Goal: Task Accomplishment & Management: Manage account settings

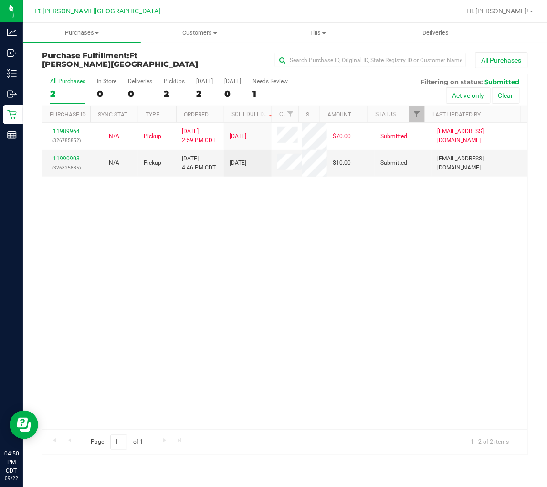
click at [68, 91] on div "2" at bounding box center [67, 93] width 35 height 11
click at [0, 0] on input "All Purchases 2" at bounding box center [0, 0] width 0 height 0
click at [74, 157] on link "11990903" at bounding box center [66, 158] width 27 height 7
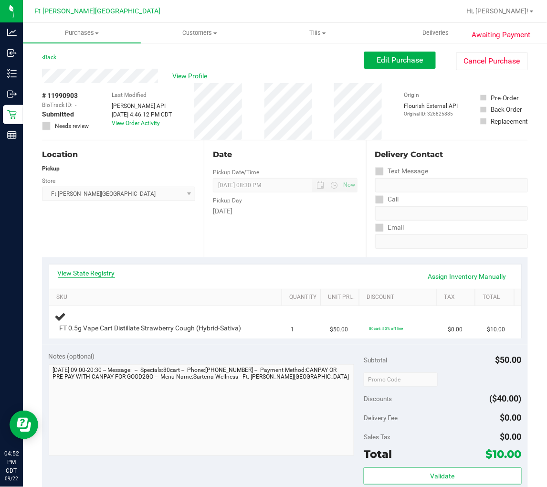
click at [93, 271] on link "View State Registry" at bounding box center [86, 273] width 57 height 10
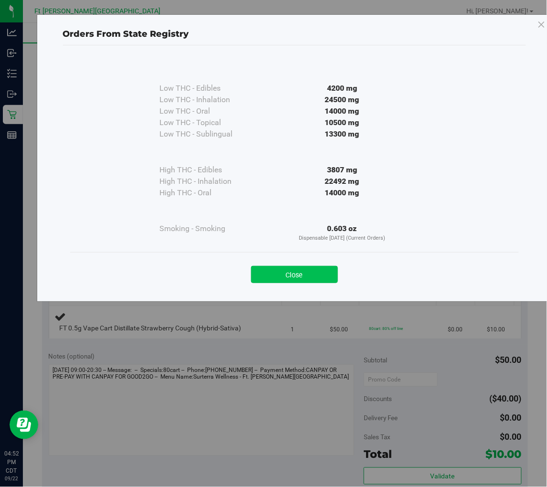
click at [287, 280] on button "Close" at bounding box center [294, 274] width 87 height 17
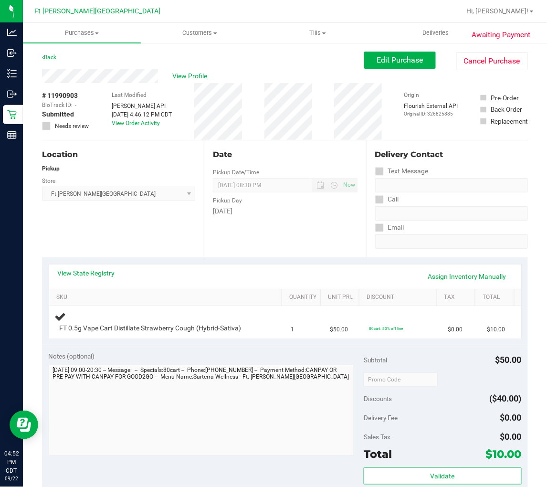
click at [160, 244] on div "Location Pickup Store Ft Walton Beach WC Select Store Bonita Springs WC Boynton…" at bounding box center [123, 198] width 162 height 117
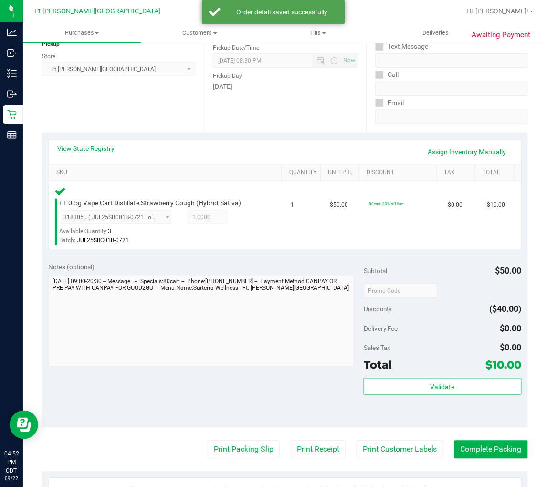
scroll to position [159, 0]
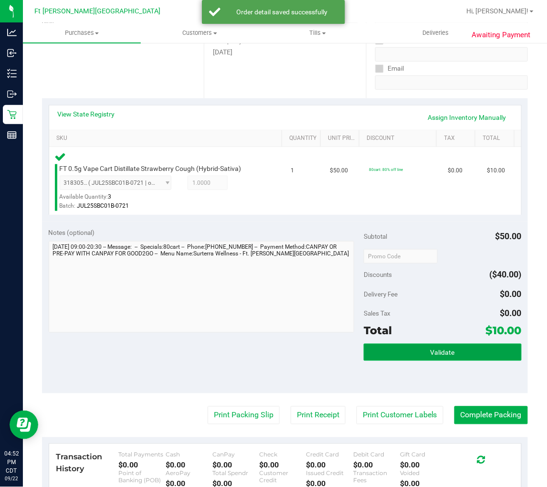
click at [397, 356] on button "Validate" at bounding box center [443, 352] width 158 height 17
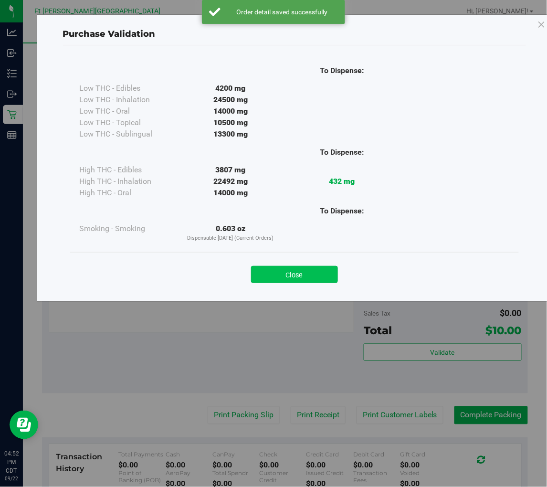
click at [308, 277] on button "Close" at bounding box center [294, 274] width 87 height 17
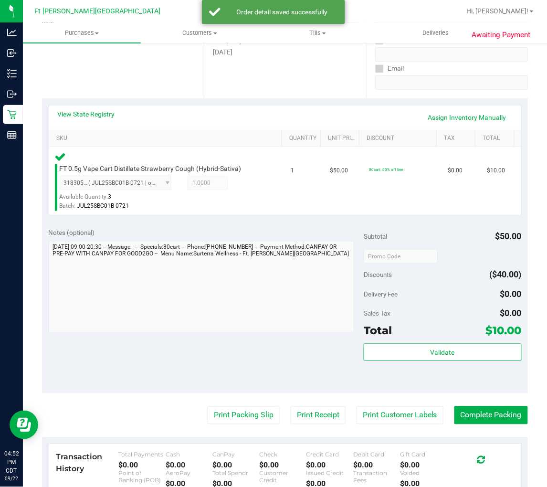
click at [253, 404] on purchase-details "Back Edit Purchase Cancel Purchase View Profile # 11990903 BioTrack ID: - Submi…" at bounding box center [285, 258] width 486 height 730
click at [252, 409] on button "Print Packing Slip" at bounding box center [244, 415] width 72 height 18
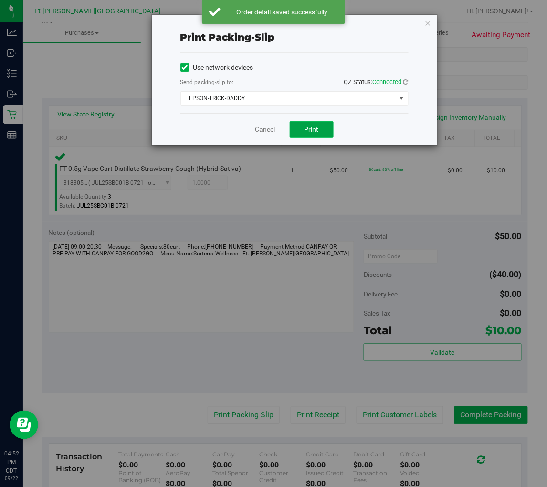
click at [313, 129] on span "Print" at bounding box center [312, 130] width 14 height 8
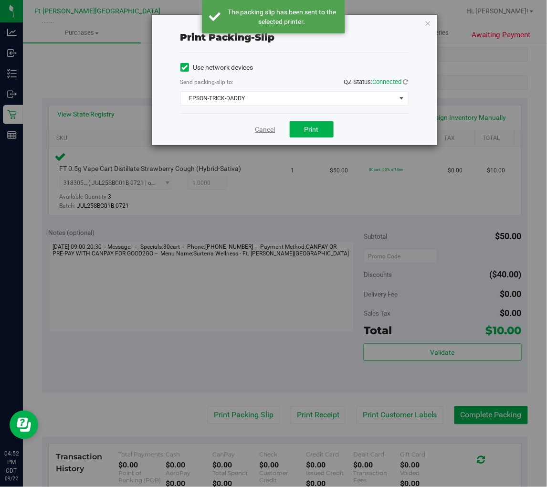
click at [259, 129] on link "Cancel" at bounding box center [265, 130] width 20 height 10
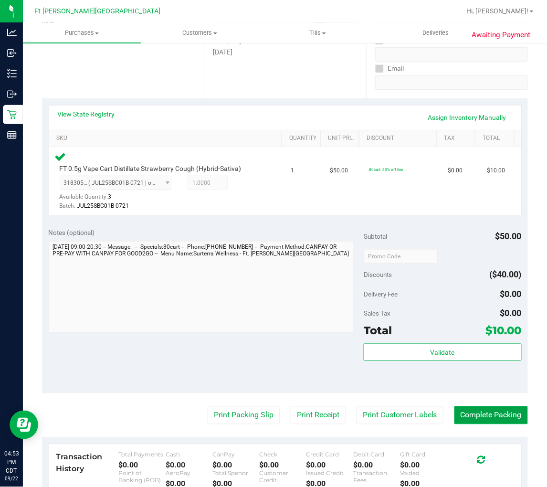
click at [496, 414] on button "Complete Packing" at bounding box center [491, 415] width 74 height 18
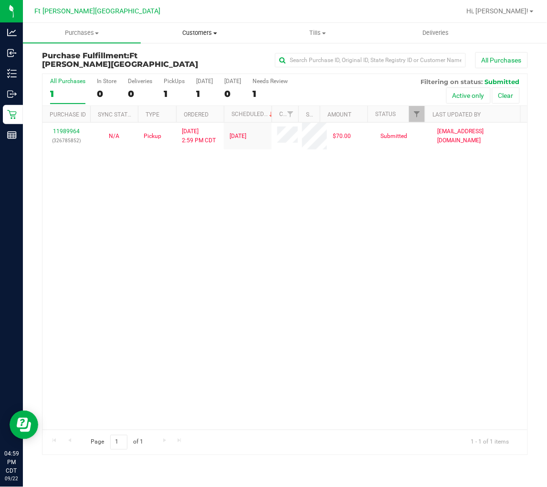
click at [204, 35] on span "Customers" at bounding box center [199, 33] width 117 height 9
click at [75, 35] on span "Purchases" at bounding box center [81, 33] width 117 height 9
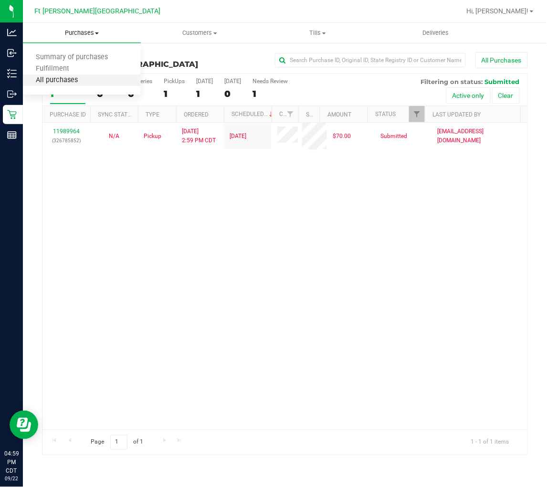
click at [66, 79] on span "All purchases" at bounding box center [57, 80] width 68 height 8
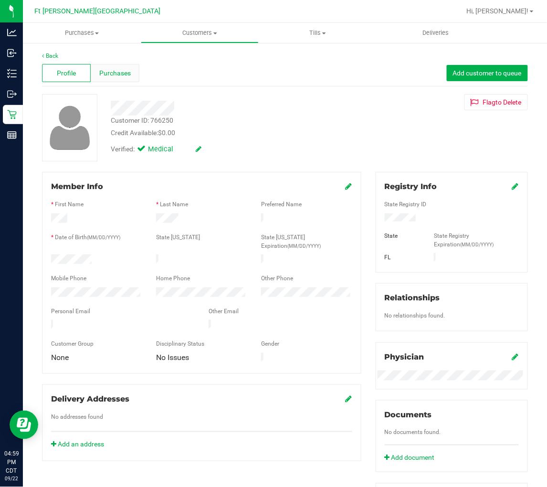
click at [113, 74] on span "Purchases" at bounding box center [115, 73] width 32 height 10
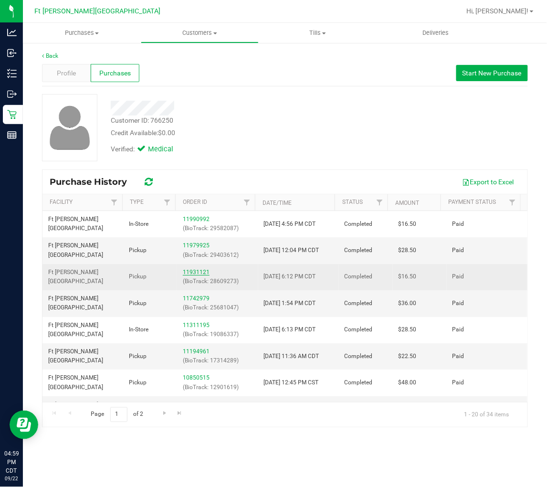
click at [198, 272] on link "11931121" at bounding box center [196, 272] width 27 height 7
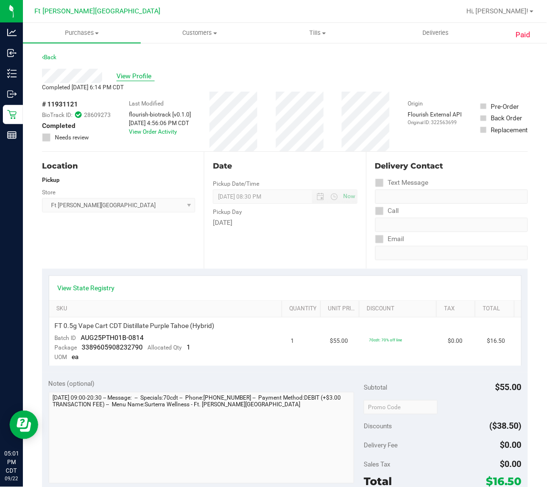
click at [133, 74] on span "View Profile" at bounding box center [135, 76] width 38 height 10
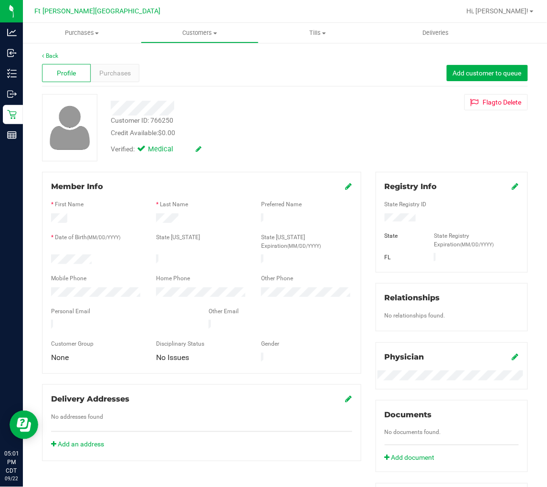
click at [159, 119] on div "Customer ID: 766250" at bounding box center [142, 121] width 63 height 10
copy div "766250"
click at [249, 99] on div at bounding box center [229, 104] width 250 height 21
click at [108, 77] on span "Purchases" at bounding box center [115, 73] width 32 height 10
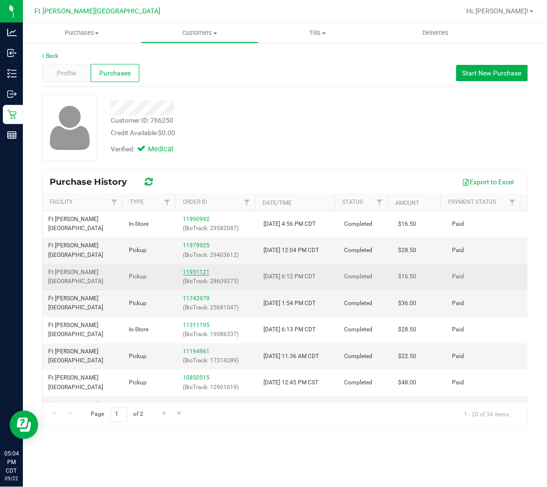
click at [198, 273] on link "11931121" at bounding box center [196, 272] width 27 height 7
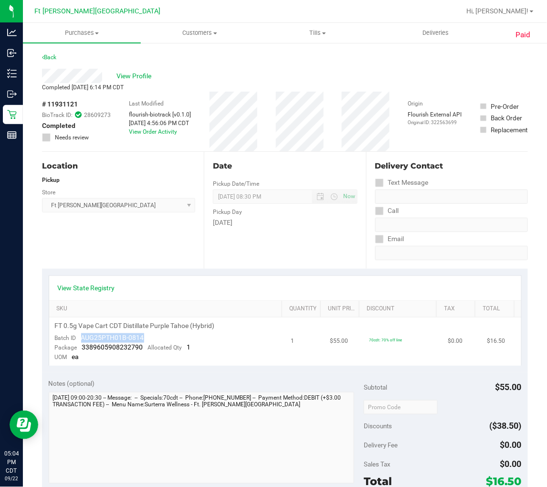
drag, startPoint x: 82, startPoint y: 337, endPoint x: 147, endPoint y: 340, distance: 65.4
click at [147, 340] on td "FT 0.5g Vape Cart CDT Distillate Purple Tahoe (Hybrid) Batch ID AUG25PTH01B-081…" at bounding box center [167, 341] width 236 height 48
copy span "AUG25PTH01B-0814"
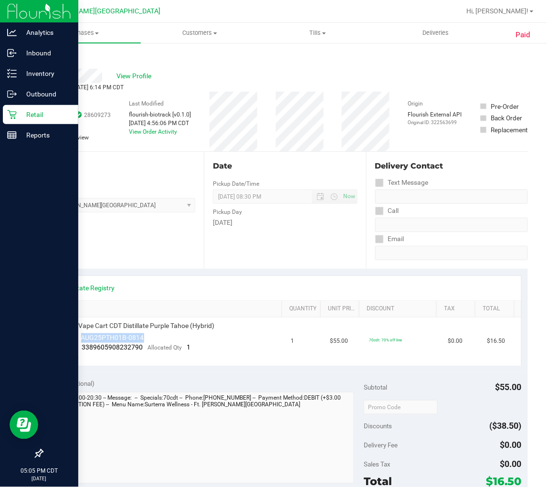
click at [12, 116] on icon at bounding box center [12, 115] width 10 height 10
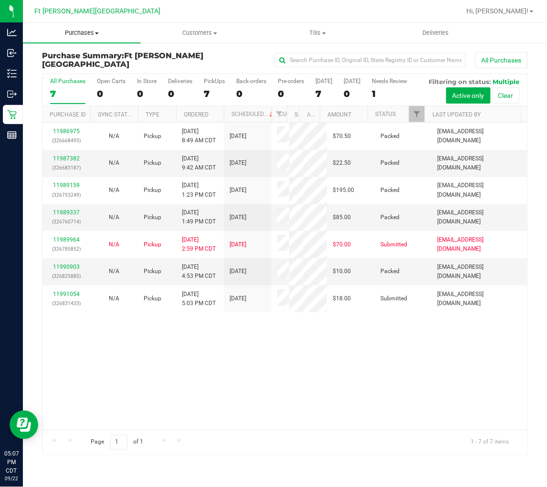
click at [82, 26] on uib-tab-heading "Purchases Summary of purchases Fulfillment All purchases" at bounding box center [82, 33] width 118 height 20
click at [69, 69] on span "Fulfillment" at bounding box center [52, 69] width 59 height 8
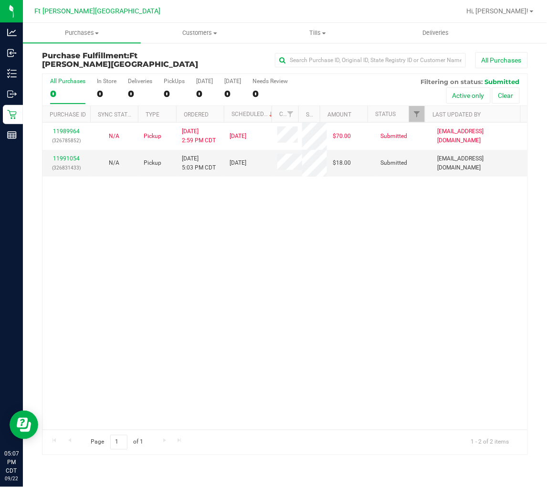
click at [133, 232] on div "11989964 (326785852) N/A Pickup 9/22/2025 2:59 PM CDT 9/22/2025 $70.00 Submitte…" at bounding box center [284, 276] width 485 height 307
click at [208, 242] on div "11989964 (326785852) N/A Pickup 9/22/2025 2:59 PM CDT 9/22/2025 $70.00 Submitte…" at bounding box center [284, 276] width 485 height 307
click at [322, 31] on span "Tills" at bounding box center [317, 33] width 117 height 9
click at [310, 54] on span "Manage tills" at bounding box center [291, 57] width 64 height 8
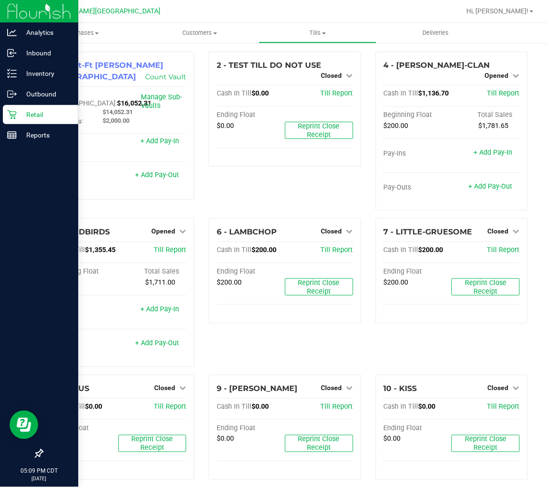
click at [21, 116] on p "Retail" at bounding box center [45, 114] width 57 height 11
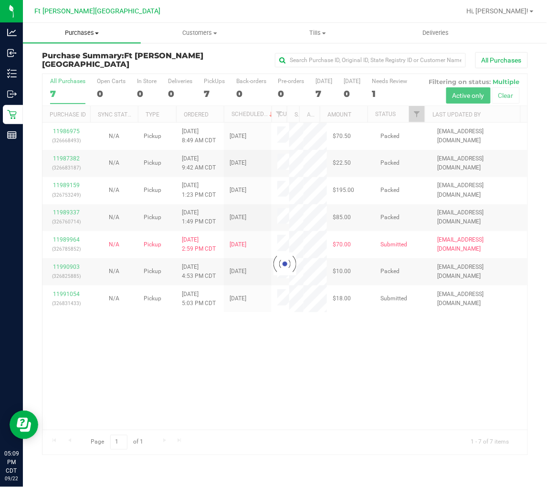
click at [80, 31] on span "Purchases" at bounding box center [82, 33] width 118 height 9
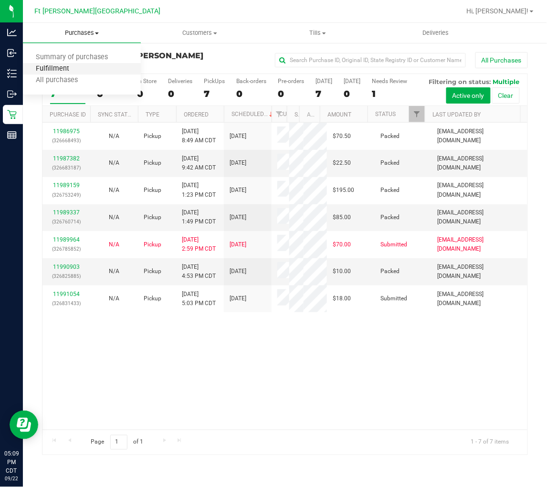
click at [69, 65] on span "Fulfillment" at bounding box center [52, 69] width 59 height 8
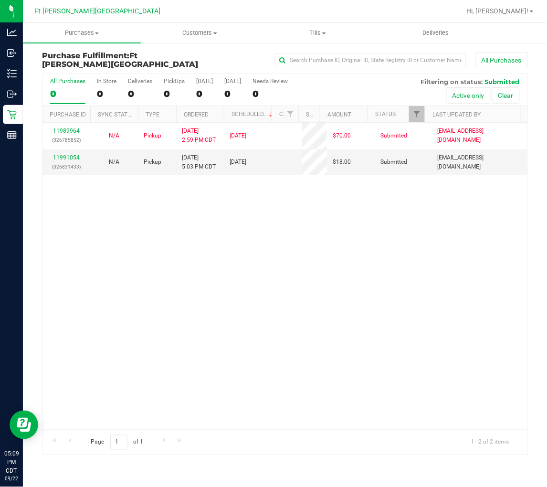
click at [127, 253] on div "11989964 (326785852) N/A Pickup 9/22/2025 2:59 PM CDT 9/22/2025 $70.00 Submitte…" at bounding box center [284, 276] width 485 height 307
click at [209, 258] on div "11989964 (326785852) N/A Pickup 9/22/2025 2:59 PM CDT 9/22/2025 $70.00 Submitte…" at bounding box center [284, 276] width 485 height 307
click at [69, 87] on label "All Purchases 2" at bounding box center [67, 91] width 35 height 26
click at [0, 0] on input "All Purchases 2" at bounding box center [0, 0] width 0 height 0
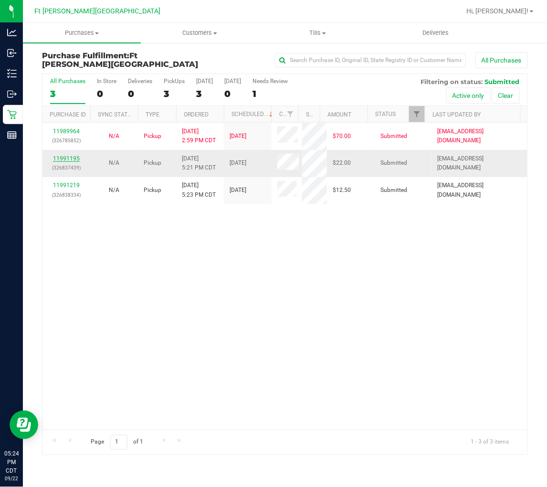
click at [70, 158] on link "11991195" at bounding box center [66, 158] width 27 height 7
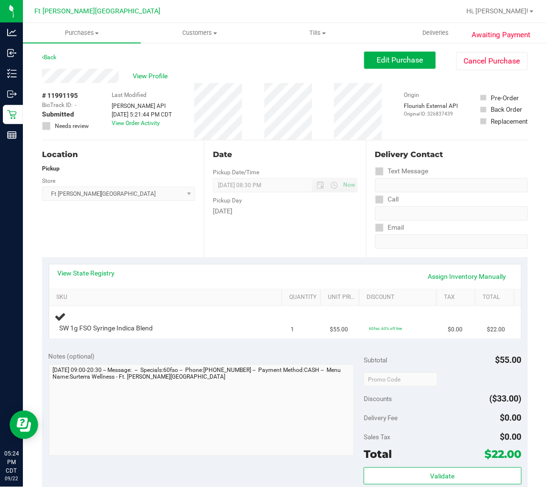
click at [151, 229] on div "Location Pickup Store Ft Walton Beach WC Select Store Bonita Springs WC Boynton…" at bounding box center [123, 198] width 162 height 117
click at [148, 228] on div "Location Pickup Store Ft Walton Beach WC Select Store Bonita Springs WC Boynton…" at bounding box center [123, 198] width 162 height 117
click at [97, 269] on link "View State Registry" at bounding box center [86, 273] width 57 height 10
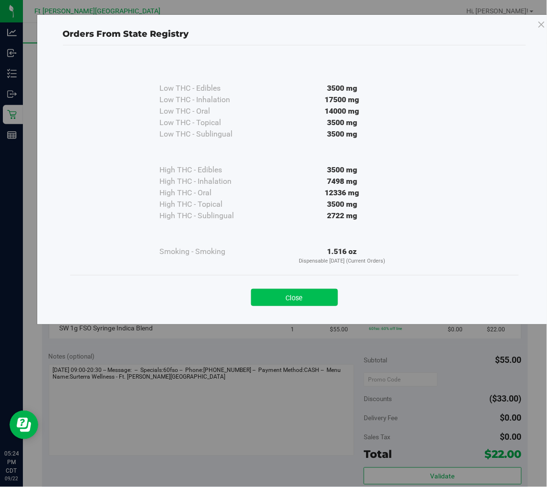
click at [292, 297] on button "Close" at bounding box center [294, 297] width 87 height 17
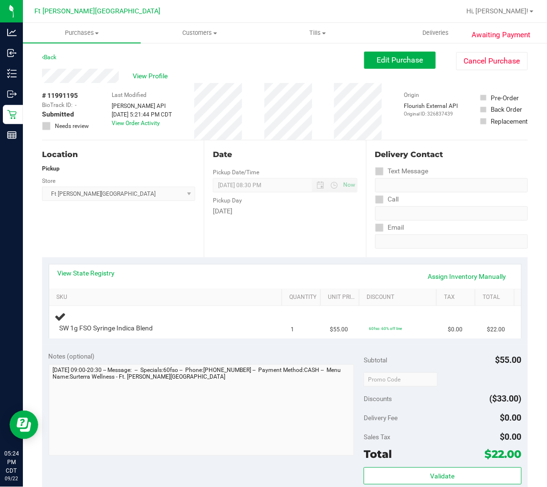
click at [168, 224] on div "Location Pickup Store Ft Walton Beach WC Select Store Bonita Springs WC Boynton…" at bounding box center [123, 198] width 162 height 117
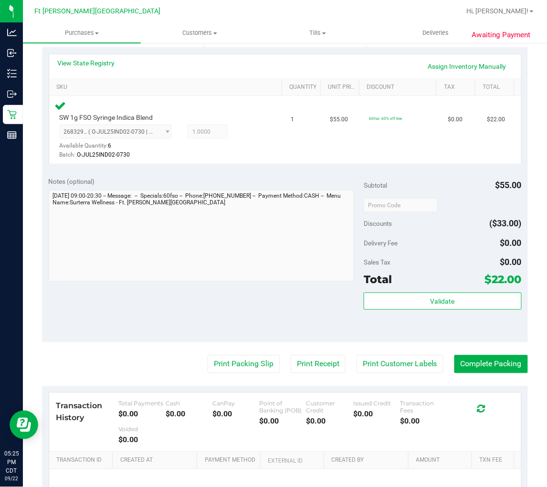
scroll to position [212, 0]
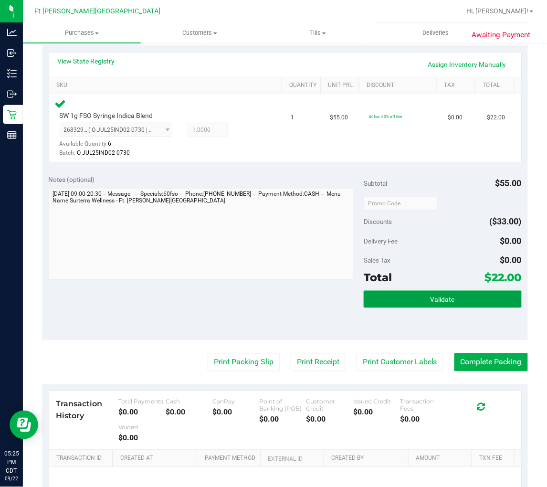
click at [409, 297] on button "Validate" at bounding box center [443, 299] width 158 height 17
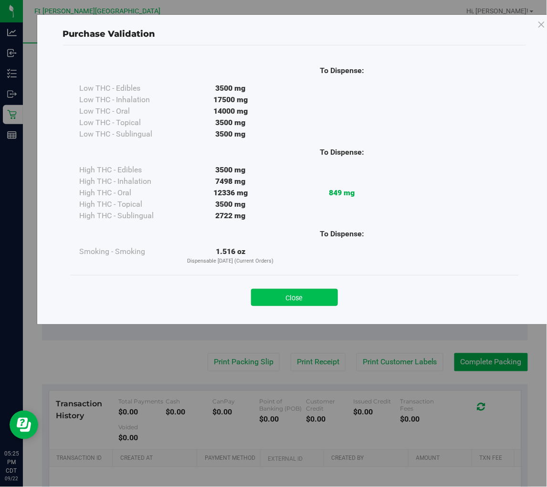
click at [308, 303] on button "Close" at bounding box center [294, 297] width 87 height 17
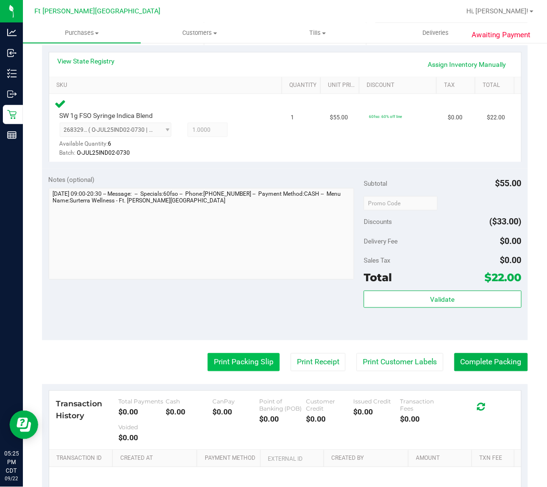
click at [241, 356] on button "Print Packing Slip" at bounding box center [244, 362] width 72 height 18
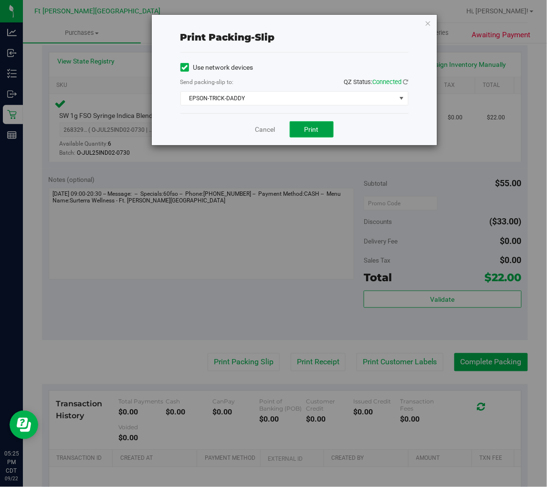
click at [309, 134] on button "Print" at bounding box center [312, 129] width 44 height 16
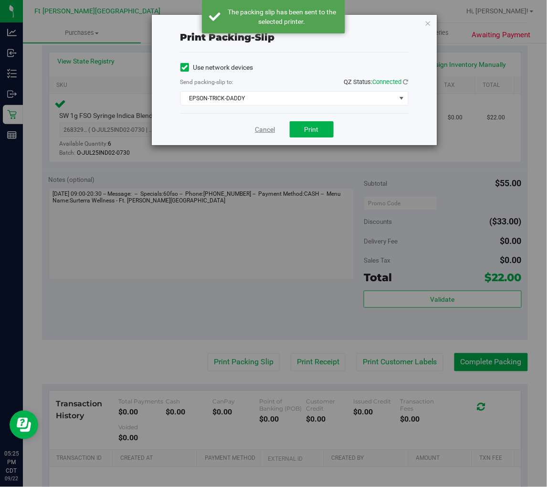
click at [264, 129] on link "Cancel" at bounding box center [265, 130] width 20 height 10
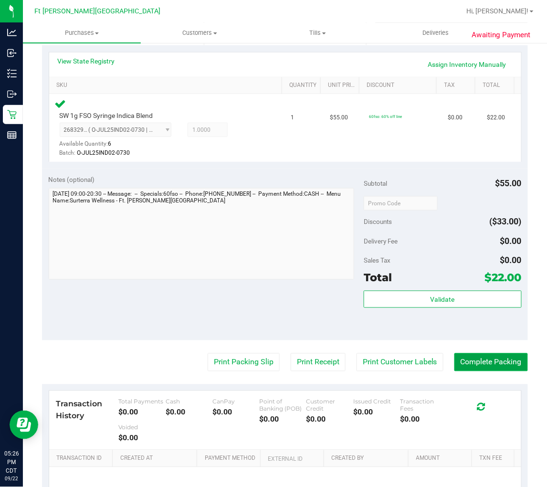
click at [494, 358] on button "Complete Packing" at bounding box center [491, 362] width 74 height 18
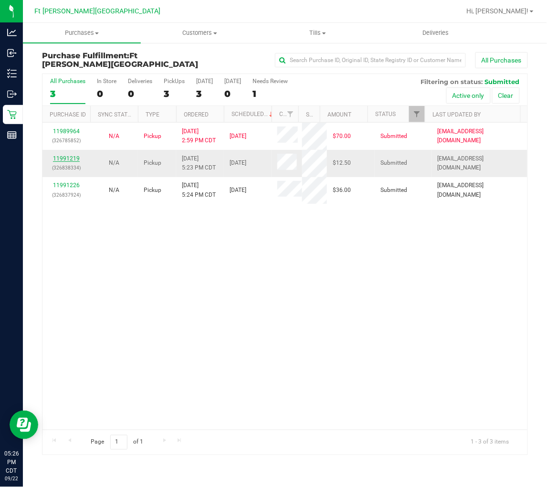
click at [63, 159] on link "11991219" at bounding box center [66, 158] width 27 height 7
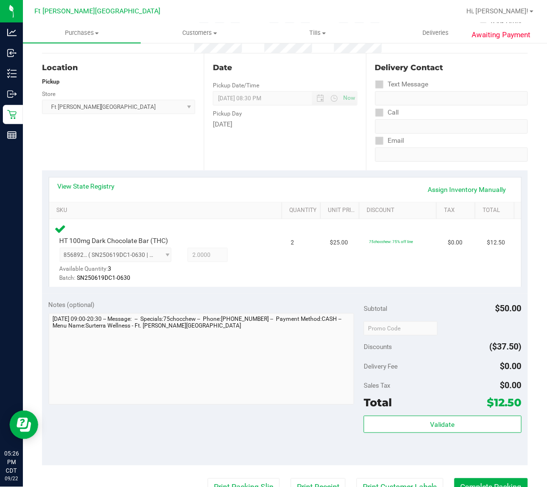
scroll to position [159, 0]
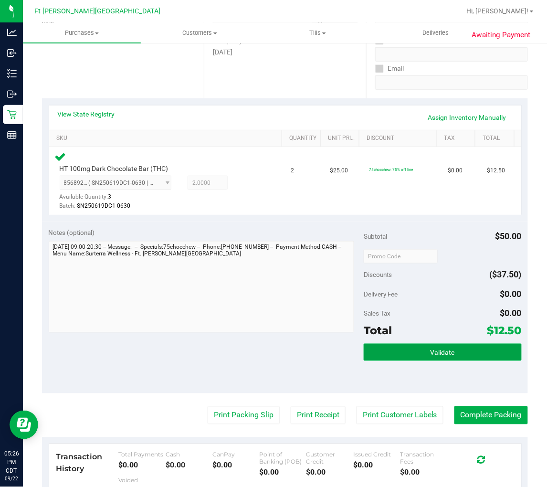
click at [389, 344] on button "Validate" at bounding box center [443, 352] width 158 height 17
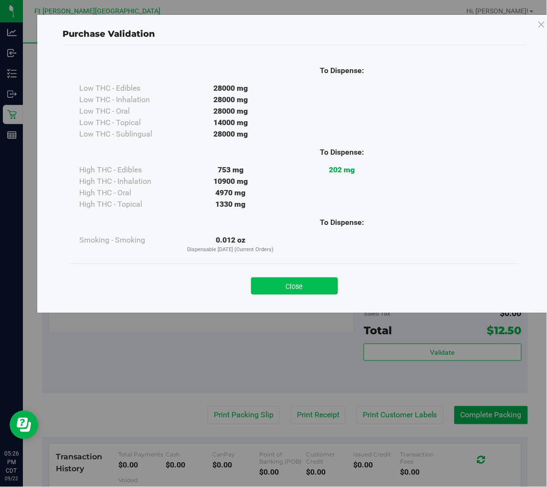
click at [292, 288] on button "Close" at bounding box center [294, 285] width 87 height 17
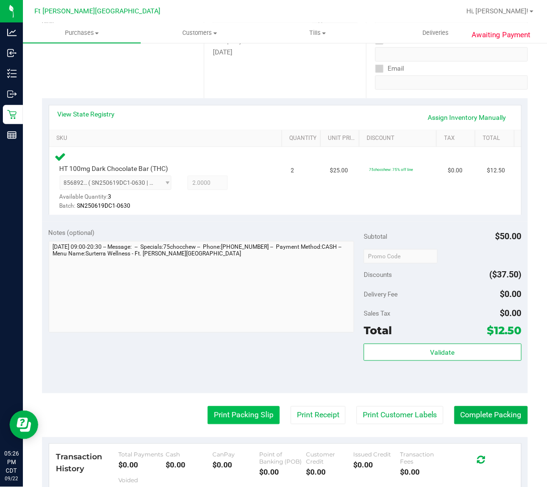
click at [250, 411] on button "Print Packing Slip" at bounding box center [244, 415] width 72 height 18
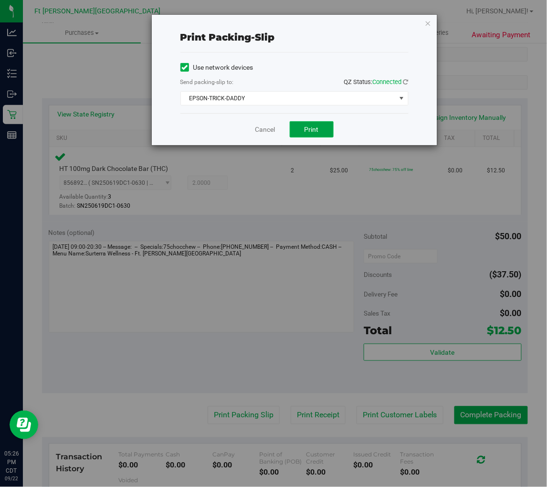
click at [311, 122] on button "Print" at bounding box center [312, 129] width 44 height 16
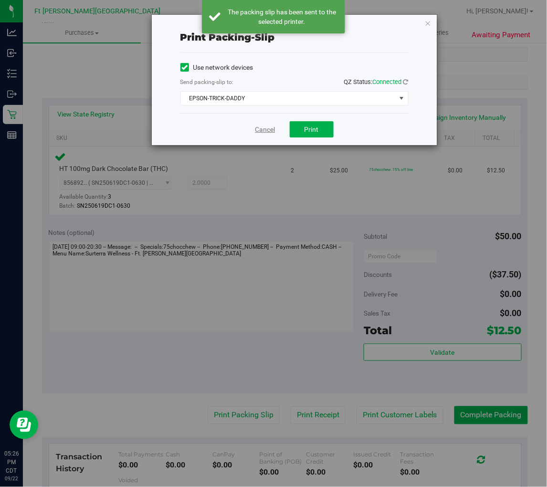
click at [266, 132] on link "Cancel" at bounding box center [265, 130] width 20 height 10
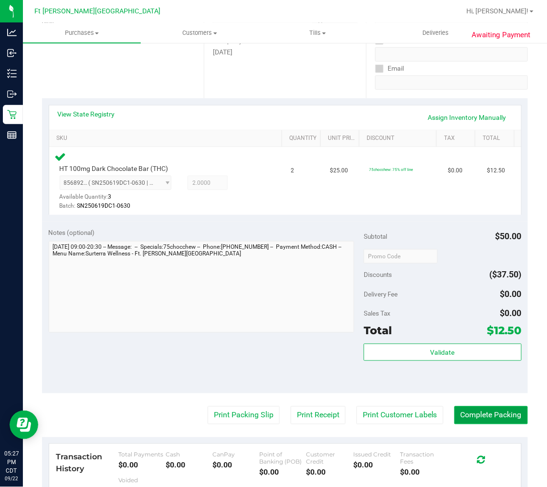
click at [496, 414] on button "Complete Packing" at bounding box center [491, 415] width 74 height 18
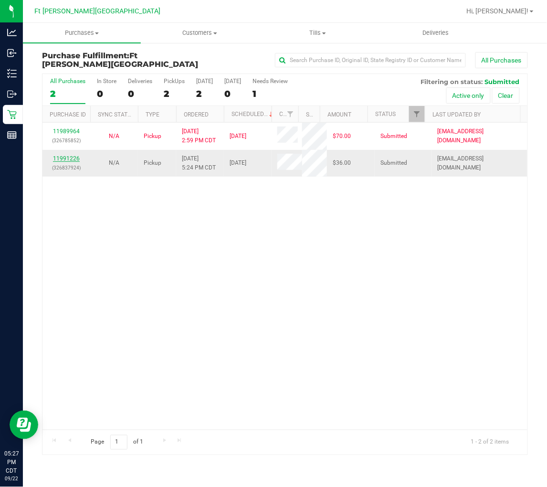
click at [58, 158] on link "11991226" at bounding box center [66, 158] width 27 height 7
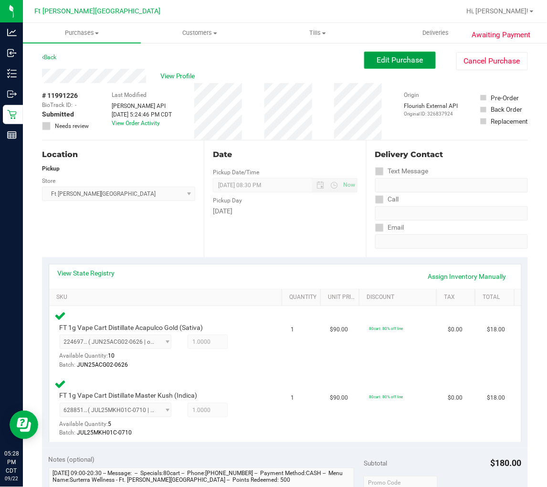
click at [391, 63] on span "Edit Purchase" at bounding box center [400, 59] width 46 height 9
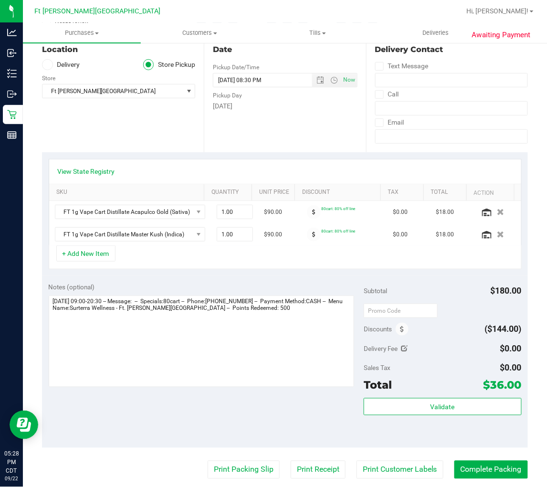
scroll to position [106, 0]
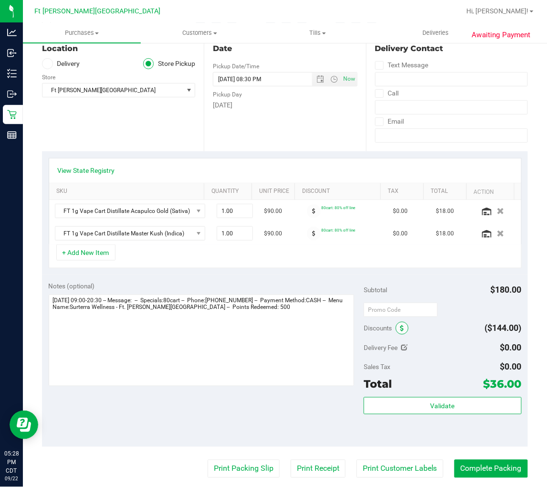
click at [396, 333] on span at bounding box center [402, 328] width 13 height 13
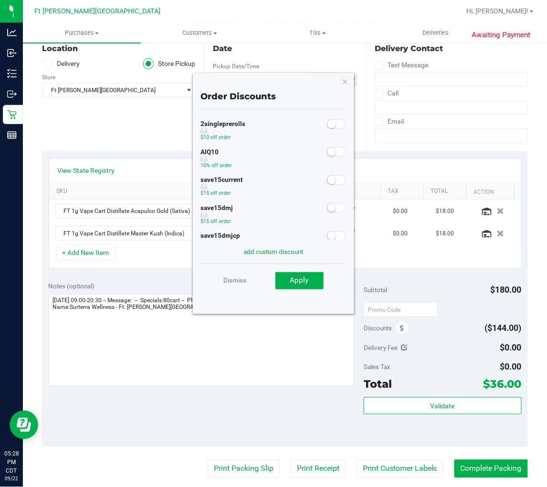
click at [327, 151] on small at bounding box center [331, 151] width 9 height 9
click at [307, 277] on span "Apply" at bounding box center [299, 280] width 19 height 9
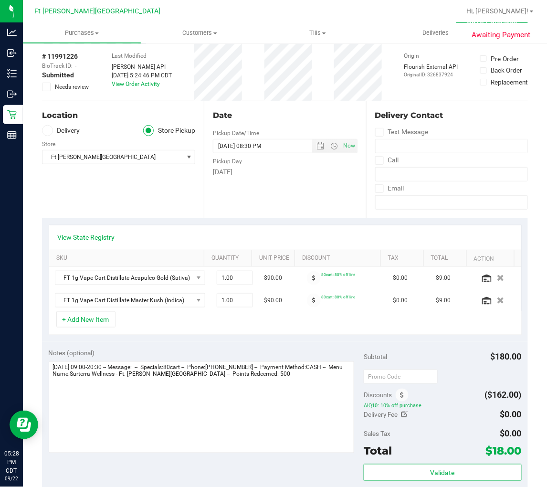
scroll to position [0, 0]
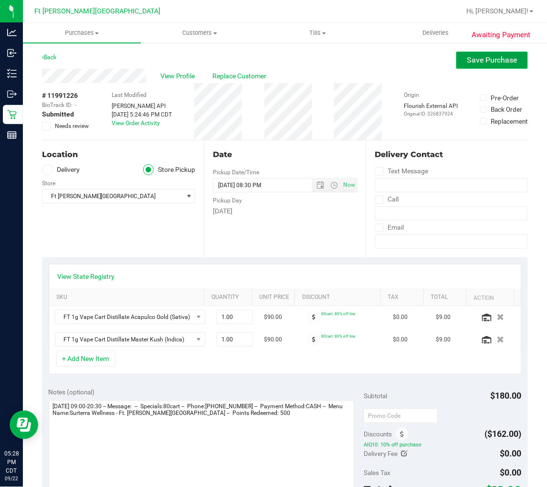
click at [467, 55] on span "Save Purchase" at bounding box center [492, 59] width 50 height 9
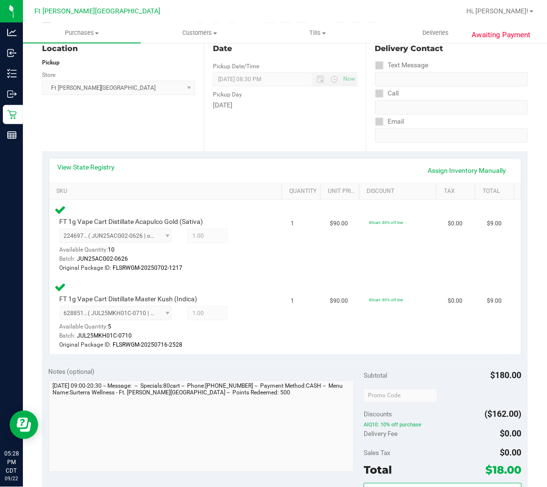
scroll to position [212, 0]
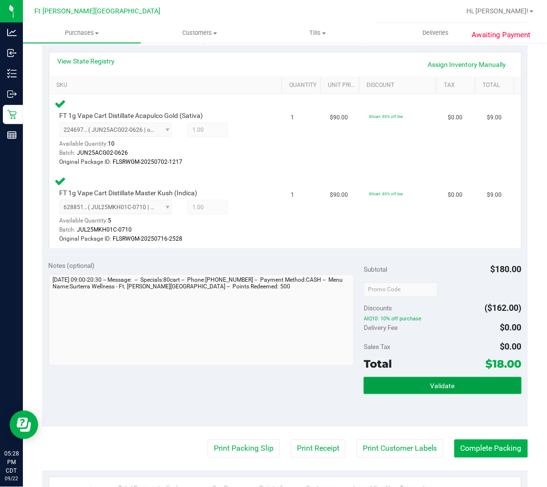
click at [432, 385] on span "Validate" at bounding box center [443, 386] width 24 height 8
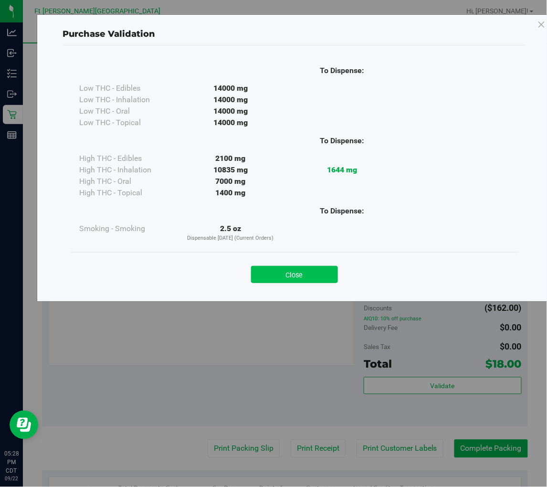
click at [285, 273] on button "Close" at bounding box center [294, 274] width 87 height 17
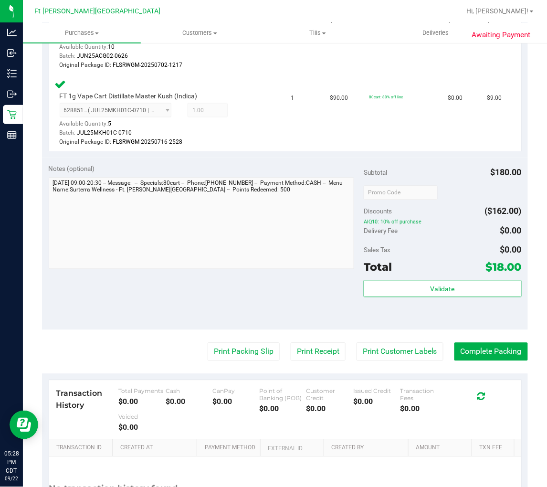
scroll to position [318, 0]
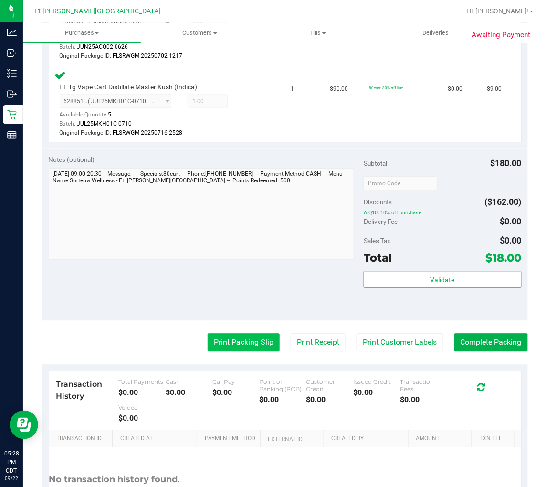
click at [244, 339] on button "Print Packing Slip" at bounding box center [244, 343] width 72 height 18
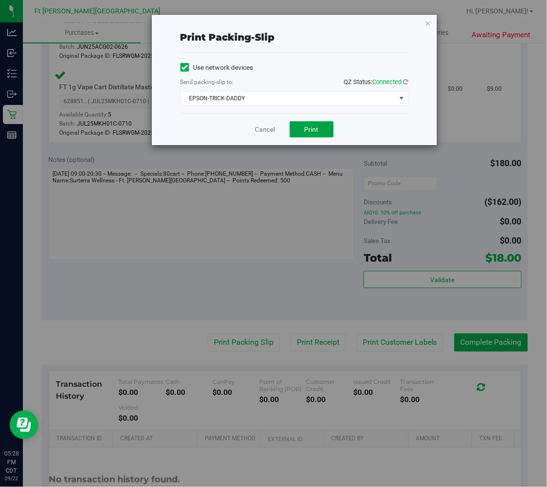
click at [309, 132] on span "Print" at bounding box center [312, 130] width 14 height 8
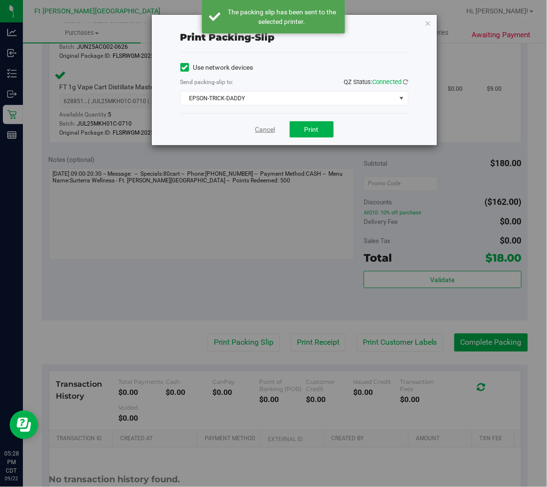
click at [257, 129] on link "Cancel" at bounding box center [265, 130] width 20 height 10
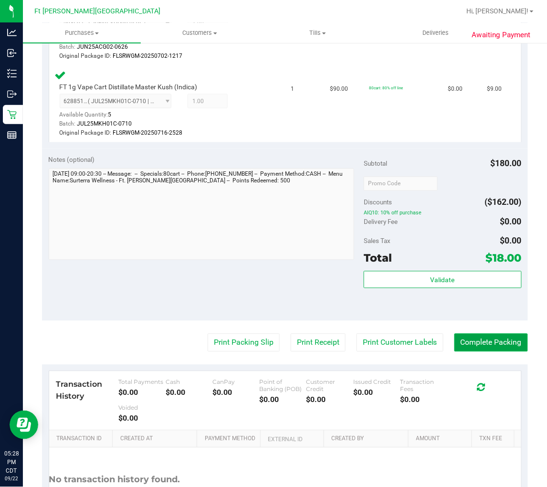
click at [491, 341] on button "Complete Packing" at bounding box center [491, 343] width 74 height 18
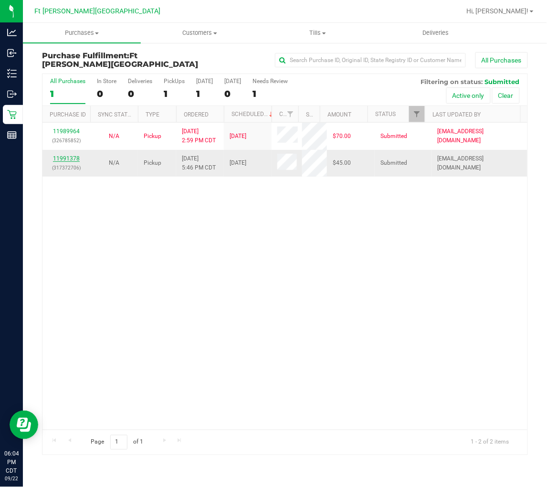
click at [63, 158] on link "11991378" at bounding box center [66, 158] width 27 height 7
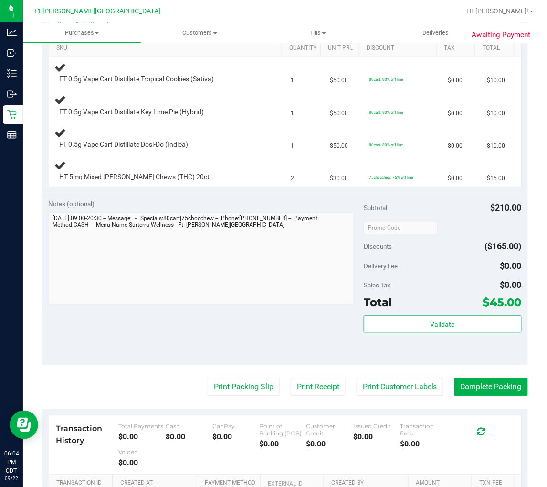
scroll to position [265, 0]
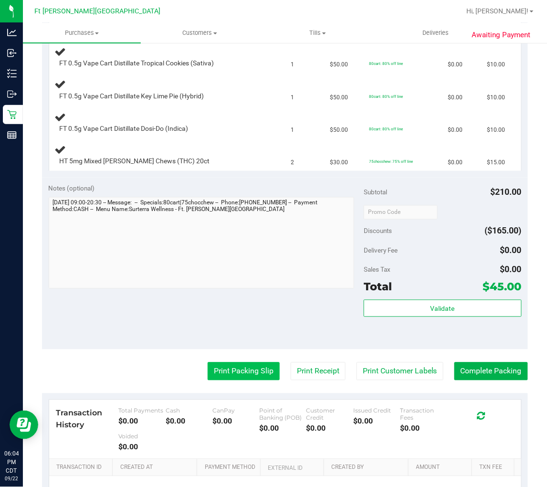
click at [253, 378] on button "Print Packing Slip" at bounding box center [244, 371] width 72 height 18
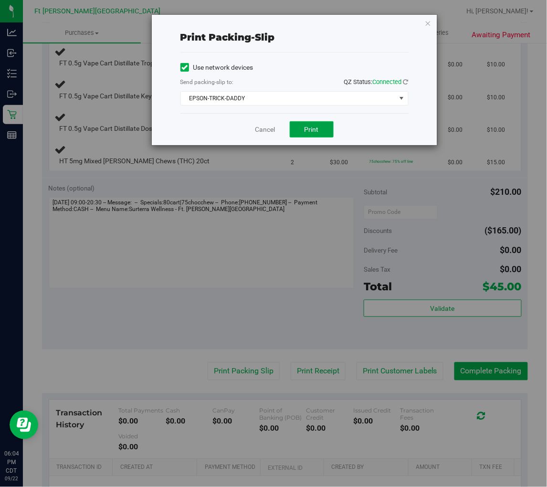
click at [317, 126] on span "Print" at bounding box center [312, 130] width 14 height 8
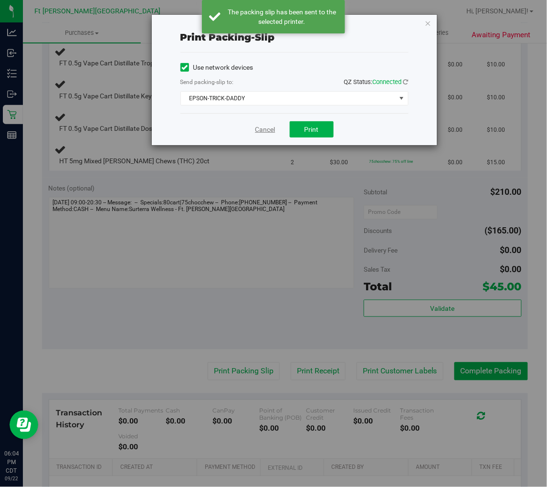
click at [261, 132] on link "Cancel" at bounding box center [265, 130] width 20 height 10
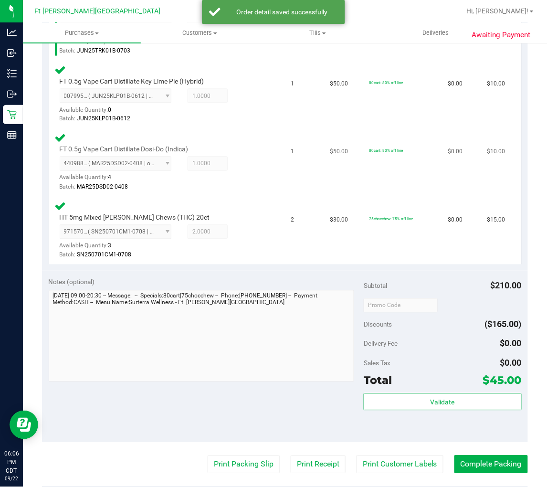
scroll to position [371, 0]
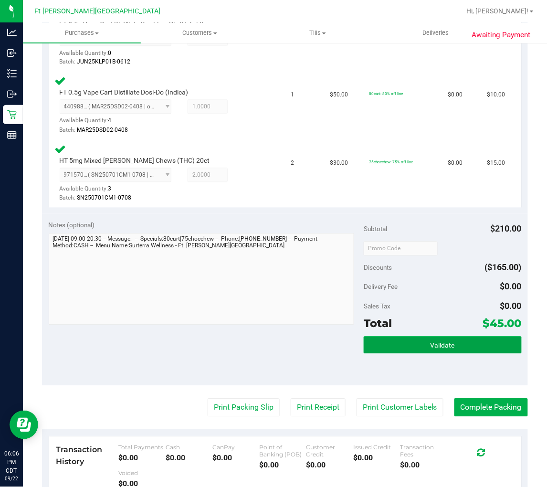
click at [401, 341] on button "Validate" at bounding box center [443, 344] width 158 height 17
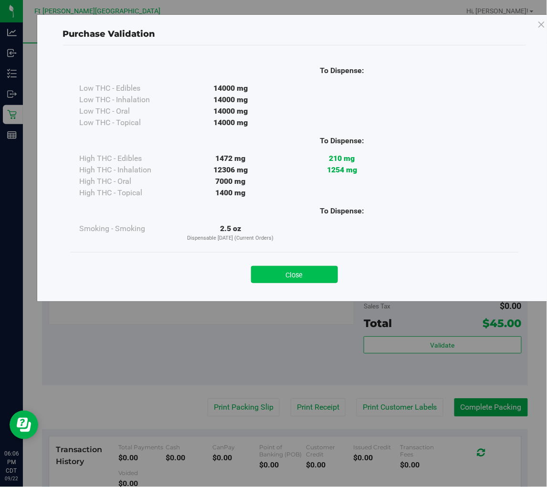
click at [294, 267] on button "Close" at bounding box center [294, 274] width 87 height 17
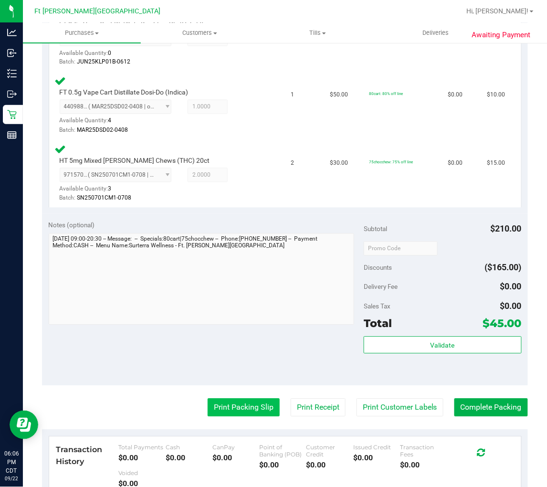
click at [251, 404] on button "Print Packing Slip" at bounding box center [244, 408] width 72 height 18
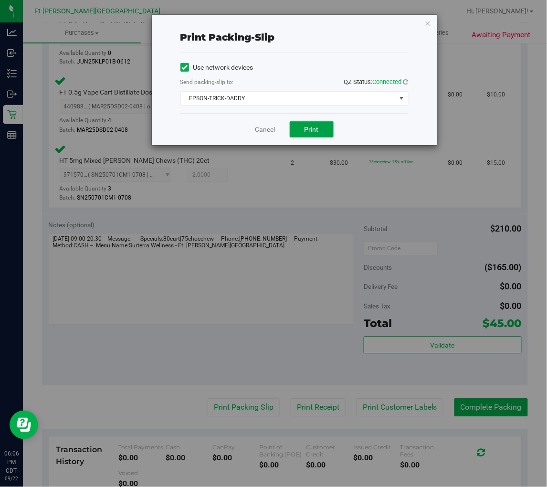
click at [313, 127] on span "Print" at bounding box center [312, 130] width 14 height 8
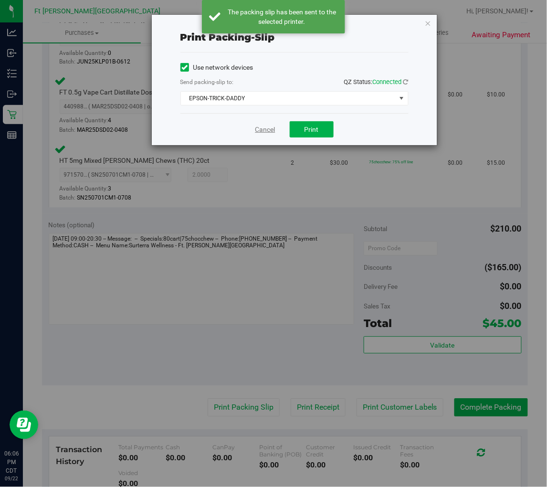
click at [268, 126] on link "Cancel" at bounding box center [265, 130] width 20 height 10
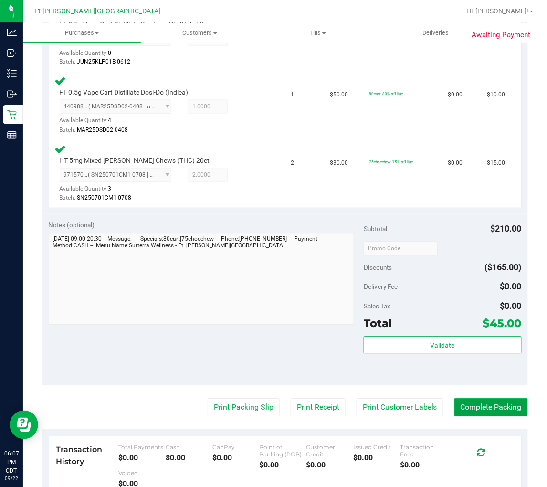
click at [499, 406] on button "Complete Packing" at bounding box center [491, 408] width 74 height 18
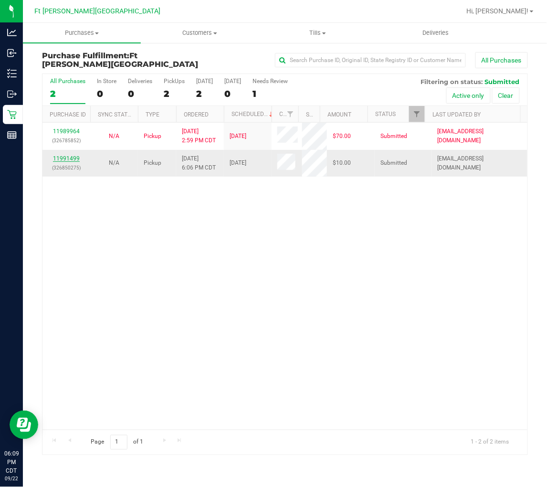
click at [65, 157] on link "11991499" at bounding box center [66, 158] width 27 height 7
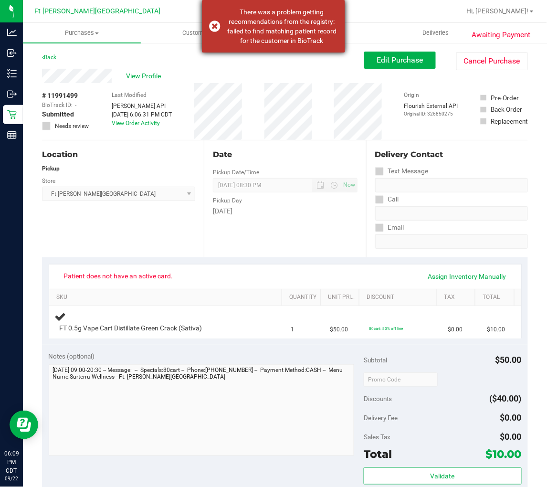
click at [213, 19] on div "There was a problem getting recommendations from the registry: failed to find m…" at bounding box center [273, 26] width 143 height 53
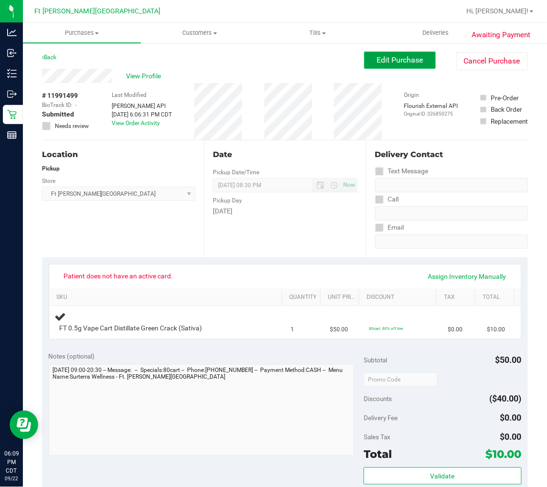
click at [376, 53] on button "Edit Purchase" at bounding box center [400, 60] width 72 height 17
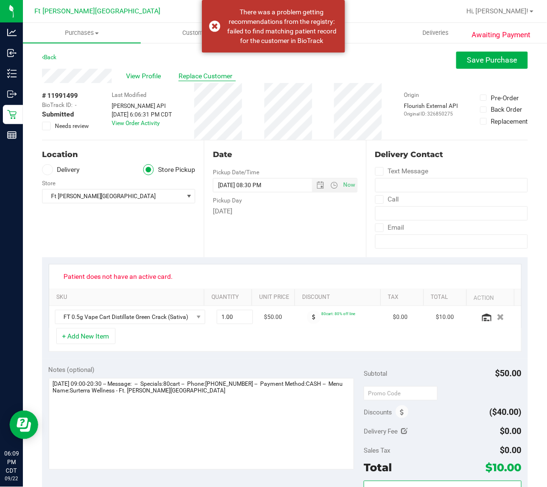
click at [199, 73] on span "Replace Customer" at bounding box center [207, 76] width 57 height 10
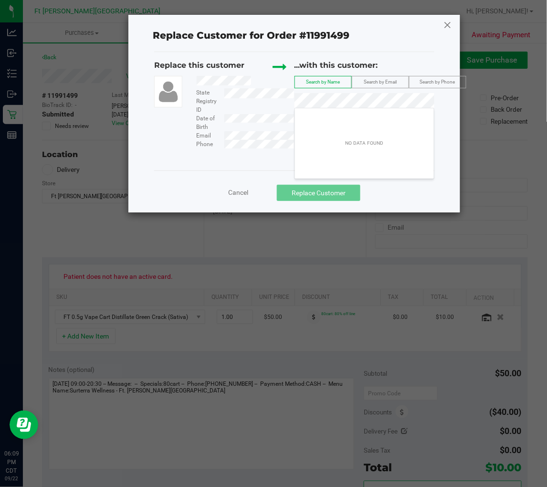
click at [446, 27] on icon at bounding box center [447, 24] width 9 height 15
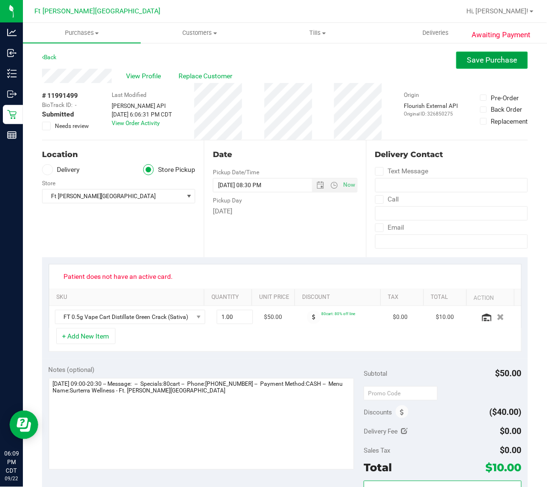
click at [467, 58] on span "Save Purchase" at bounding box center [492, 59] width 50 height 9
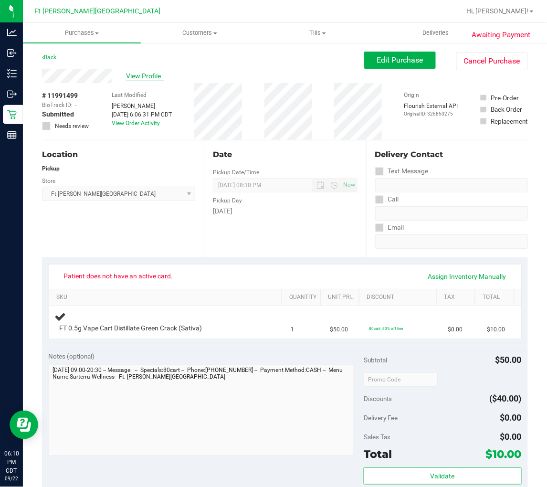
click at [148, 74] on span "View Profile" at bounding box center [145, 76] width 38 height 10
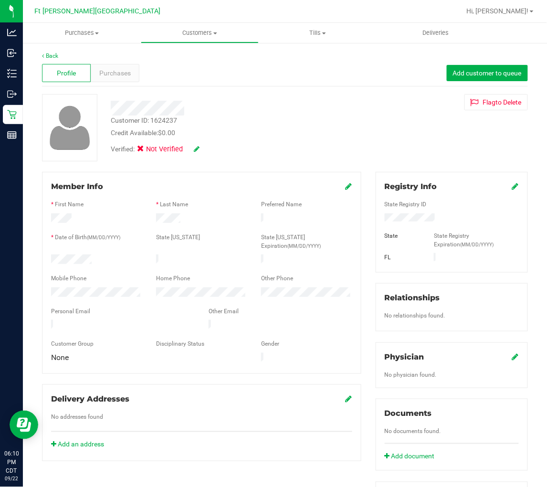
click at [512, 187] on icon at bounding box center [515, 186] width 7 height 8
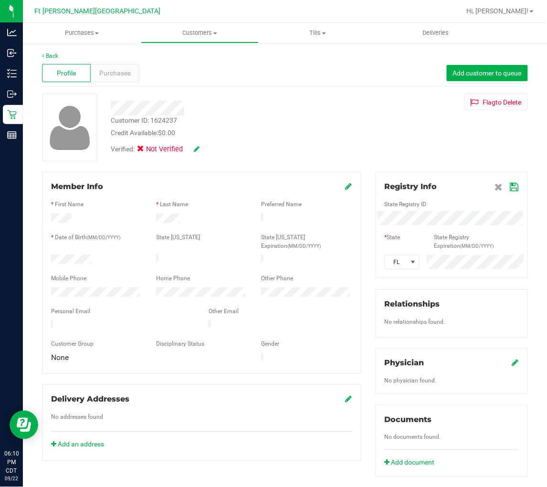
click at [510, 187] on icon at bounding box center [514, 187] width 9 height 8
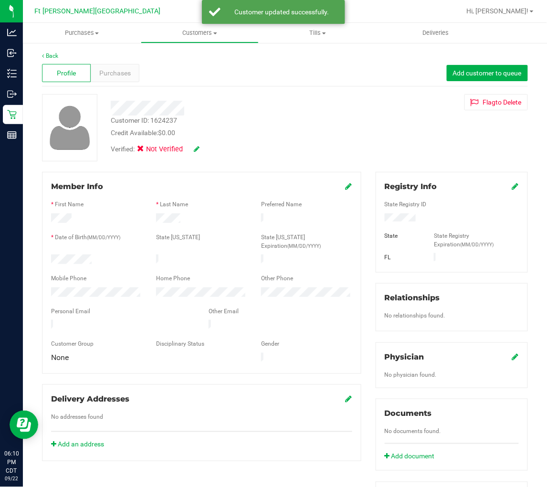
click at [197, 148] on icon at bounding box center [197, 149] width 6 height 7
click at [145, 150] on icon at bounding box center [143, 150] width 6 height 0
click at [0, 0] on input "Medical" at bounding box center [0, 0] width 0 height 0
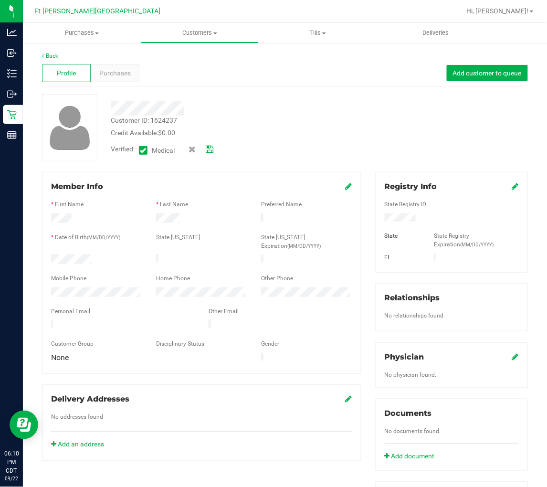
click at [211, 147] on icon at bounding box center [210, 149] width 8 height 7
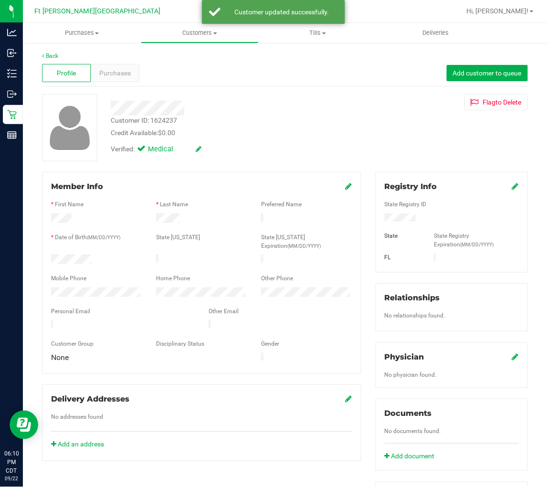
click at [254, 156] on div "Verified: Medical" at bounding box center [229, 148] width 250 height 21
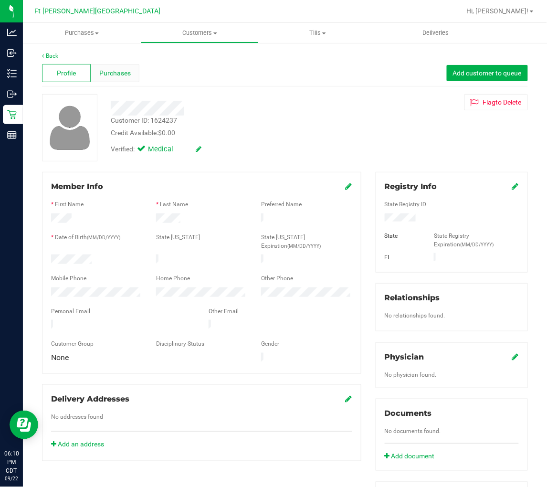
click at [127, 74] on span "Purchases" at bounding box center [115, 73] width 32 height 10
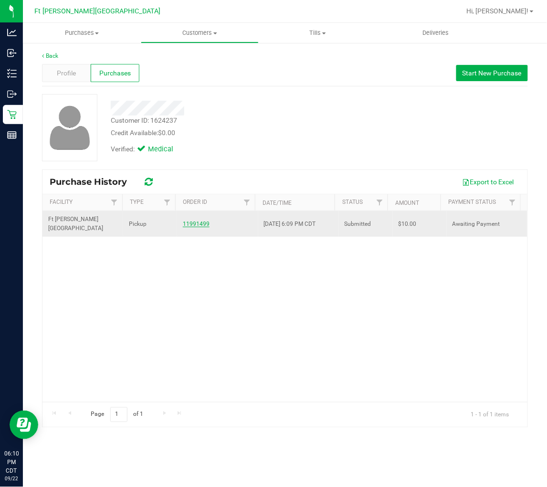
click at [192, 221] on link "11991499" at bounding box center [196, 224] width 27 height 7
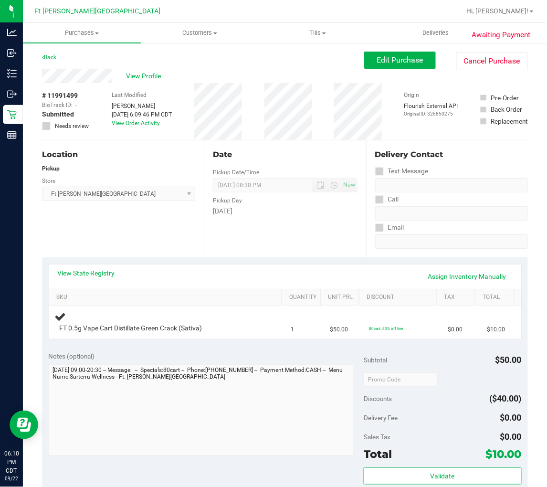
scroll to position [53, 0]
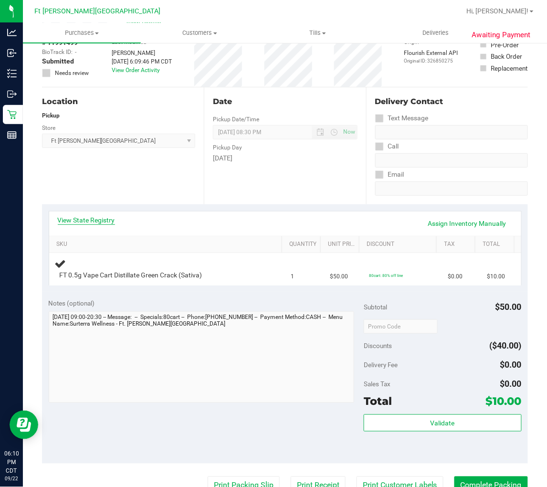
click at [104, 223] on link "View State Registry" at bounding box center [86, 220] width 57 height 10
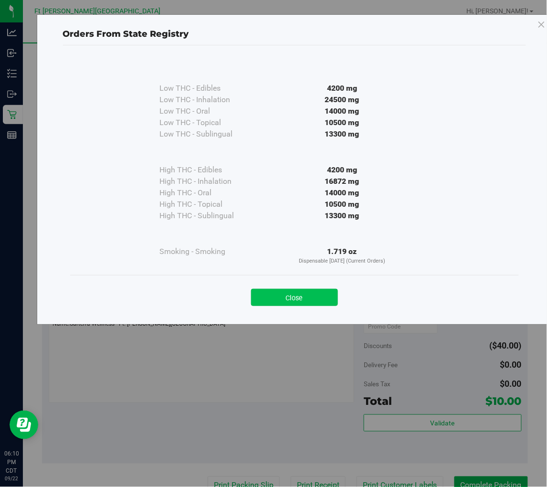
click at [298, 301] on button "Close" at bounding box center [294, 297] width 87 height 17
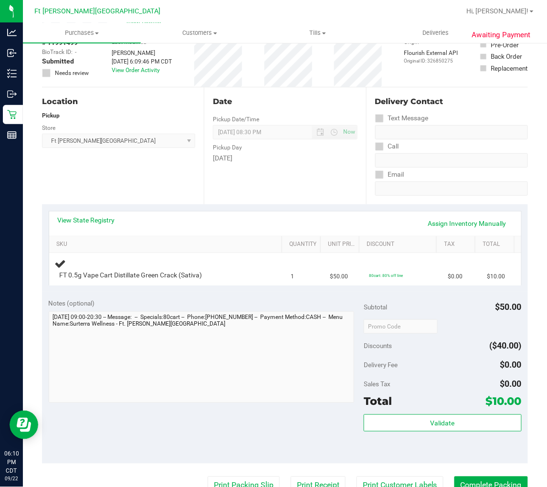
scroll to position [0, 0]
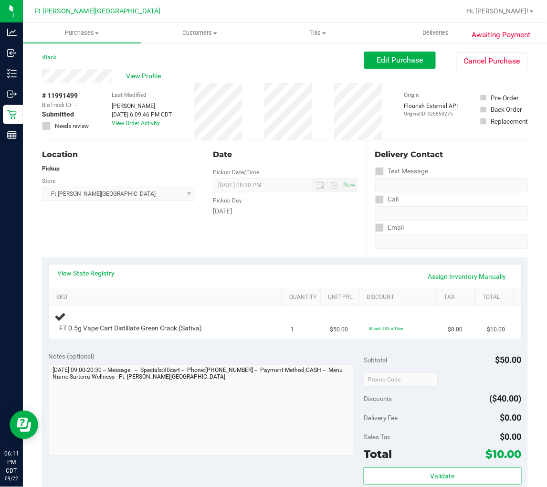
click at [159, 224] on div "Location Pickup Store Ft Walton Beach WC Select Store Bonita Springs WC Boynton…" at bounding box center [123, 198] width 162 height 117
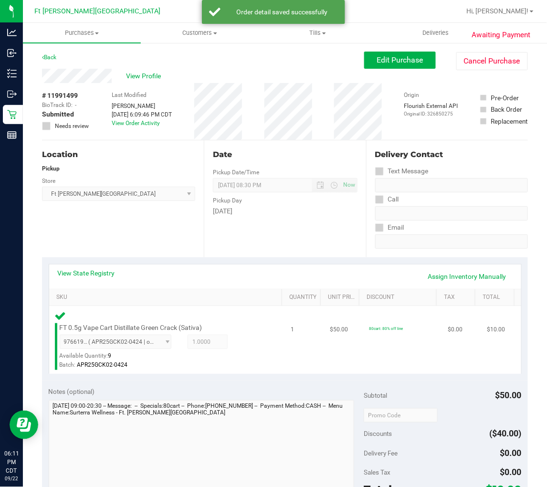
scroll to position [106, 0]
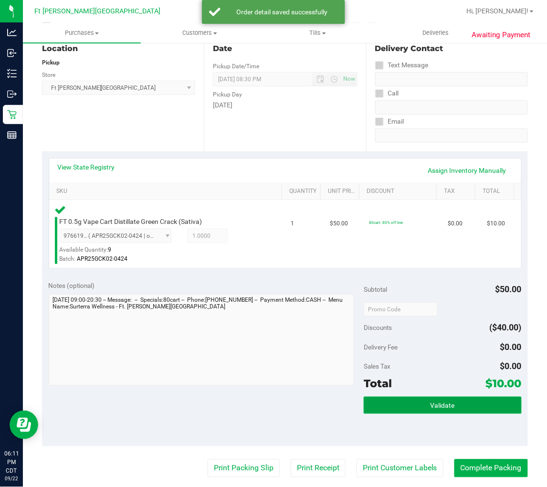
click at [404, 401] on button "Validate" at bounding box center [443, 405] width 158 height 17
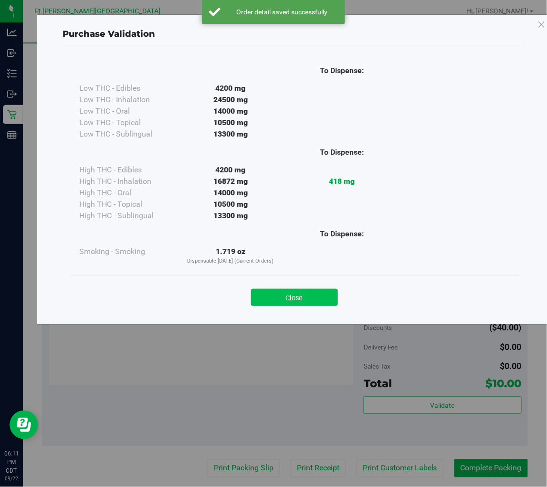
click at [302, 298] on button "Close" at bounding box center [294, 297] width 87 height 17
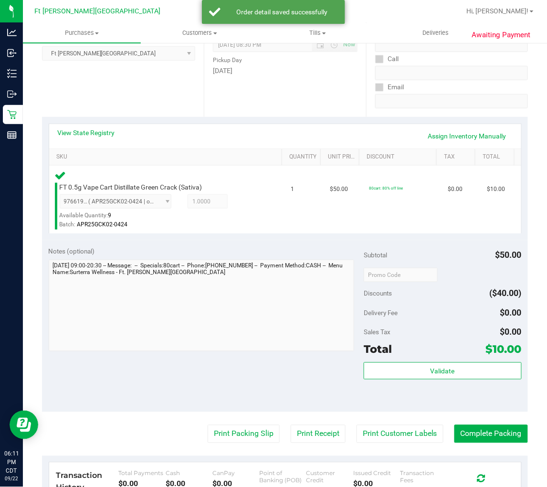
scroll to position [159, 0]
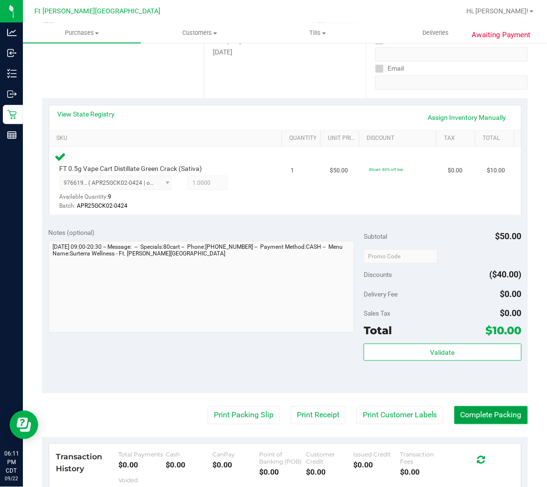
click at [462, 409] on button "Complete Packing" at bounding box center [491, 415] width 74 height 18
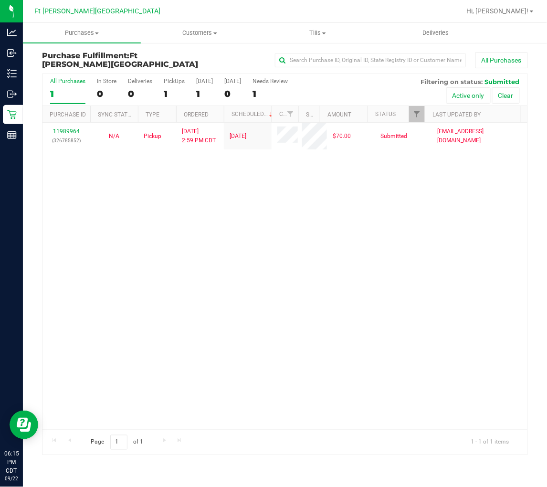
click at [67, 98] on div "1" at bounding box center [67, 93] width 35 height 11
click at [0, 0] on input "All Purchases 1" at bounding box center [0, 0] width 0 height 0
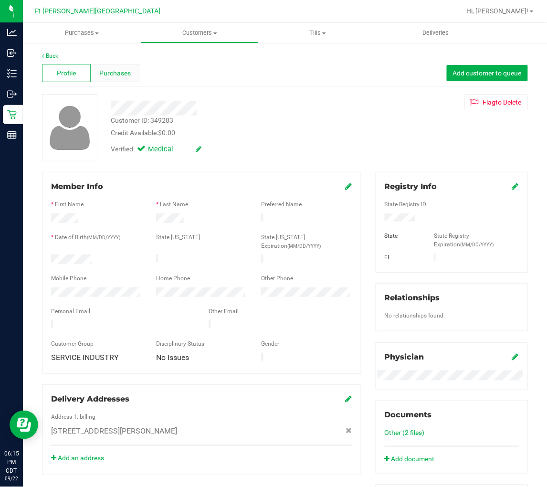
click at [123, 76] on span "Purchases" at bounding box center [115, 73] width 32 height 10
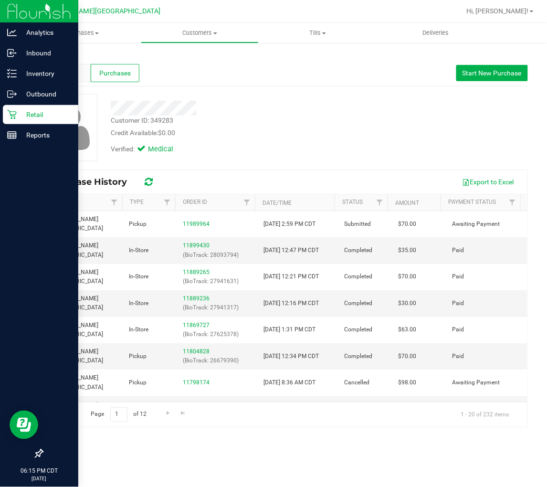
click at [15, 116] on icon at bounding box center [11, 114] width 9 height 9
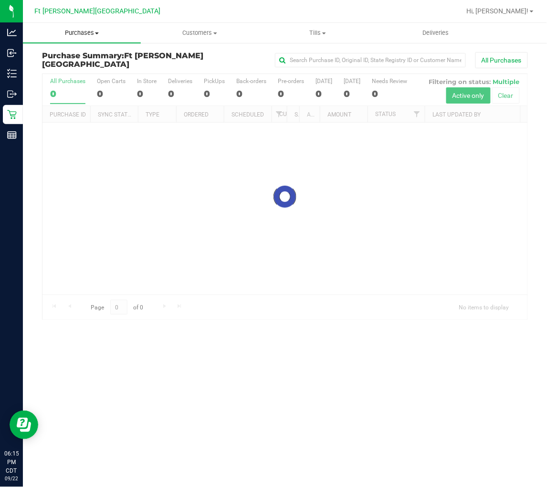
click at [72, 30] on span "Purchases" at bounding box center [82, 33] width 118 height 9
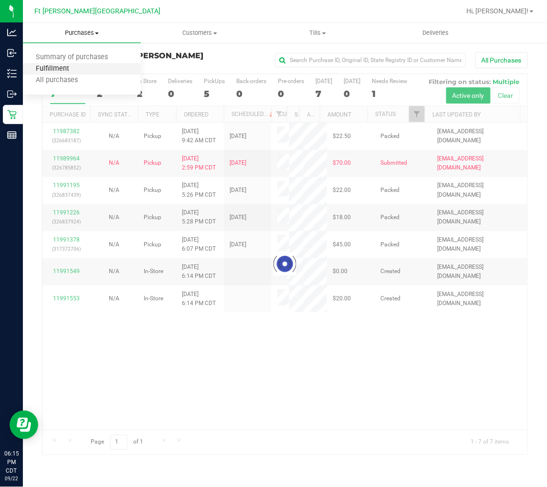
click at [71, 65] on span "Fulfillment" at bounding box center [52, 69] width 59 height 8
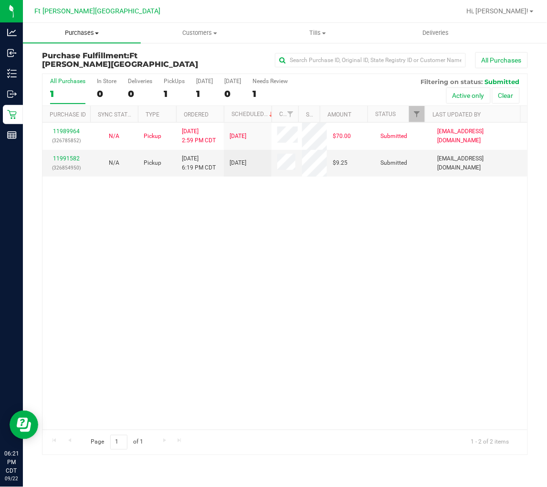
click at [77, 27] on uib-tab-heading "Purchases Summary of purchases Fulfillment All purchases" at bounding box center [82, 33] width 118 height 20
click at [80, 58] on span "Summary of purchases" at bounding box center [72, 57] width 98 height 8
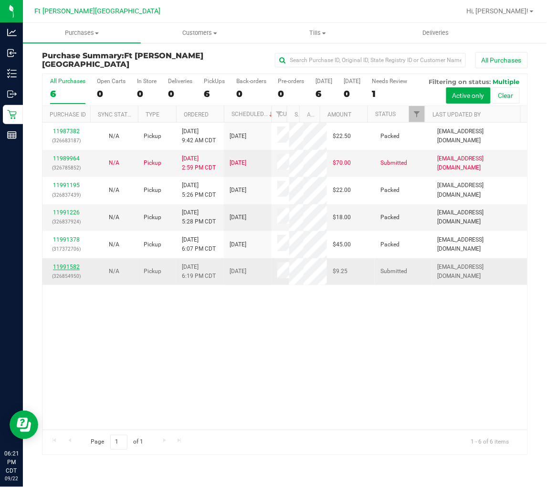
click at [74, 263] on link "11991582" at bounding box center [66, 266] width 27 height 7
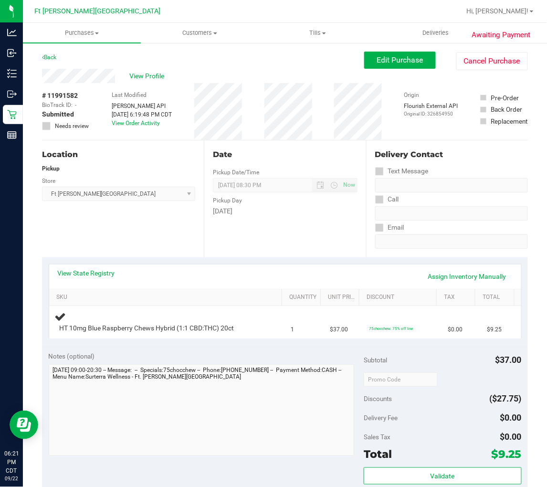
click at [160, 232] on div "Location Pickup Store Ft Walton Beach WC Select Store Bonita Springs WC Boynton…" at bounding box center [123, 198] width 162 height 117
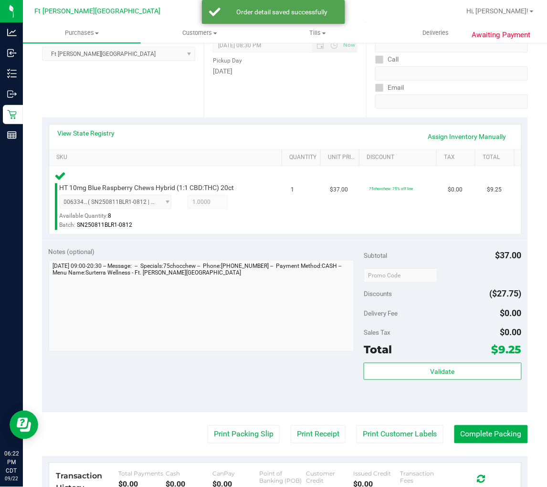
scroll to position [159, 0]
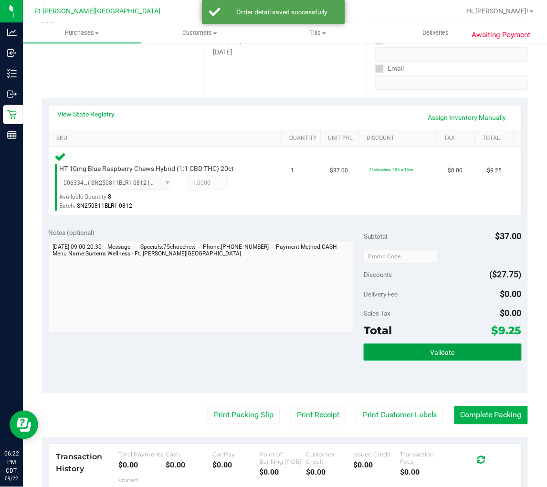
click at [414, 351] on button "Validate" at bounding box center [443, 352] width 158 height 17
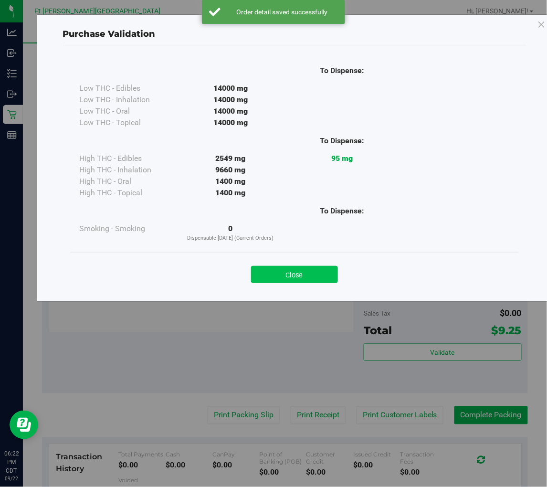
click at [320, 276] on button "Close" at bounding box center [294, 274] width 87 height 17
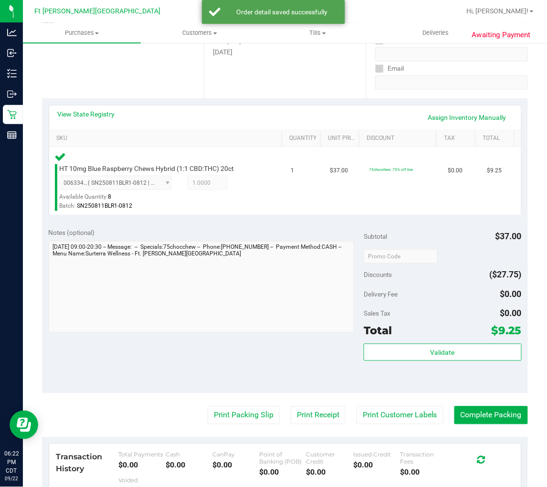
scroll to position [212, 0]
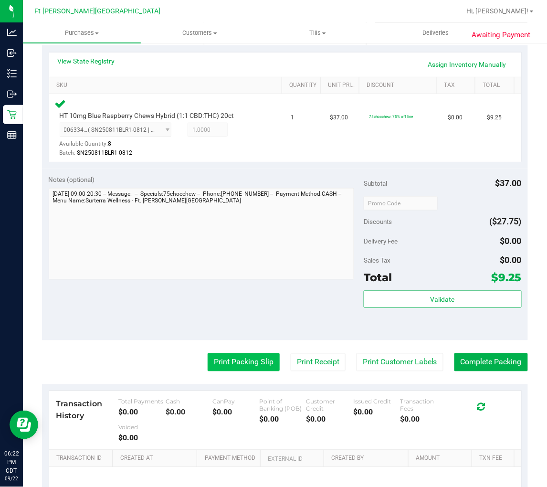
click at [247, 358] on button "Print Packing Slip" at bounding box center [244, 362] width 72 height 18
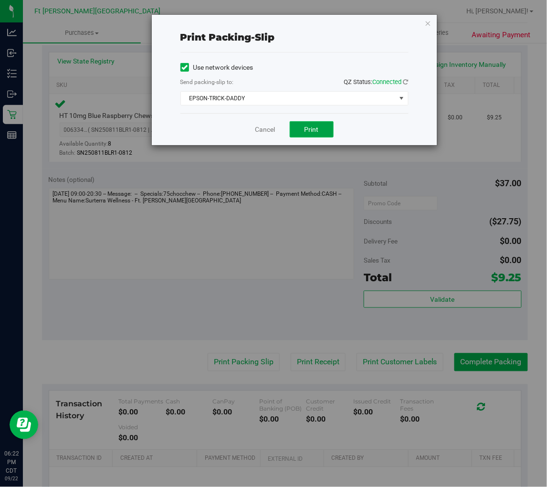
click at [313, 134] on button "Print" at bounding box center [312, 129] width 44 height 16
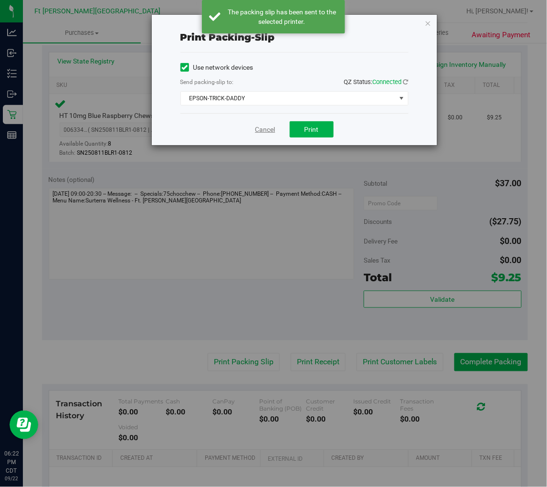
click at [264, 129] on link "Cancel" at bounding box center [265, 130] width 20 height 10
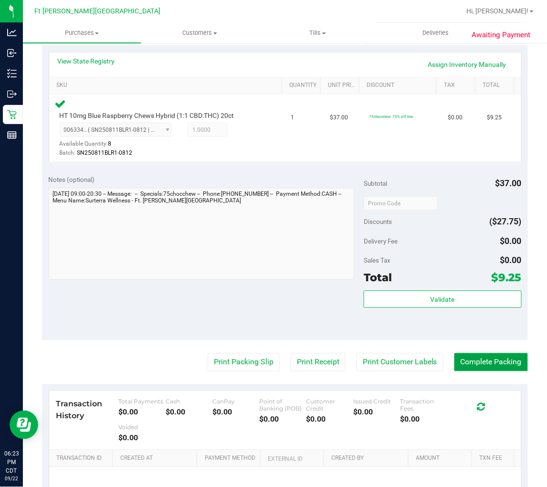
click at [478, 361] on button "Complete Packing" at bounding box center [491, 362] width 74 height 18
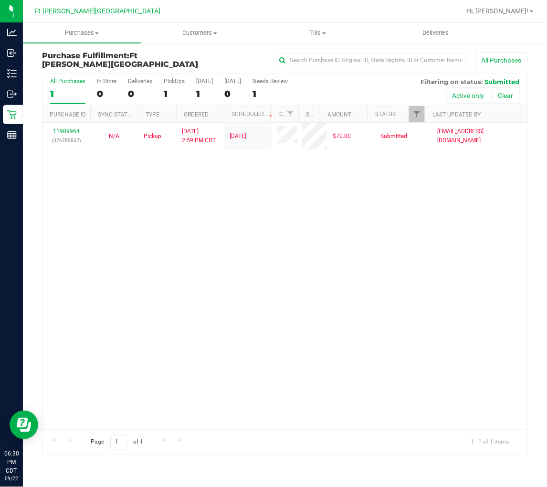
click at [156, 259] on div "11989964 (326785852) N/A Pickup 9/22/2025 2:59 PM CDT 9/22/2025 $70.00 Submitte…" at bounding box center [284, 276] width 485 height 307
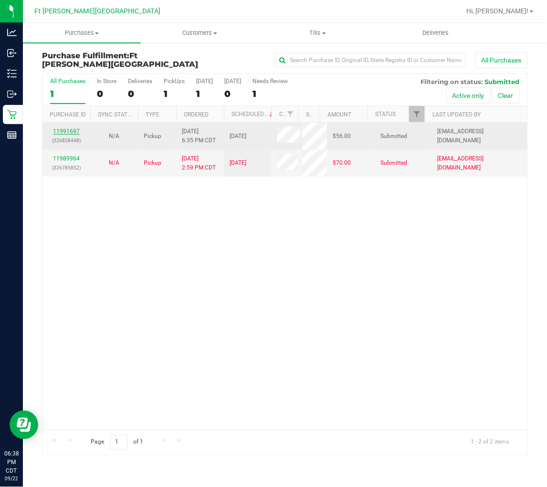
click at [66, 132] on link "11991697" at bounding box center [66, 131] width 27 height 7
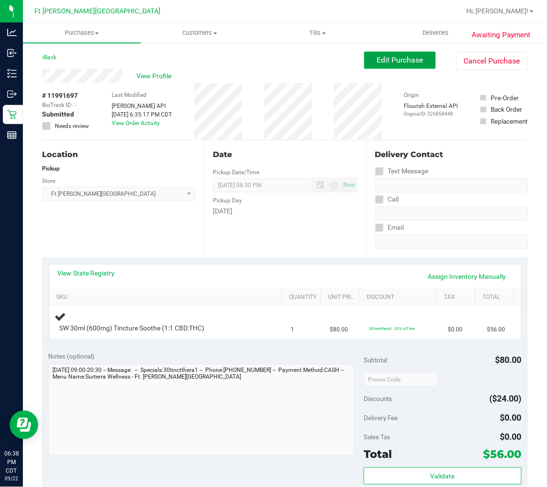
click at [377, 64] on span "Edit Purchase" at bounding box center [400, 59] width 46 height 9
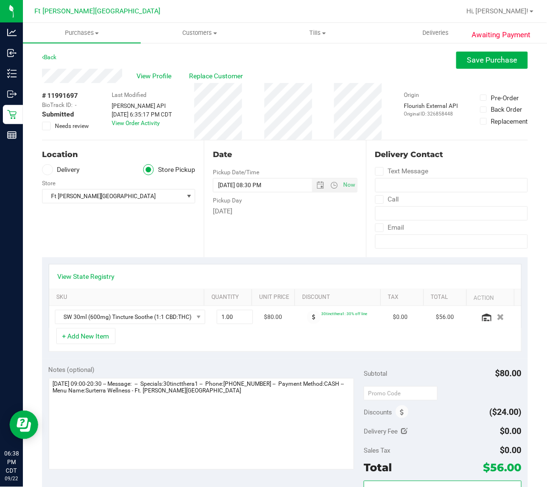
click at [45, 126] on icon at bounding box center [46, 126] width 6 height 0
click at [0, 0] on input "Needs review" at bounding box center [0, 0] width 0 height 0
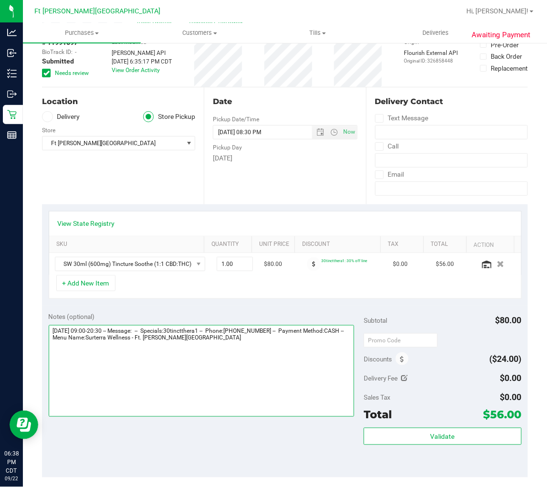
click at [251, 354] on textarea at bounding box center [202, 371] width 306 height 92
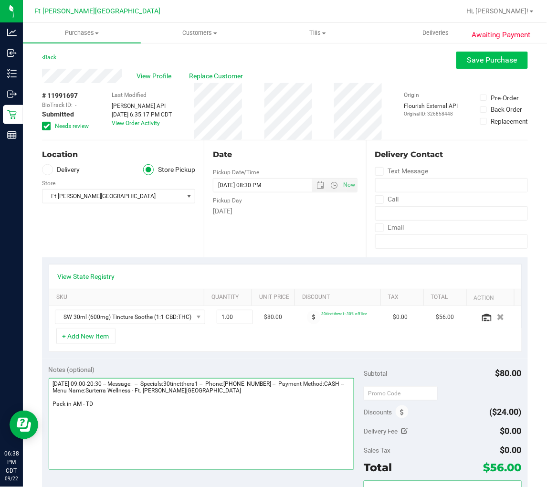
type textarea "Tuesday 09/23/2025 09:00-20:30 -- Message: -- Specials:30tinctthera1 -- Phone:8…"
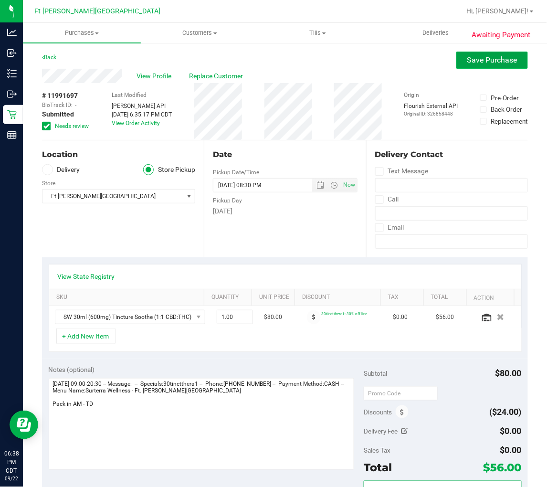
click at [469, 55] on span "Save Purchase" at bounding box center [492, 59] width 50 height 9
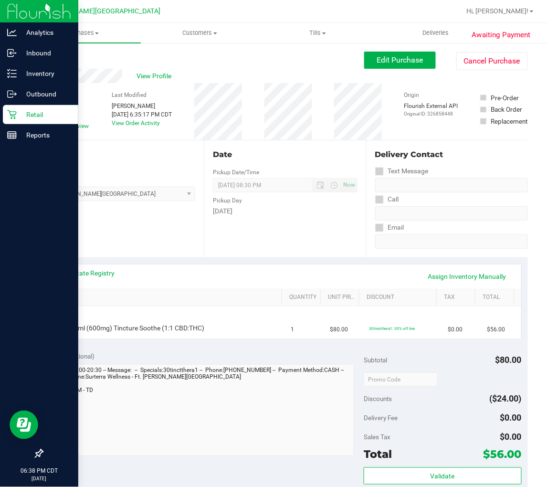
click at [20, 116] on p "Retail" at bounding box center [45, 114] width 57 height 11
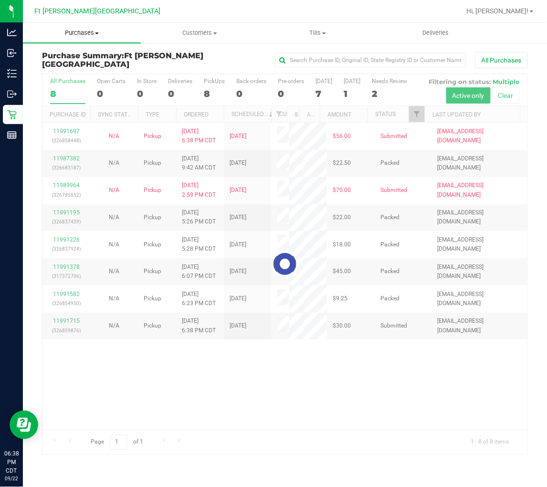
click at [88, 35] on span "Purchases" at bounding box center [82, 33] width 118 height 9
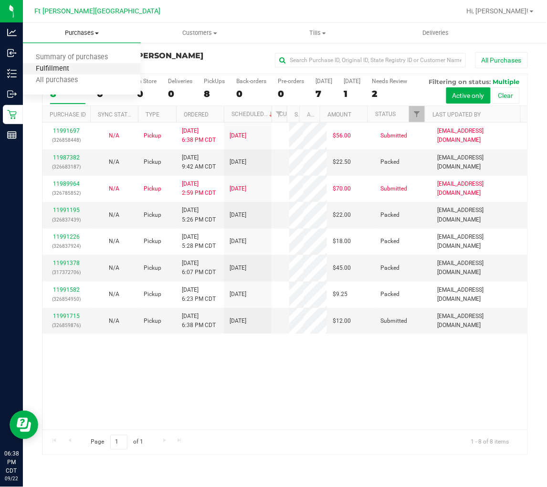
click at [74, 65] on span "Fulfillment" at bounding box center [52, 69] width 59 height 8
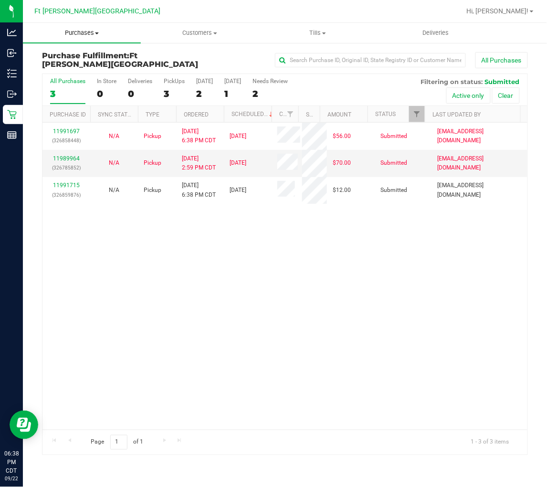
click at [82, 35] on span "Purchases" at bounding box center [82, 33] width 118 height 9
click at [74, 54] on span "Summary of purchases" at bounding box center [72, 57] width 98 height 8
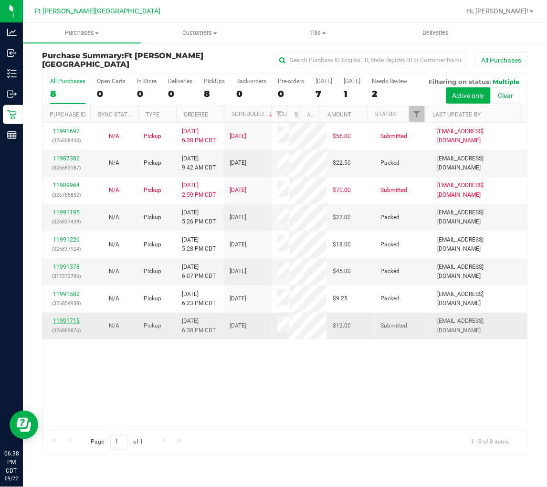
click at [70, 317] on link "11991715" at bounding box center [66, 320] width 27 height 7
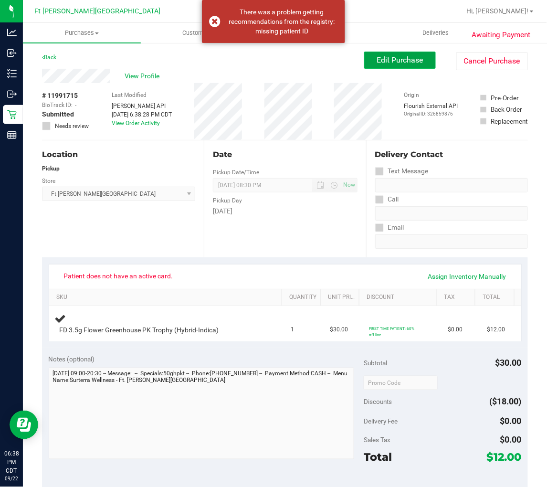
click at [377, 59] on span "Edit Purchase" at bounding box center [400, 59] width 46 height 9
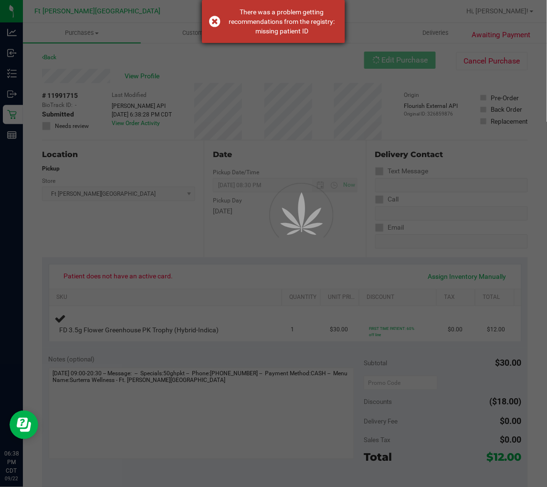
click at [216, 18] on div "There was a problem getting recommendations from the registry: missing patient …" at bounding box center [273, 21] width 143 height 43
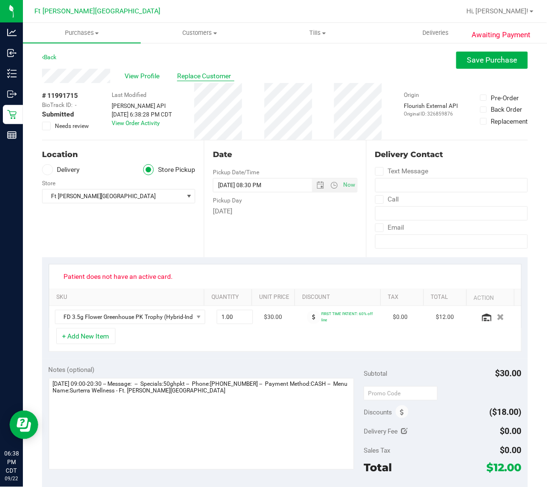
click at [199, 78] on span "Replace Customer" at bounding box center [205, 76] width 57 height 10
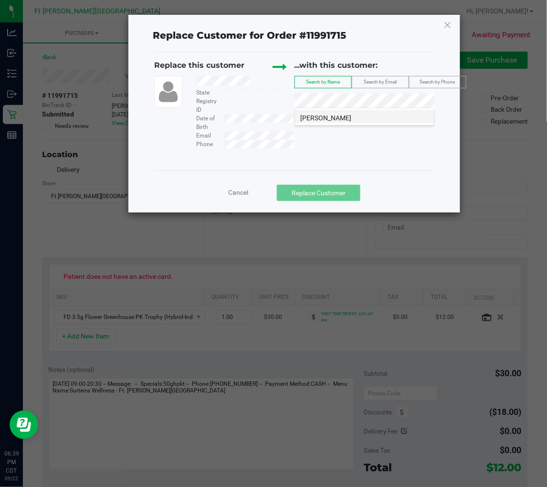
click at [342, 119] on span "CRYSTAL FARRAR" at bounding box center [326, 118] width 51 height 8
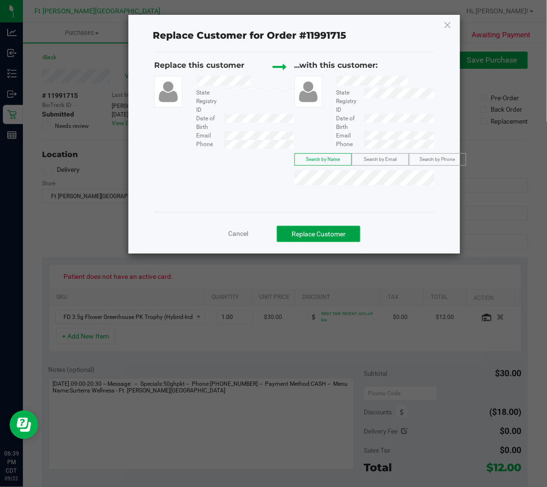
click at [336, 235] on button "Replace Customer" at bounding box center [319, 234] width 84 height 16
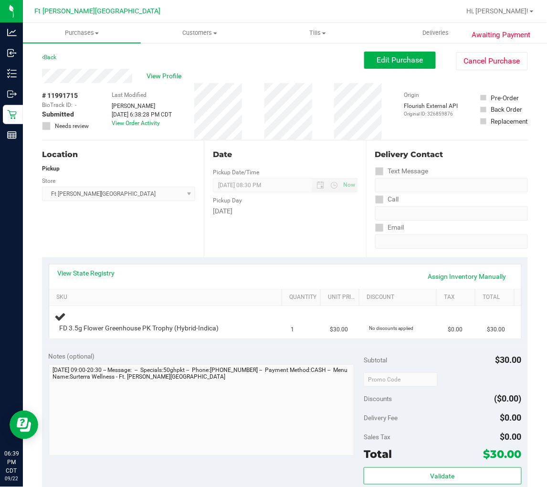
click at [166, 234] on div "Location Pickup Store Ft Walton Beach WC Select Store Bonita Springs WC Boynton…" at bounding box center [123, 198] width 162 height 117
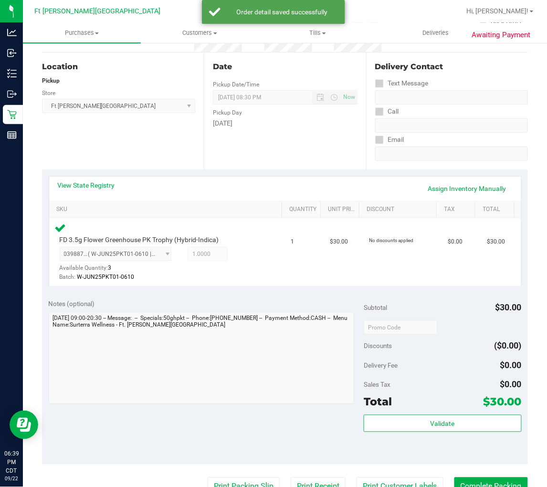
scroll to position [106, 0]
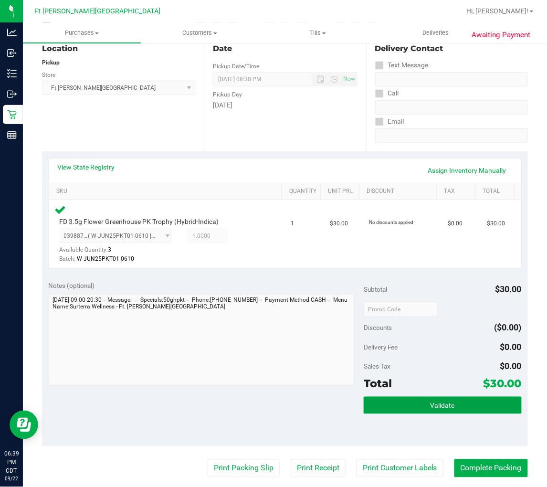
click at [446, 402] on span "Validate" at bounding box center [443, 406] width 24 height 8
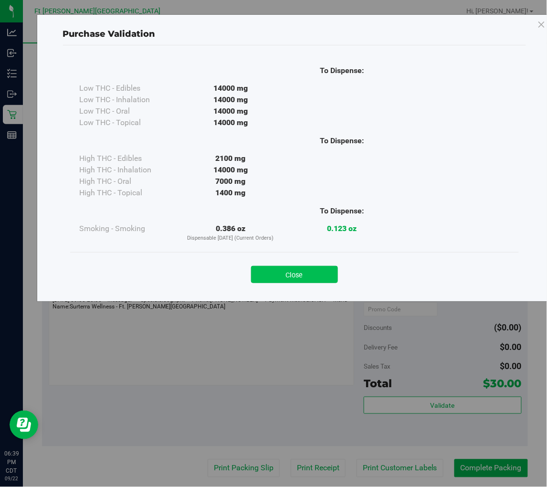
click at [312, 276] on button "Close" at bounding box center [294, 274] width 87 height 17
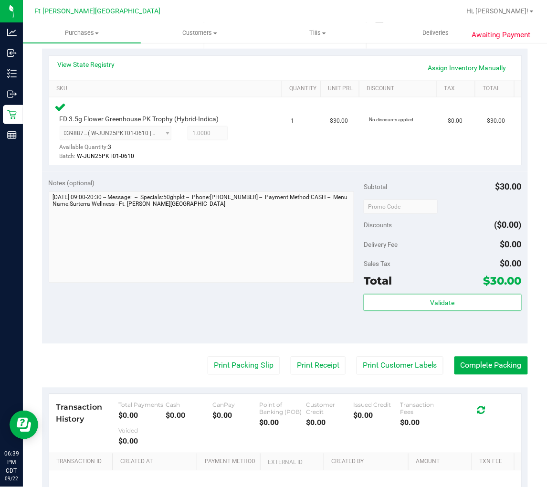
scroll to position [212, 0]
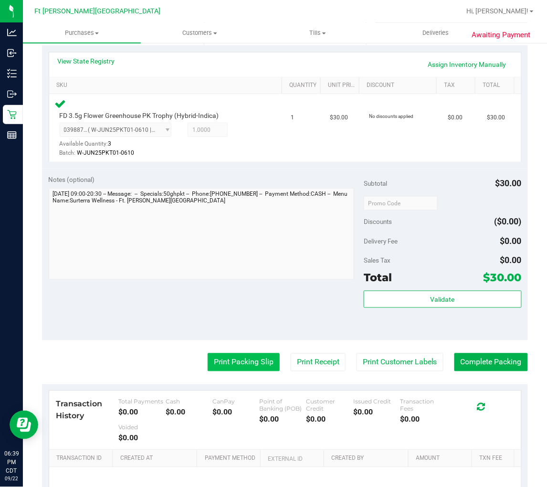
click at [257, 361] on button "Print Packing Slip" at bounding box center [244, 362] width 72 height 18
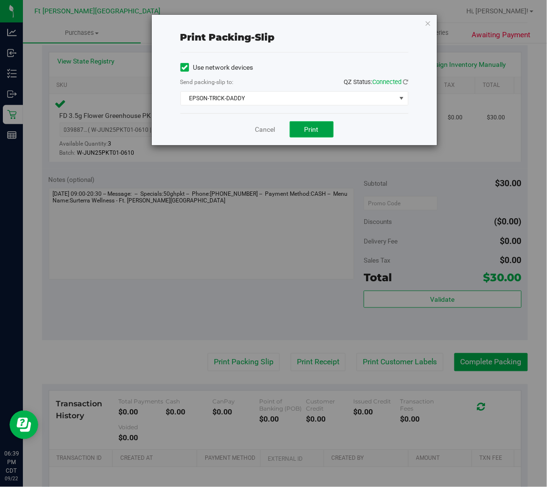
click at [305, 128] on span "Print" at bounding box center [312, 130] width 14 height 8
click at [258, 131] on link "Cancel" at bounding box center [265, 130] width 20 height 10
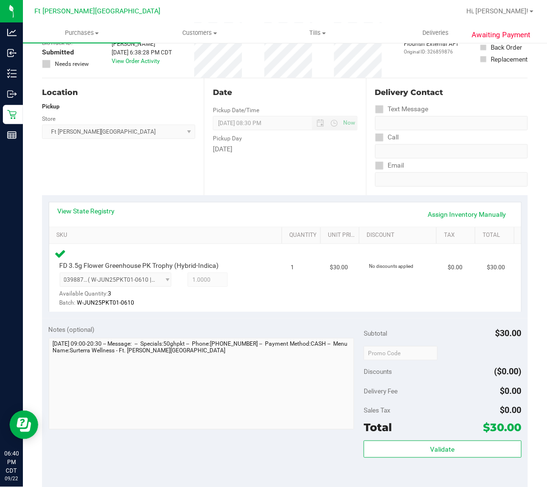
scroll to position [0, 0]
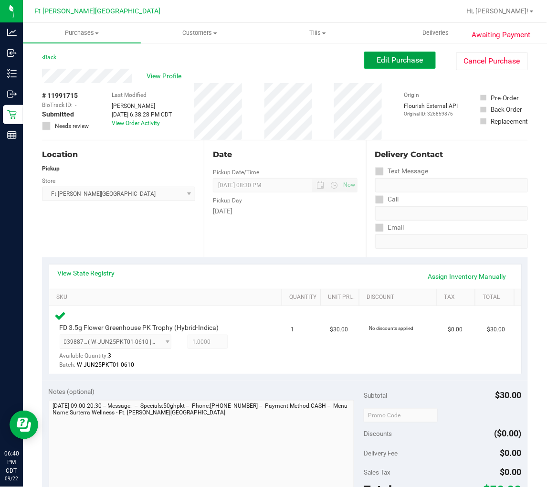
click at [402, 63] on span "Edit Purchase" at bounding box center [400, 59] width 46 height 9
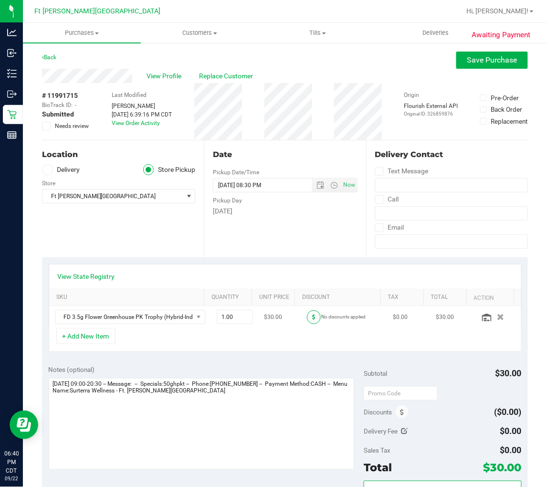
click at [307, 314] on span at bounding box center [314, 317] width 14 height 14
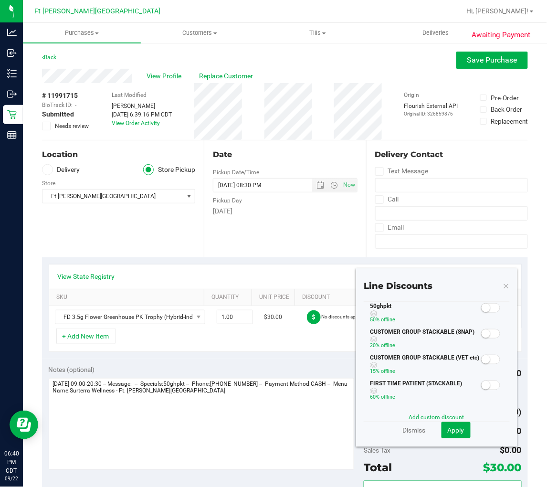
click at [482, 309] on small at bounding box center [486, 308] width 9 height 9
click at [454, 428] on span "Apply" at bounding box center [456, 430] width 17 height 8
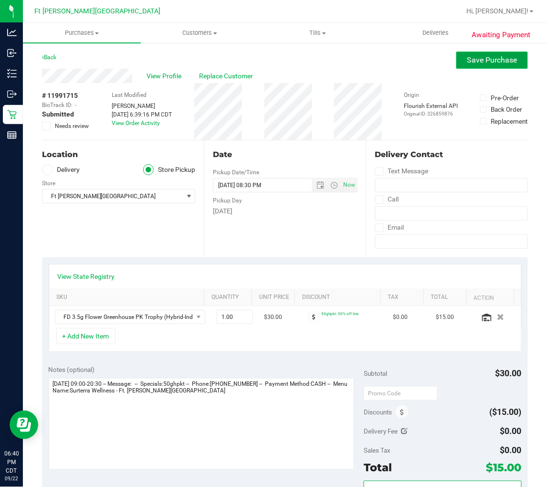
click at [471, 61] on span "Save Purchase" at bounding box center [492, 59] width 50 height 9
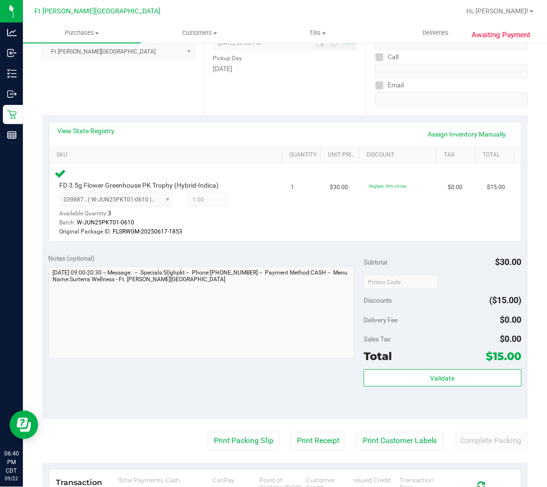
scroll to position [265, 0]
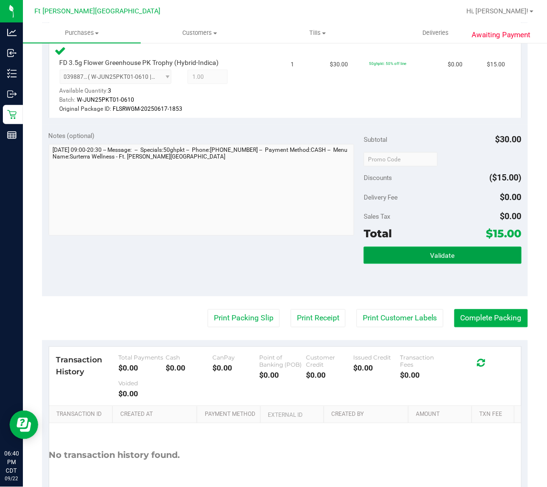
click at [422, 258] on button "Validate" at bounding box center [443, 255] width 158 height 17
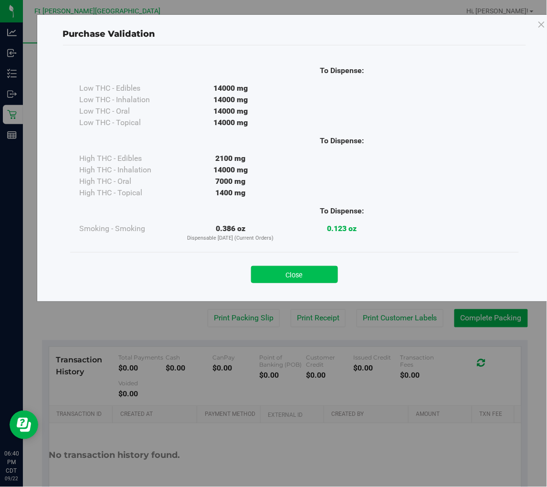
click at [314, 273] on button "Close" at bounding box center [294, 274] width 87 height 17
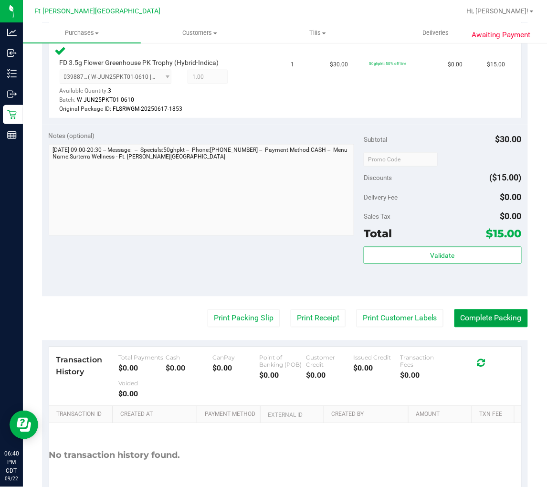
click at [468, 313] on button "Complete Packing" at bounding box center [491, 318] width 74 height 18
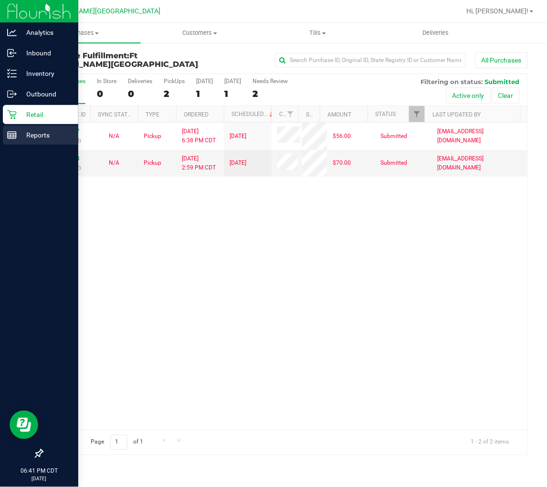
click at [23, 138] on p "Reports" at bounding box center [45, 134] width 57 height 11
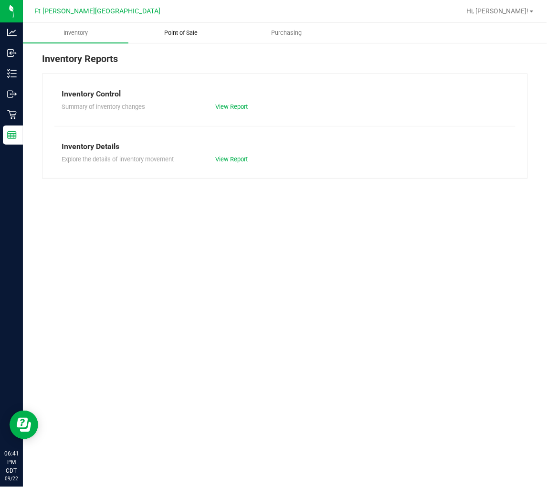
click at [177, 32] on span "Point of Sale" at bounding box center [180, 33] width 59 height 9
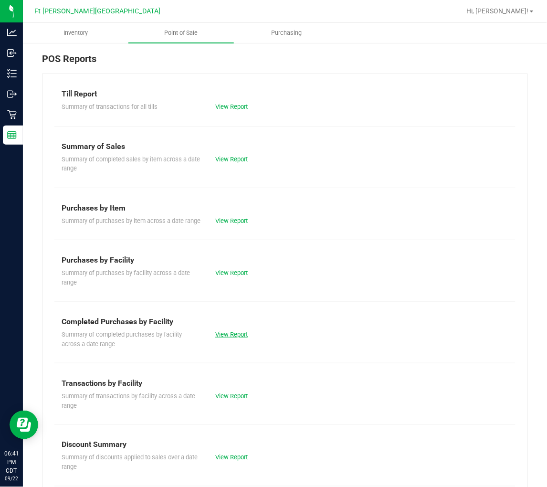
click at [235, 338] on link "View Report" at bounding box center [231, 334] width 32 height 7
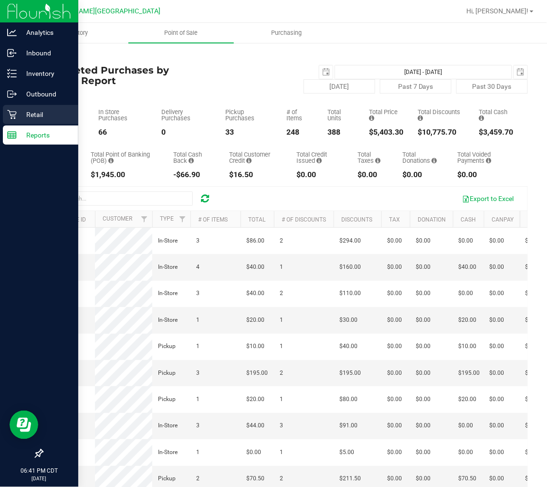
click at [16, 115] on icon at bounding box center [12, 115] width 10 height 10
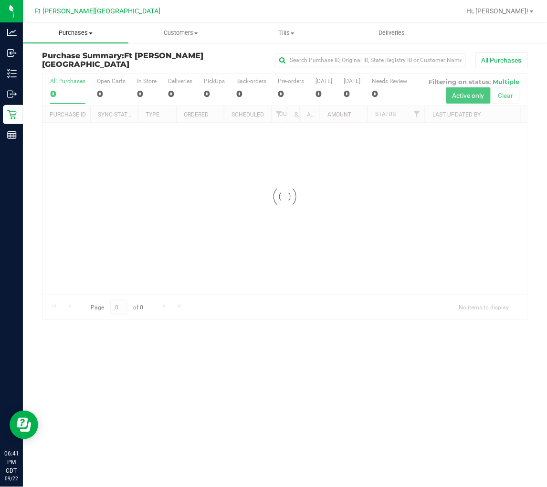
click at [80, 34] on span "Purchases" at bounding box center [75, 33] width 105 height 9
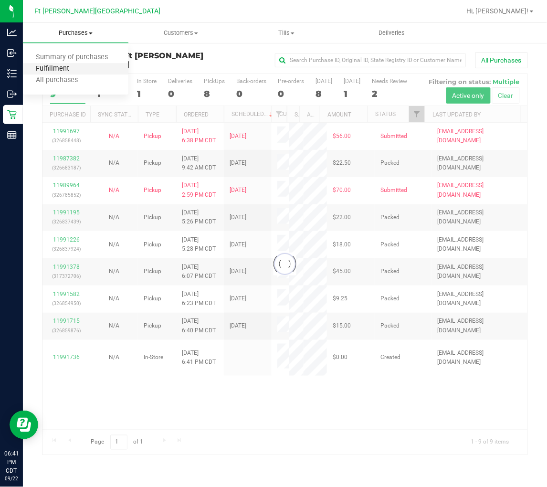
click at [74, 70] on span "Fulfillment" at bounding box center [52, 69] width 59 height 8
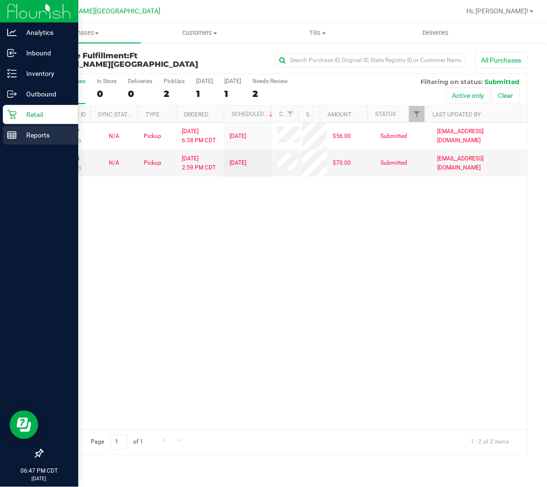
click at [17, 133] on p "Reports" at bounding box center [45, 134] width 57 height 11
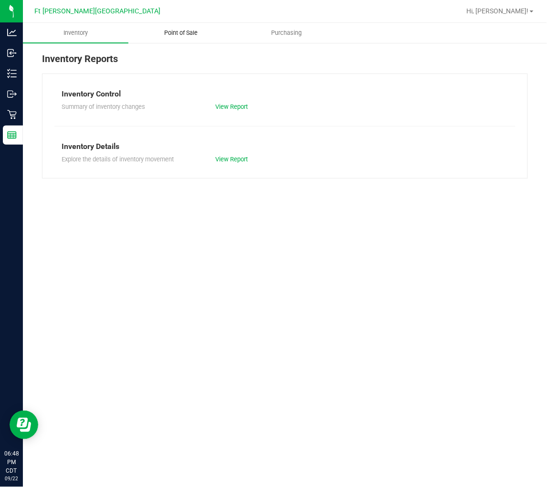
click at [166, 34] on span "Point of Sale" at bounding box center [180, 33] width 59 height 9
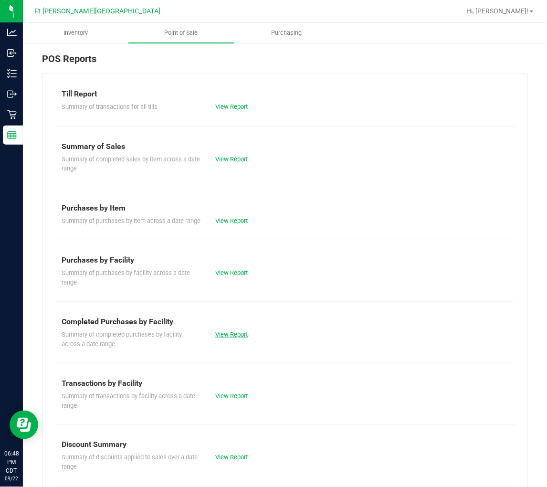
click at [237, 338] on link "View Report" at bounding box center [231, 334] width 32 height 7
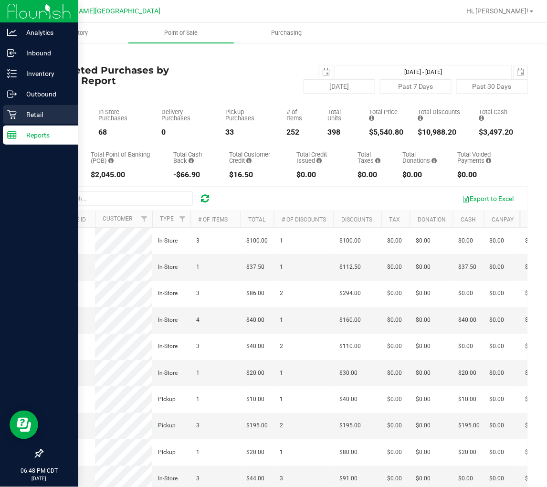
click at [18, 116] on p "Retail" at bounding box center [45, 114] width 57 height 11
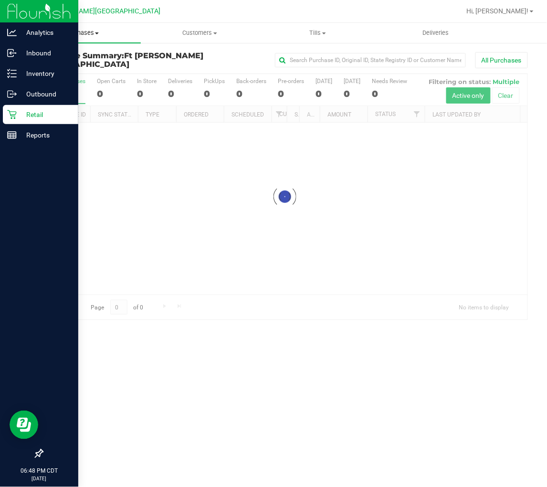
click at [86, 33] on span "Purchases" at bounding box center [82, 33] width 118 height 9
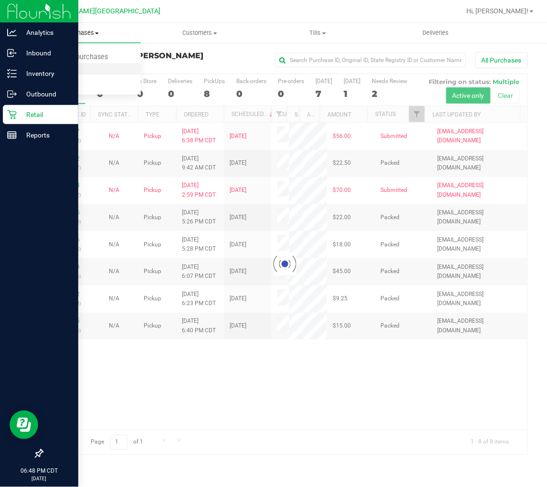
click at [77, 68] on span "Fulfillment" at bounding box center [52, 69] width 59 height 8
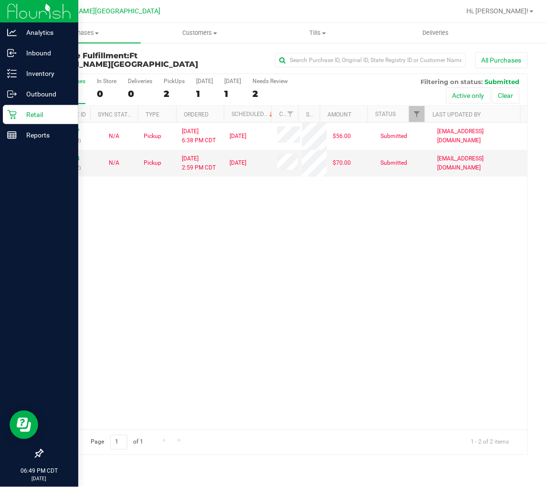
click at [147, 236] on div "11991697 (326858448) N/A Pickup 9/22/2025 6:38 PM CDT 9/23/2025 $56.00 Submitte…" at bounding box center [284, 276] width 485 height 307
click at [207, 295] on div "11991697 (326858448) N/A Pickup 9/22/2025 6:38 PM CDT 9/23/2025 $56.00 Submitte…" at bounding box center [284, 276] width 485 height 307
click at [195, 261] on div "11991697 (326858448) N/A Pickup 9/22/2025 6:38 PM CDT 9/23/2025 $56.00 Submitte…" at bounding box center [284, 276] width 485 height 307
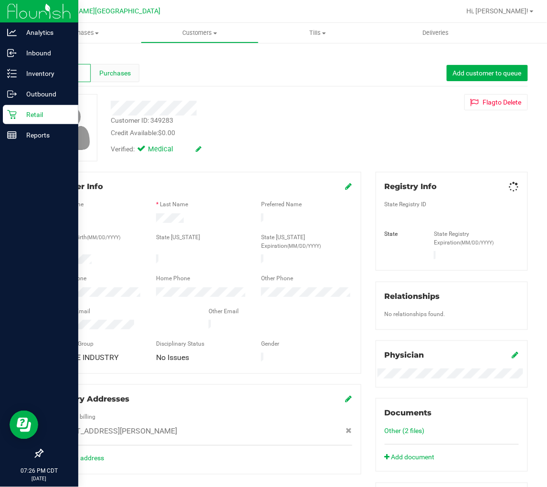
click at [115, 77] on span "Purchases" at bounding box center [115, 73] width 32 height 10
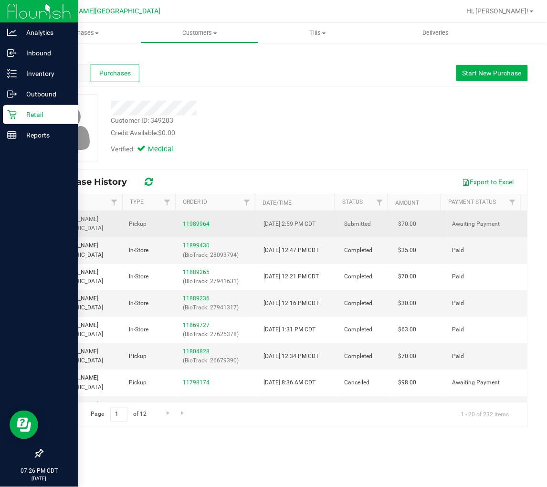
click at [193, 221] on link "11989964" at bounding box center [196, 224] width 27 height 7
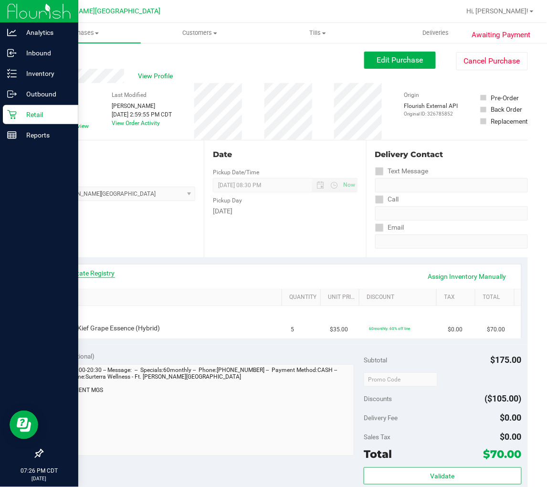
click at [84, 273] on link "View State Registry" at bounding box center [86, 273] width 57 height 10
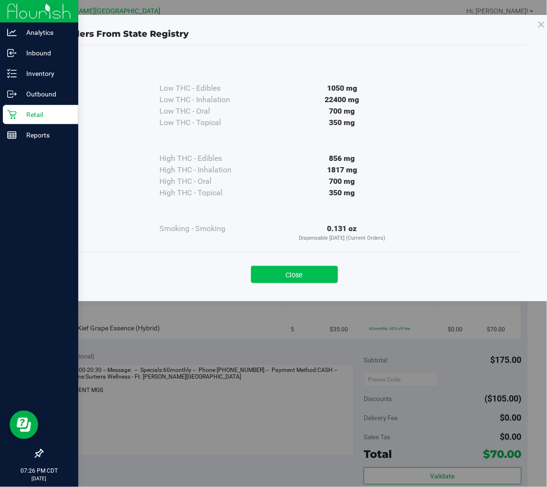
click at [278, 273] on button "Close" at bounding box center [294, 274] width 87 height 17
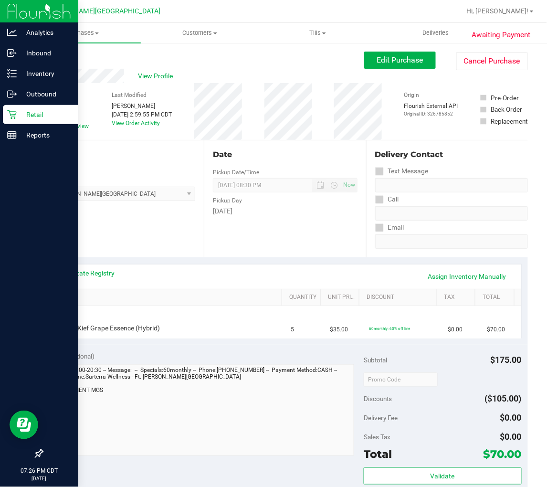
click at [21, 116] on p "Retail" at bounding box center [45, 114] width 57 height 11
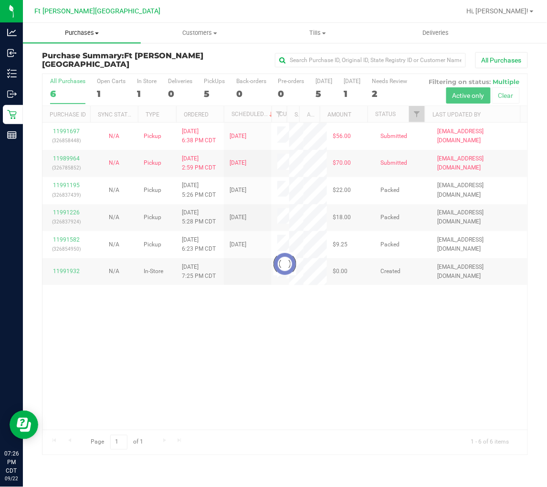
click at [82, 32] on span "Purchases" at bounding box center [82, 33] width 118 height 9
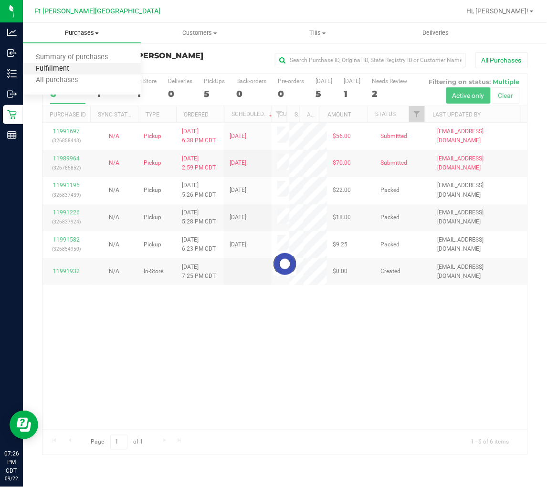
click at [64, 67] on span "Fulfillment" at bounding box center [52, 69] width 59 height 8
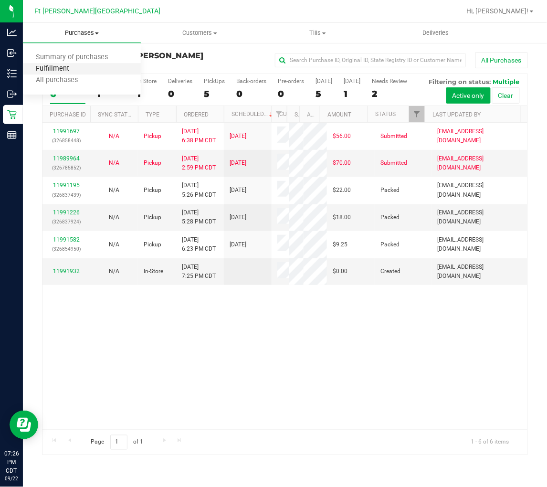
click at [64, 67] on span "Fulfillment" at bounding box center [52, 69] width 59 height 8
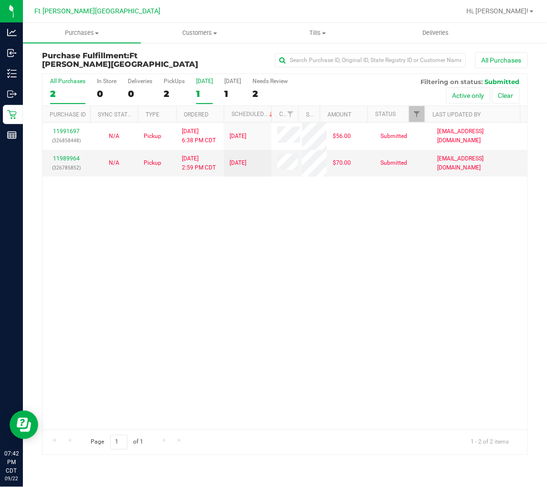
click at [199, 93] on div "1" at bounding box center [204, 93] width 17 height 11
click at [0, 0] on input "Today 1" at bounding box center [0, 0] width 0 height 0
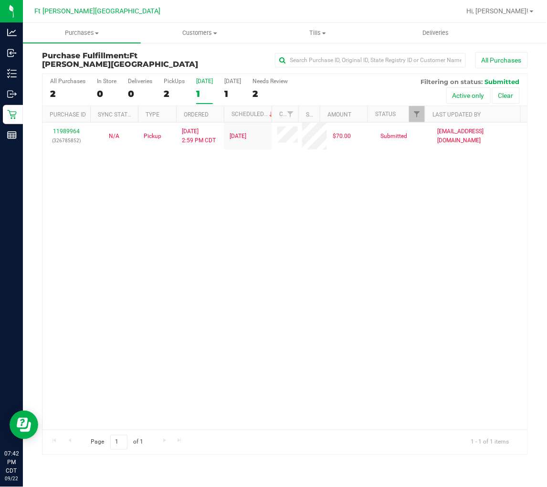
click at [193, 198] on div "11989964 (326785852) N/A Pickup 9/22/2025 2:59 PM CDT 9/22/2025 $70.00 Submitte…" at bounding box center [284, 276] width 485 height 307
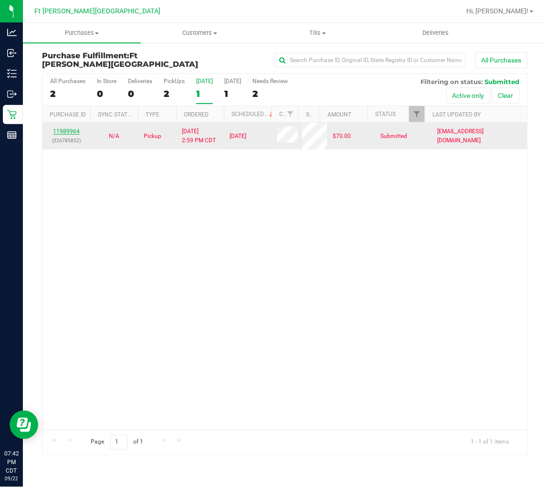
click at [68, 132] on link "11989964" at bounding box center [66, 131] width 27 height 7
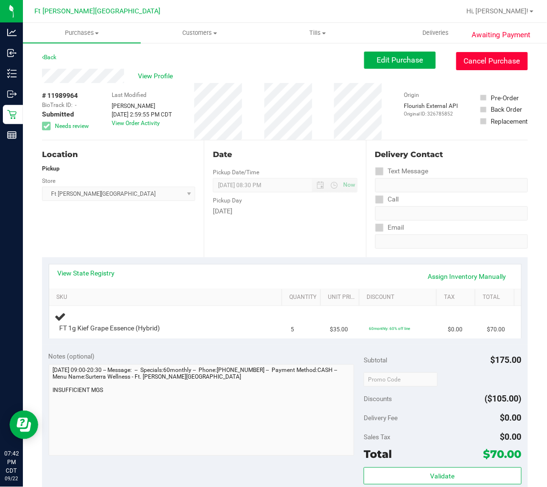
click at [463, 62] on button "Cancel Purchase" at bounding box center [492, 61] width 72 height 18
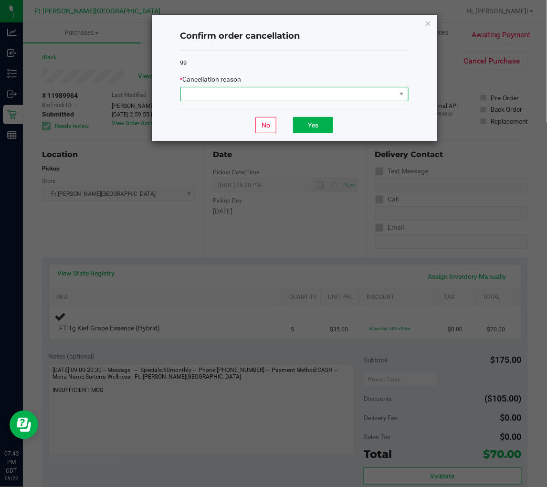
click at [300, 94] on span at bounding box center [288, 93] width 215 height 13
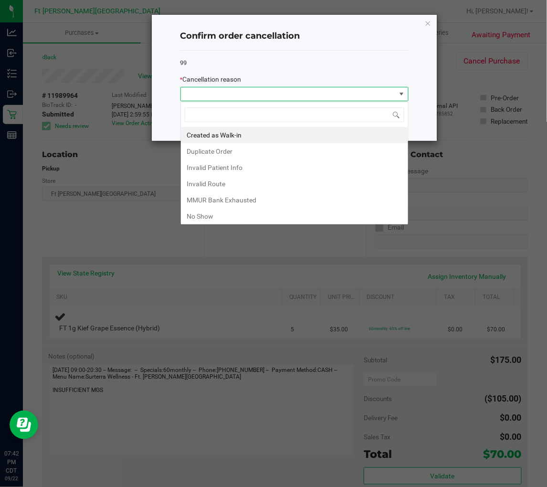
scroll to position [14, 228]
click at [225, 196] on li "MMUR Bank Exhausted" at bounding box center [294, 200] width 227 height 16
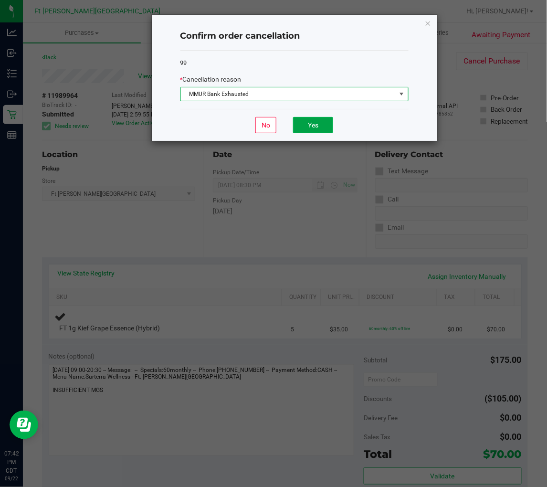
click at [302, 126] on button "Yes" at bounding box center [313, 125] width 40 height 16
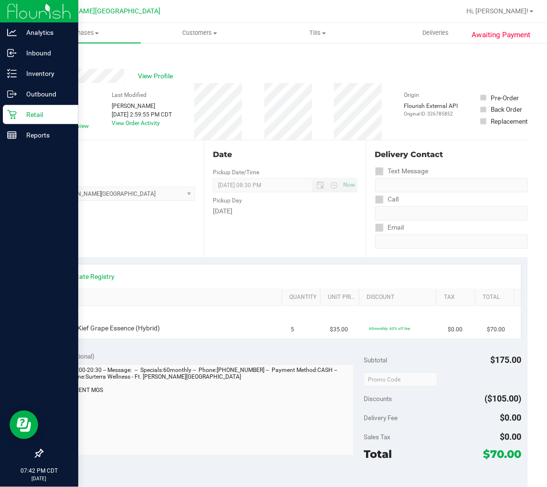
click at [20, 115] on p "Retail" at bounding box center [45, 114] width 57 height 11
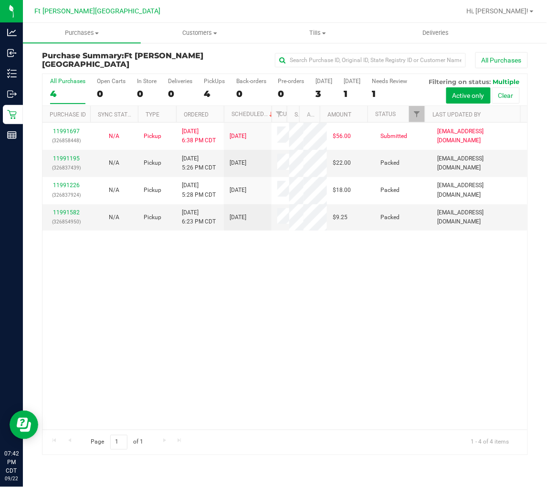
click at [231, 294] on div "11991697 (326858448) N/A Pickup 9/22/2025 6:38 PM CDT 9/23/2025 $56.00 Submitte…" at bounding box center [284, 276] width 485 height 307
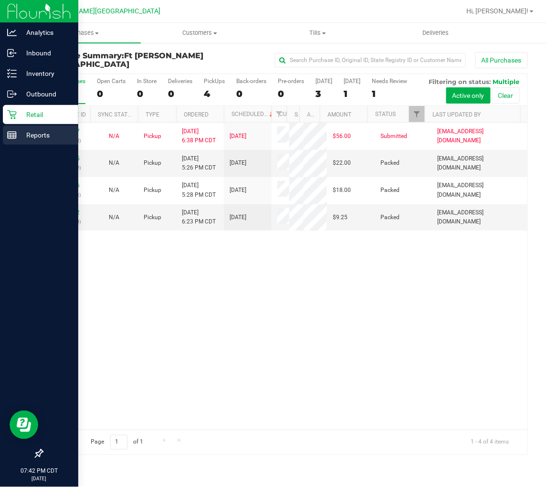
click at [11, 136] on line at bounding box center [11, 136] width 0 height 5
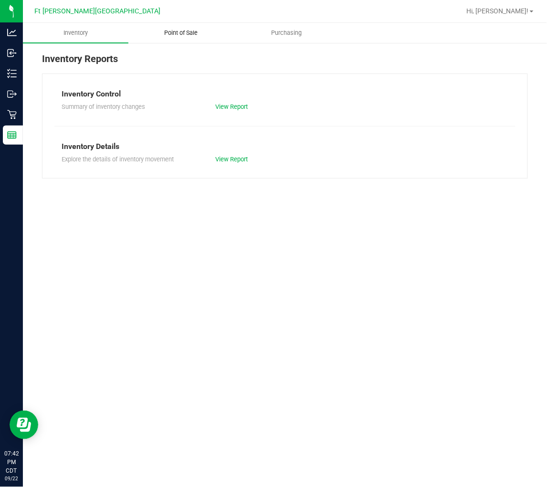
click at [175, 27] on uib-tab-heading "Point of Sale" at bounding box center [181, 32] width 105 height 19
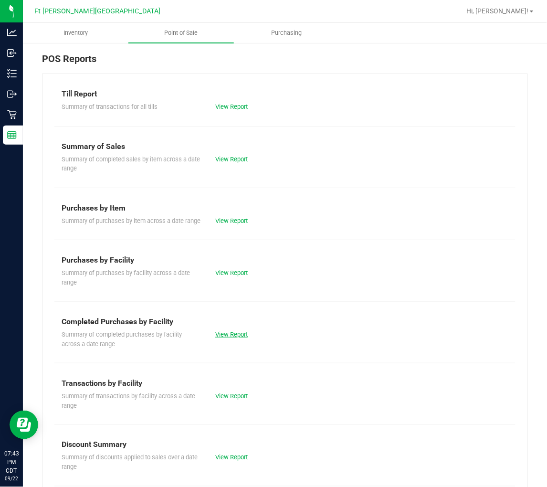
click at [225, 338] on link "View Report" at bounding box center [231, 334] width 32 height 7
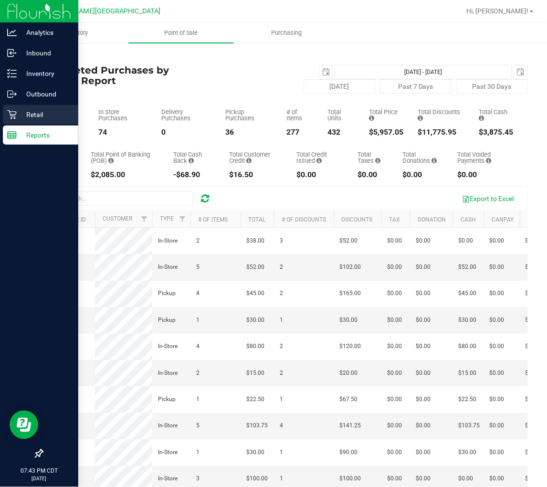
click at [16, 118] on icon at bounding box center [12, 115] width 10 height 10
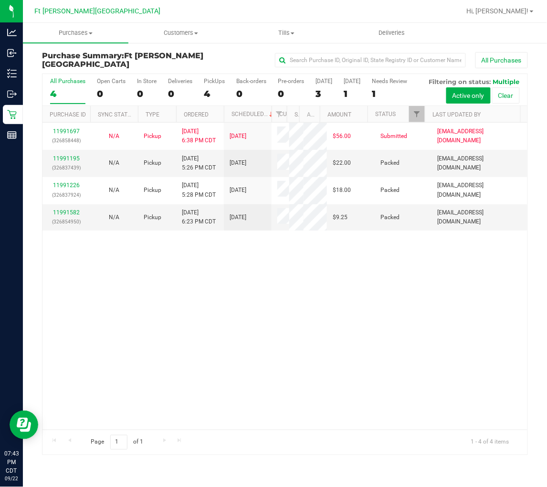
click at [136, 278] on div "11991697 (326858448) N/A Pickup 9/22/2025 6:38 PM CDT 9/23/2025 $56.00 Submitte…" at bounding box center [284, 276] width 485 height 307
click at [69, 155] on link "11991973" at bounding box center [66, 158] width 27 height 7
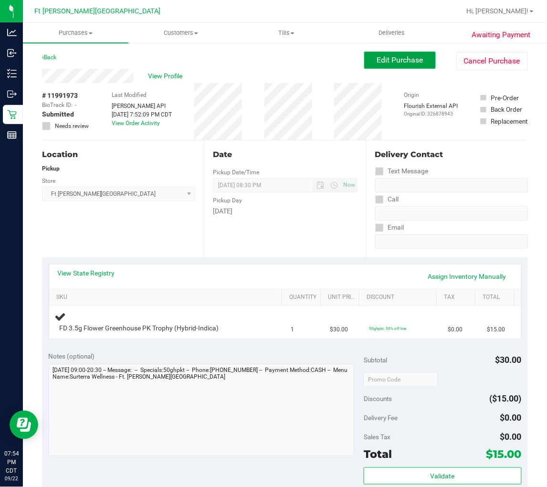
click at [378, 61] on span "Edit Purchase" at bounding box center [400, 59] width 46 height 9
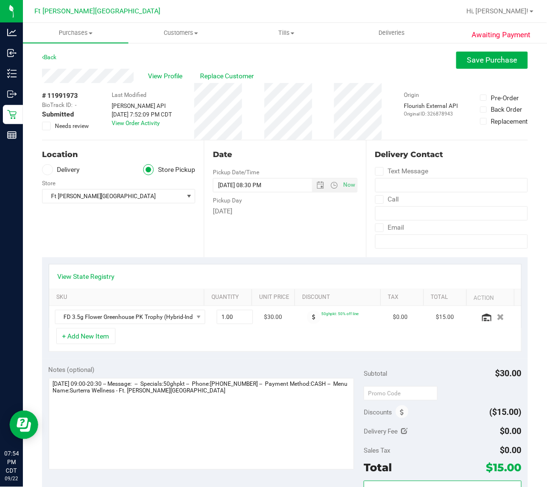
click at [45, 126] on icon at bounding box center [46, 126] width 6 height 0
click at [0, 0] on input "Needs review" at bounding box center [0, 0] width 0 height 0
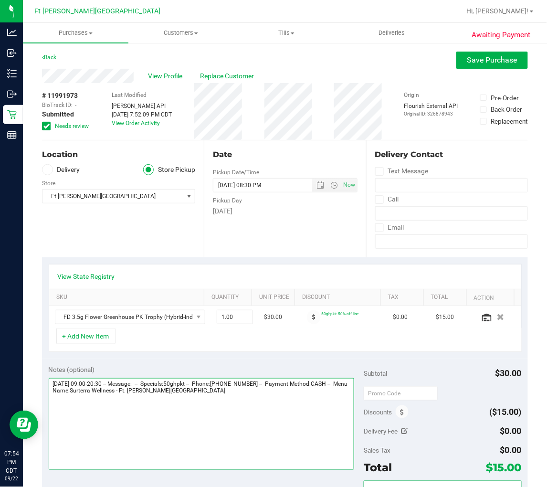
click at [228, 401] on textarea at bounding box center [202, 424] width 306 height 92
type textarea "Tuesday 09/23/2025 09:00-20:30 -- Message: -- Specials:50ghpkt -- Phone:8507975…"
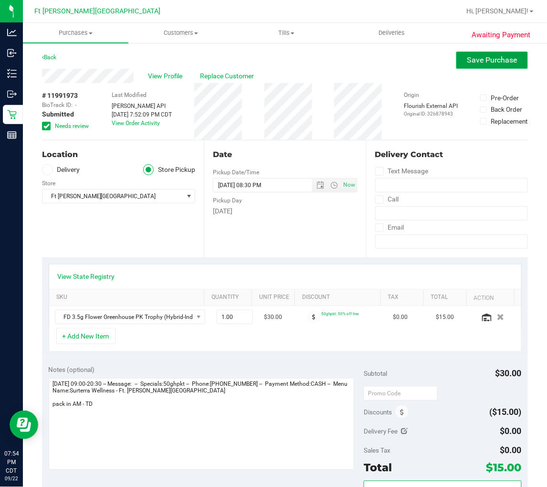
click at [469, 60] on span "Save Purchase" at bounding box center [492, 59] width 50 height 9
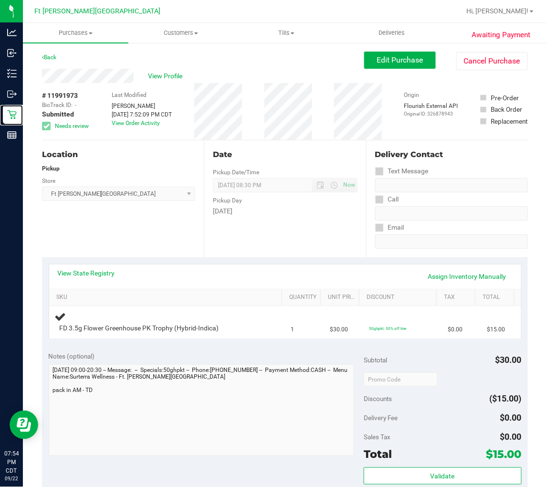
click at [0, 0] on p "Retail" at bounding box center [0, 0] width 0 height 0
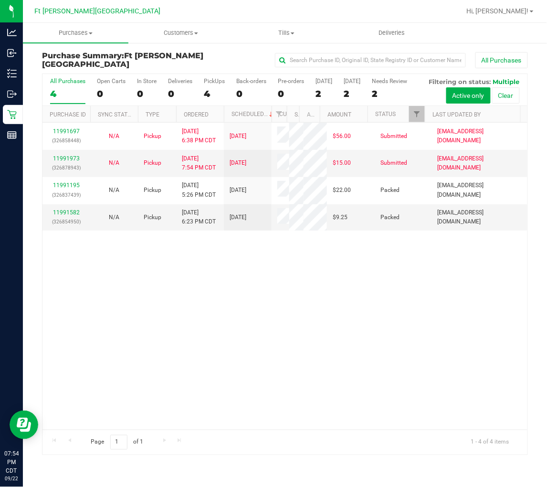
click at [259, 295] on div "11991697 (326858448) N/A Pickup 9/22/2025 6:38 PM CDT 9/23/2025 $56.00 Submitte…" at bounding box center [284, 276] width 485 height 307
click at [63, 93] on div "4" at bounding box center [67, 93] width 35 height 11
click at [0, 0] on input "All Purchases 4" at bounding box center [0, 0] width 0 height 0
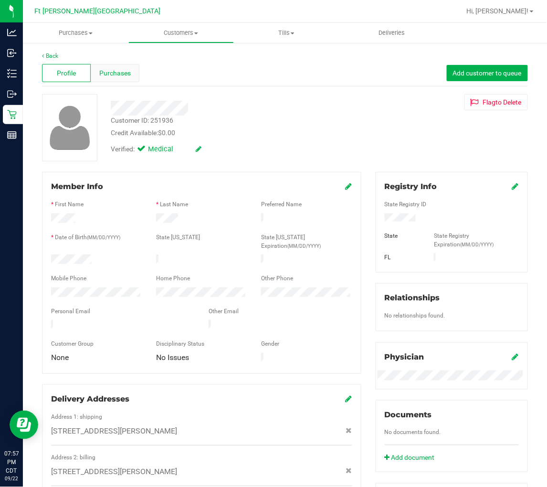
click at [120, 73] on span "Purchases" at bounding box center [115, 73] width 32 height 10
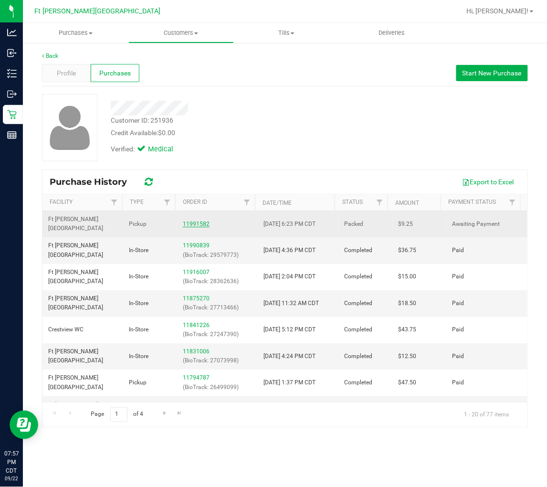
click at [200, 221] on link "11991582" at bounding box center [196, 224] width 27 height 7
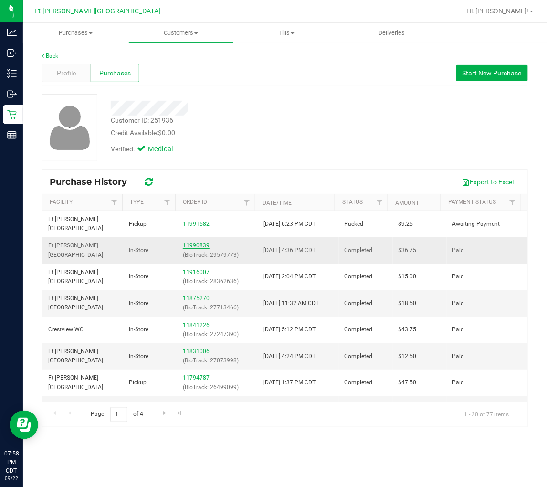
click at [189, 242] on link "11990839" at bounding box center [196, 245] width 27 height 7
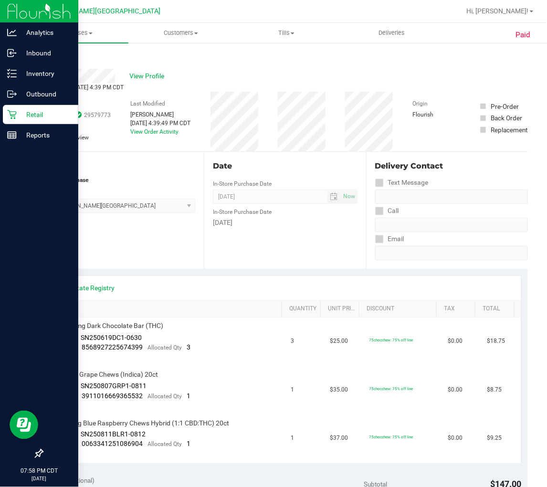
click at [16, 115] on icon at bounding box center [12, 115] width 10 height 10
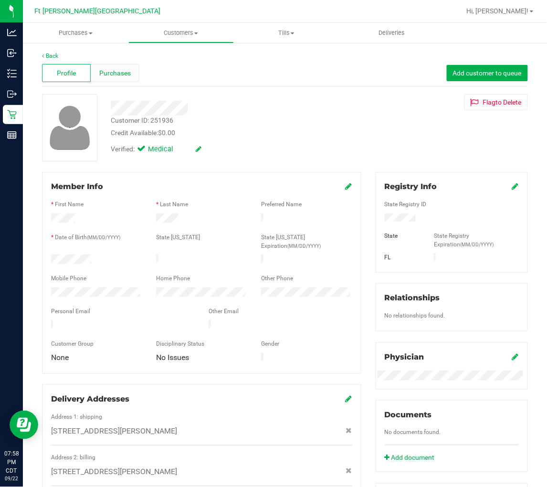
click at [106, 72] on span "Purchases" at bounding box center [115, 73] width 32 height 10
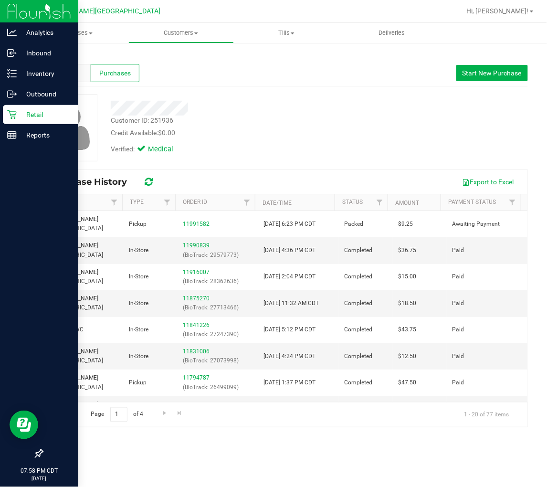
click at [21, 112] on p "Retail" at bounding box center [45, 114] width 57 height 11
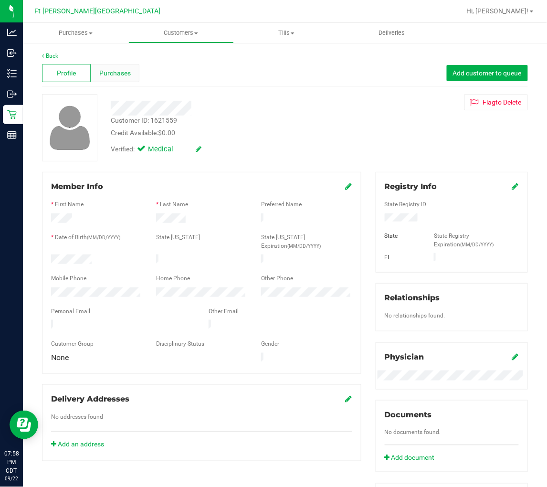
click at [114, 70] on span "Purchases" at bounding box center [115, 73] width 32 height 10
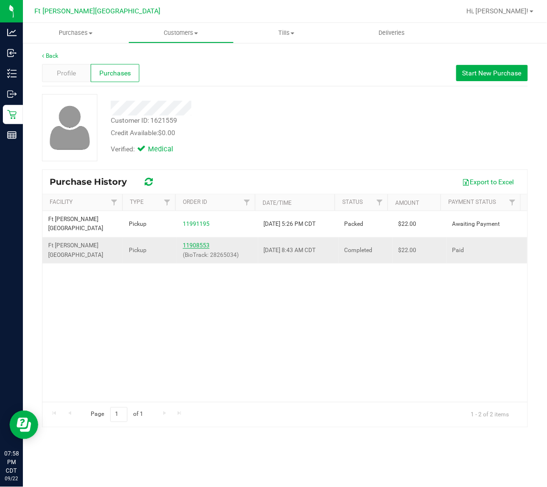
click at [192, 242] on link "11908553" at bounding box center [196, 245] width 27 height 7
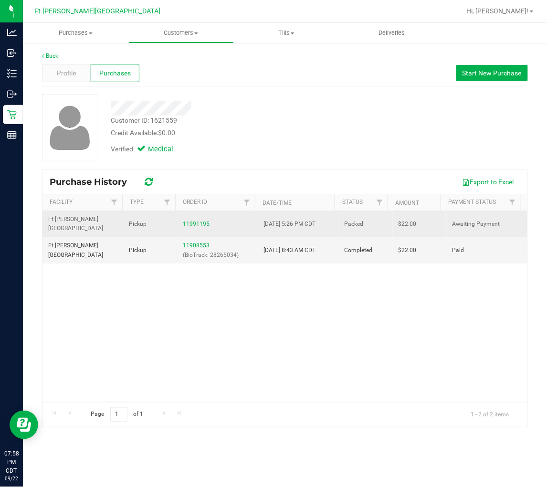
click at [199, 223] on div "11991195" at bounding box center [217, 224] width 69 height 9
click at [198, 221] on link "11991195" at bounding box center [196, 224] width 27 height 7
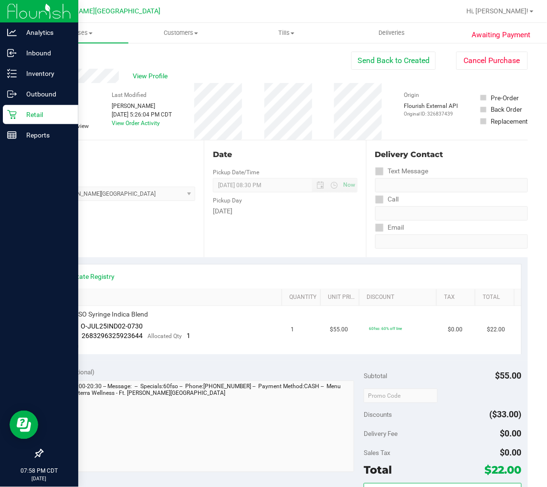
click at [12, 117] on icon at bounding box center [12, 115] width 10 height 10
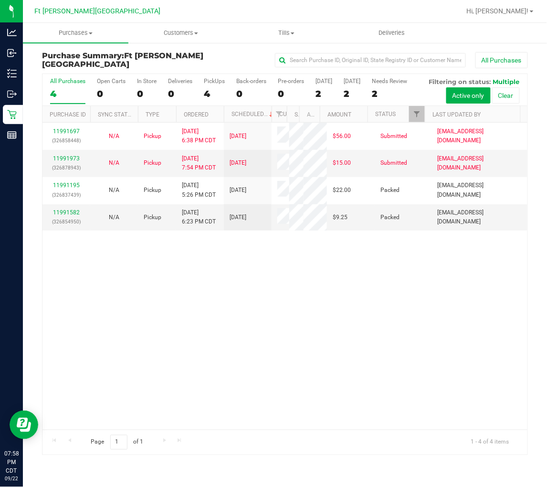
click at [179, 300] on div "11991697 (326858448) N/A Pickup 9/22/2025 6:38 PM CDT 9/23/2025 $56.00 Submitte…" at bounding box center [284, 276] width 485 height 307
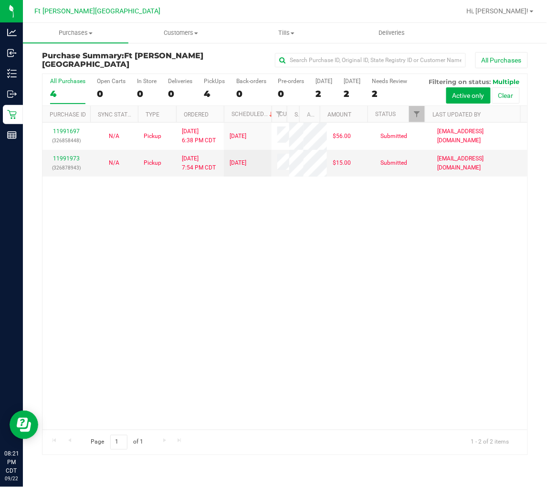
click at [73, 90] on div "4" at bounding box center [67, 93] width 35 height 11
click at [0, 0] on input "All Purchases 4" at bounding box center [0, 0] width 0 height 0
click at [178, 269] on div "11991697 (326858448) N/A Pickup 9/22/2025 6:38 PM CDT 9/23/2025 $56.00 Submitte…" at bounding box center [284, 276] width 485 height 307
click at [249, 257] on div "11991697 (326858448) N/A Pickup 9/22/2025 6:38 PM CDT 9/23/2025 $56.00 Submitte…" at bounding box center [284, 276] width 485 height 307
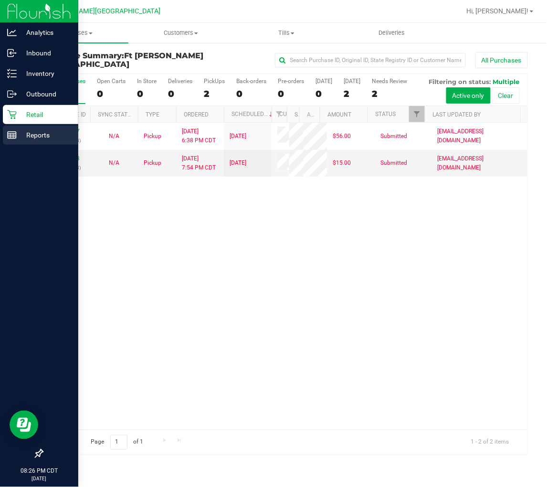
click at [15, 132] on rect at bounding box center [12, 135] width 9 height 7
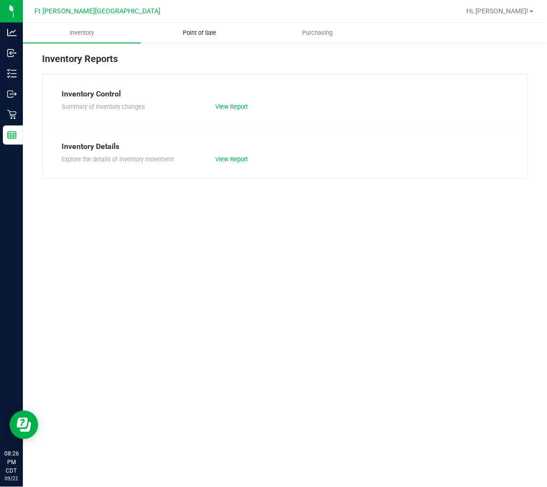
click at [199, 40] on uib-tab-heading "Point of Sale" at bounding box center [199, 32] width 117 height 19
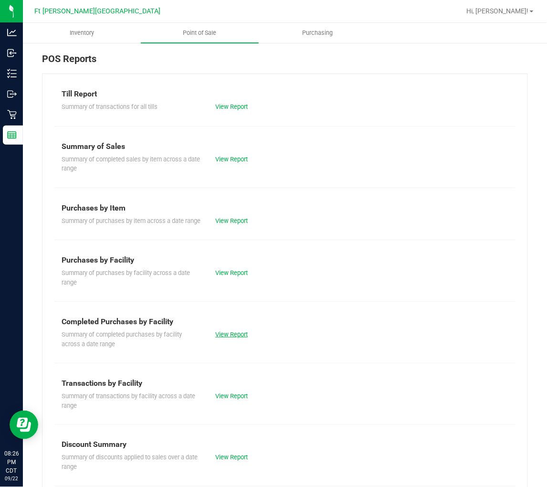
click at [224, 338] on link "View Report" at bounding box center [231, 334] width 32 height 7
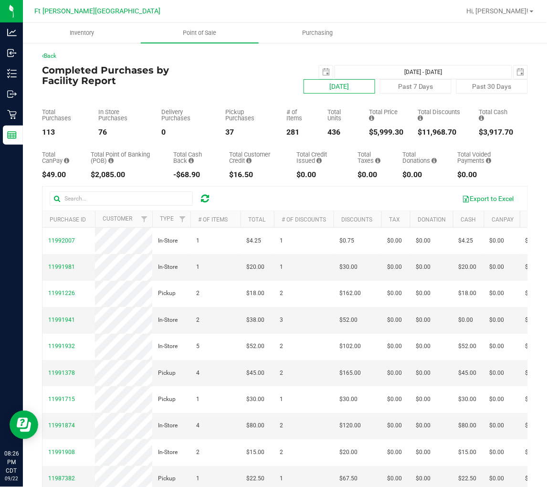
click at [318, 86] on button "Today" at bounding box center [340, 86] width 72 height 14
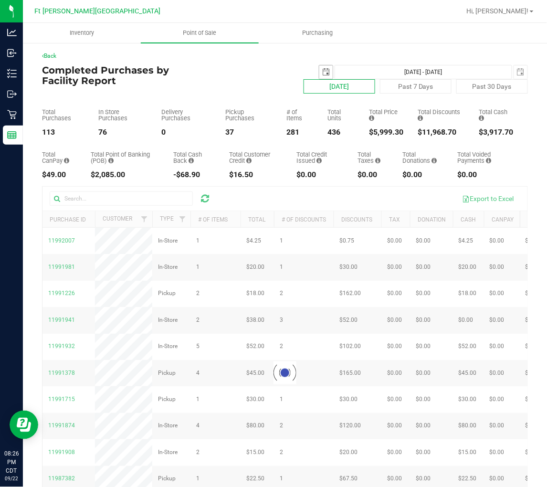
click at [322, 72] on span "select" at bounding box center [326, 72] width 8 height 8
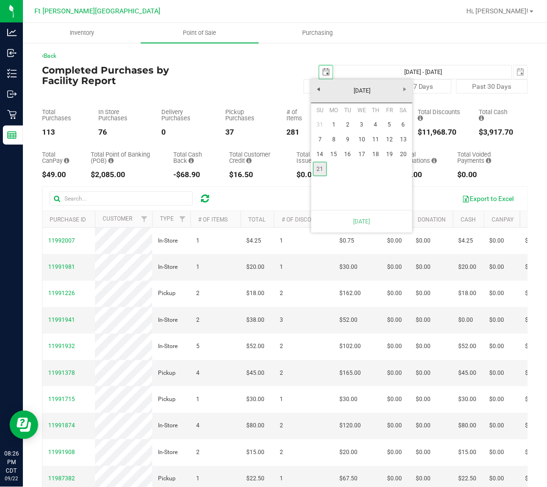
click at [320, 168] on link "21" at bounding box center [320, 169] width 14 height 15
type input "Sep 21, 2025 - Sep 22, 2025"
type input "2025-09-21"
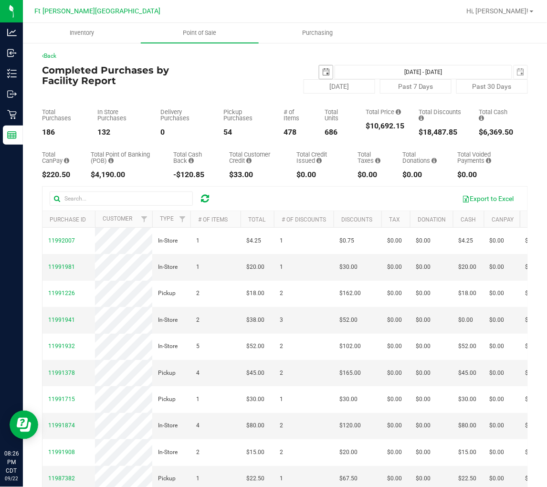
click at [322, 71] on span "select" at bounding box center [326, 72] width 8 height 8
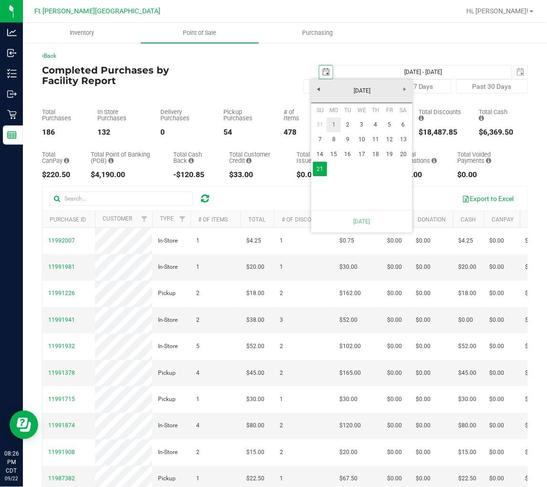
click at [333, 121] on link "1" at bounding box center [334, 124] width 14 height 15
type input "Sep 1, 2025 - Sep 22, 2025"
type input "2025-09-01"
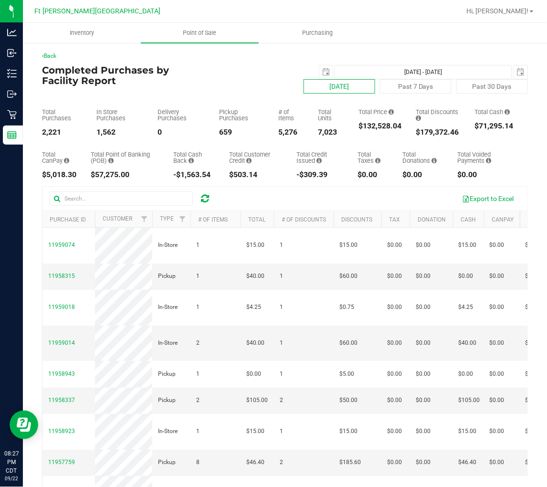
click at [321, 83] on button "Today" at bounding box center [340, 86] width 72 height 14
type input "Sep 22, 2025 - Sep 22, 2025"
type input "2025-09-21"
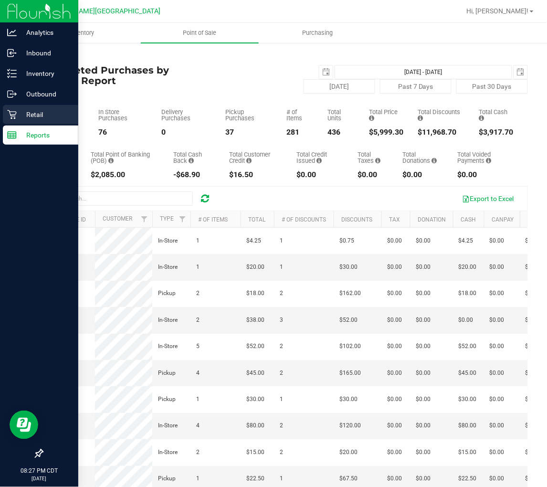
click at [21, 116] on p "Retail" at bounding box center [45, 114] width 57 height 11
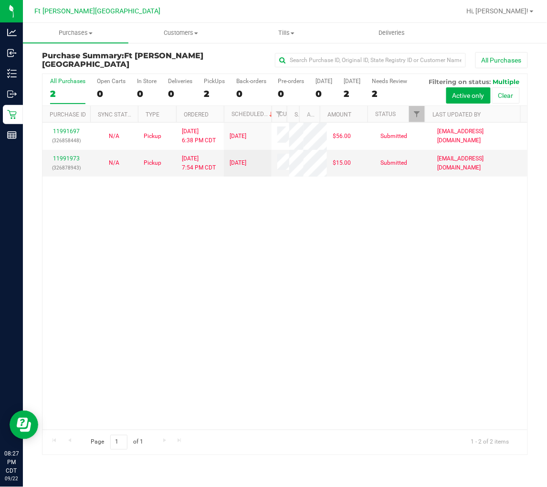
click at [193, 268] on div "11991697 (326858448) N/A Pickup 9/22/2025 6:38 PM CDT 9/23/2025 $56.00 Submitte…" at bounding box center [284, 276] width 485 height 307
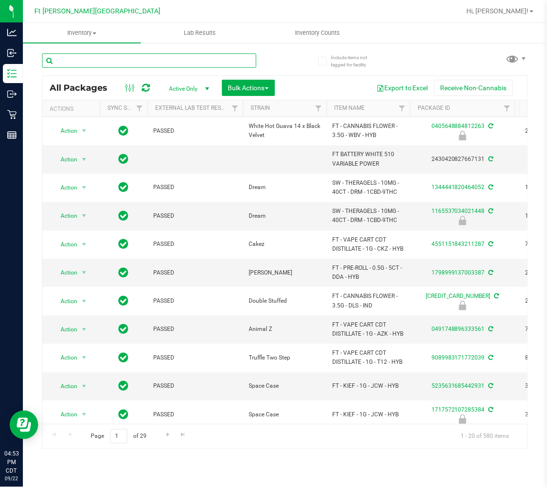
click at [117, 54] on input "text" at bounding box center [149, 60] width 214 height 14
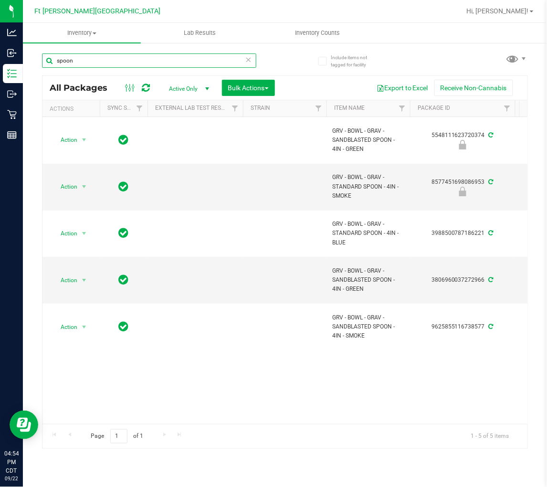
type input "spoon"
click at [126, 59] on input "spoon" at bounding box center [149, 60] width 214 height 14
click at [250, 55] on icon at bounding box center [248, 58] width 7 height 11
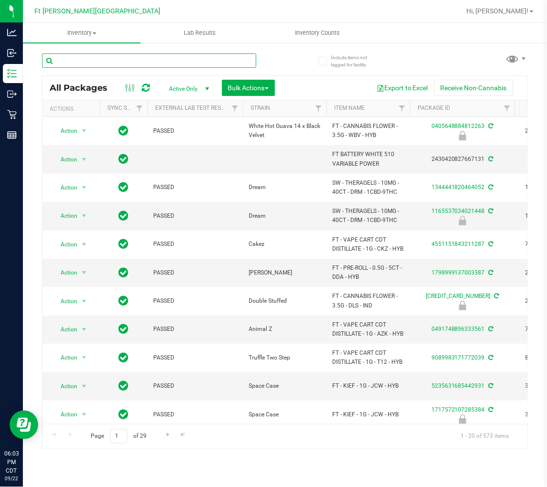
click at [126, 55] on input "text" at bounding box center [149, 60] width 214 height 14
type input "spoon"
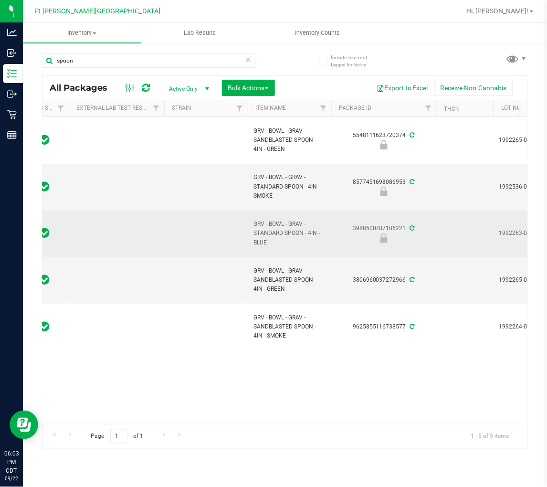
click at [83, 235] on td at bounding box center [116, 233] width 95 height 47
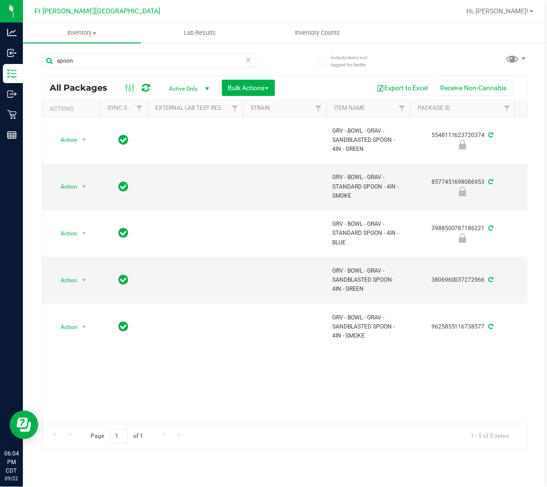
click at [246, 59] on icon at bounding box center [248, 58] width 7 height 11
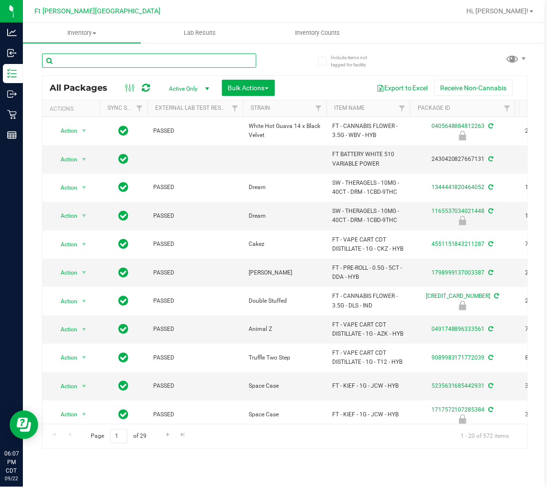
click at [123, 58] on input "text" at bounding box center [149, 60] width 214 height 14
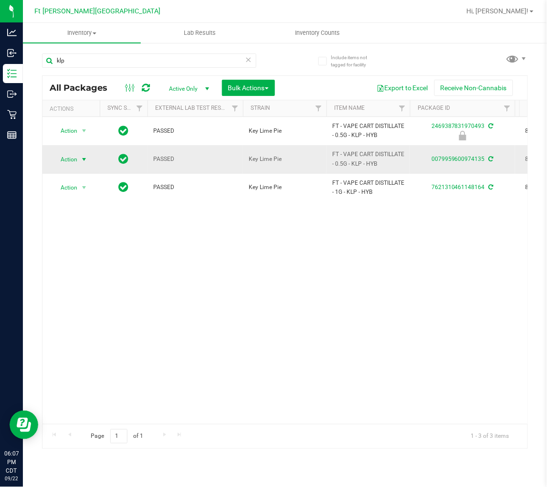
click at [64, 156] on span "Action" at bounding box center [65, 159] width 26 height 13
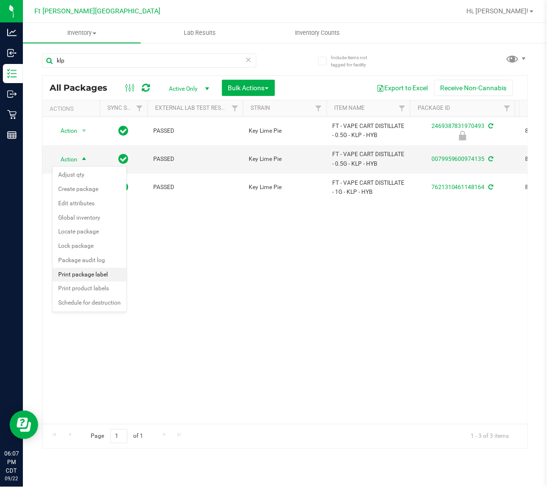
click at [97, 278] on li "Print package label" at bounding box center [90, 275] width 74 height 14
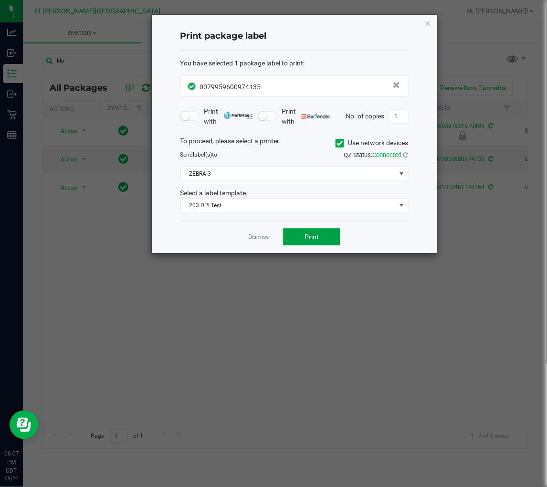
click at [302, 234] on button "Print" at bounding box center [311, 236] width 57 height 17
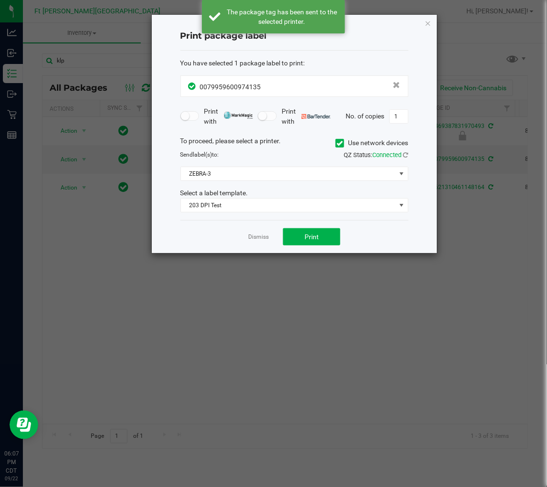
click at [261, 234] on link "Dismiss" at bounding box center [258, 237] width 21 height 8
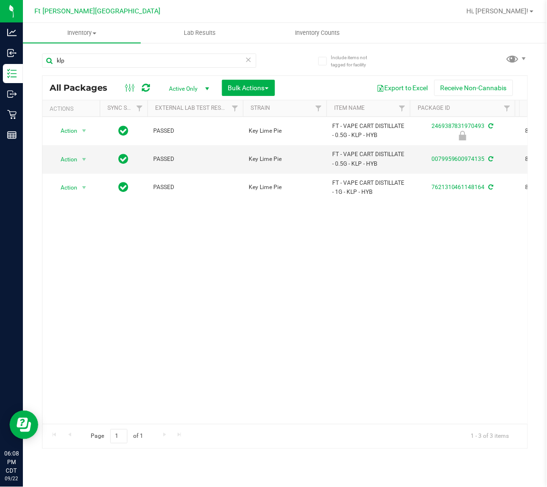
click at [132, 365] on div "Action Action Edit attributes Global inventory Locate package Package audit log…" at bounding box center [284, 270] width 485 height 307
click at [104, 56] on input "klp" at bounding box center [149, 60] width 214 height 14
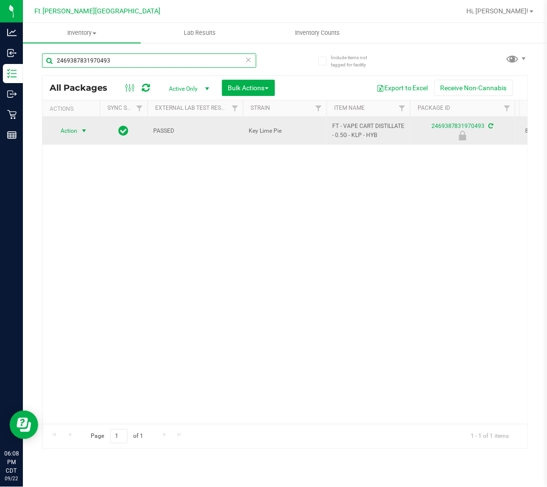
type input "2469387831970493"
click at [77, 131] on span "Action" at bounding box center [65, 130] width 26 height 13
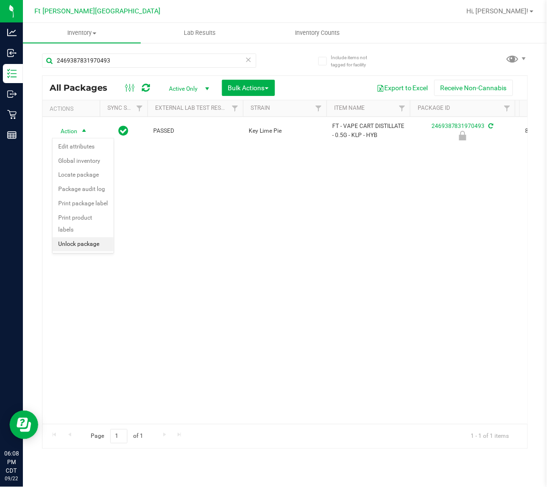
click at [87, 242] on li "Unlock package" at bounding box center [83, 244] width 61 height 14
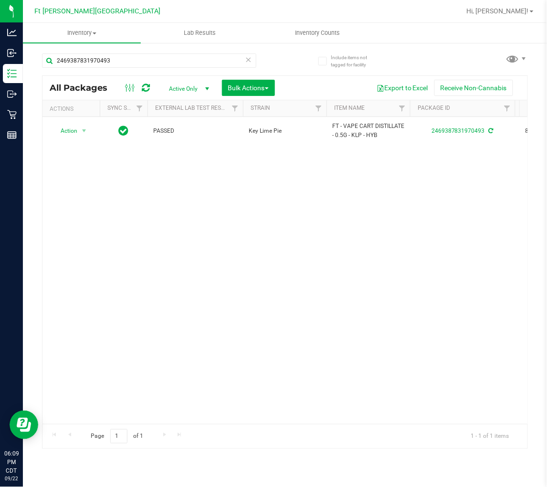
click at [249, 58] on icon at bounding box center [248, 58] width 7 height 11
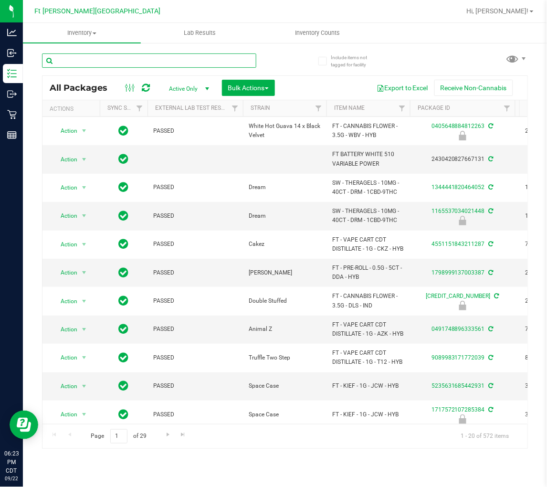
click at [154, 61] on input "text" at bounding box center [149, 60] width 214 height 14
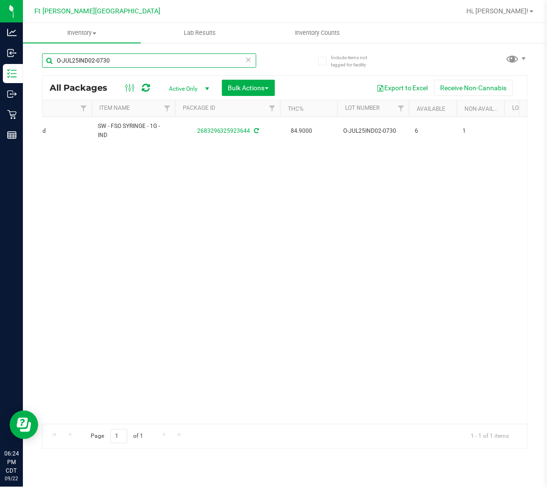
scroll to position [0, 234]
click at [175, 63] on input "O-JUL25IND02-0730" at bounding box center [149, 60] width 214 height 14
type input "S"
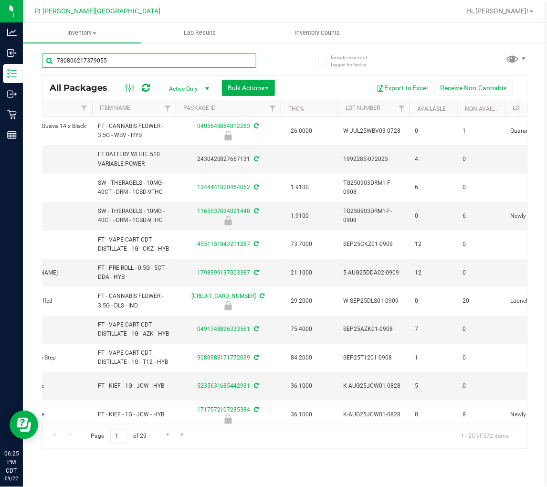
type input "7808062173790557"
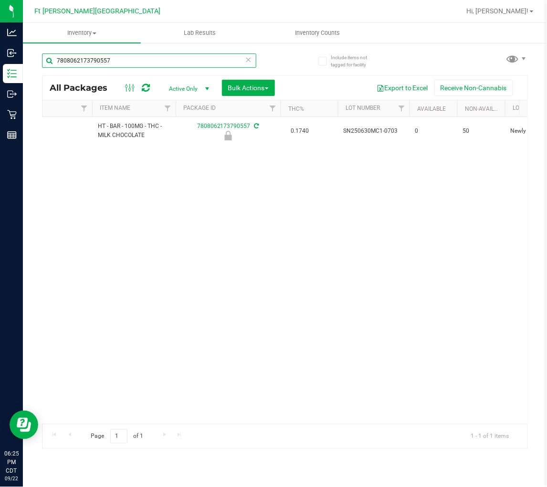
type input "2026-01-10"
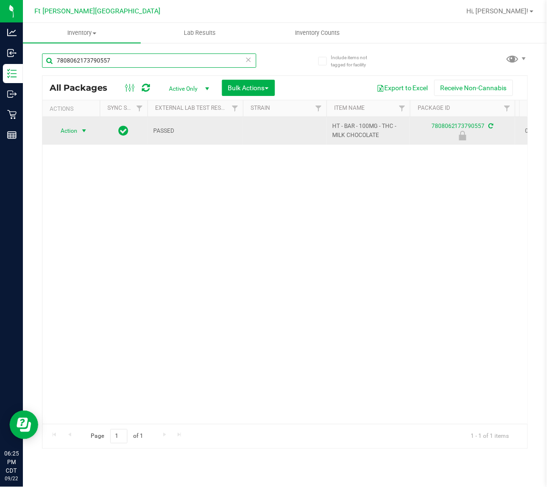
type input "7808062173790557"
click at [76, 133] on span "Action" at bounding box center [65, 130] width 26 height 13
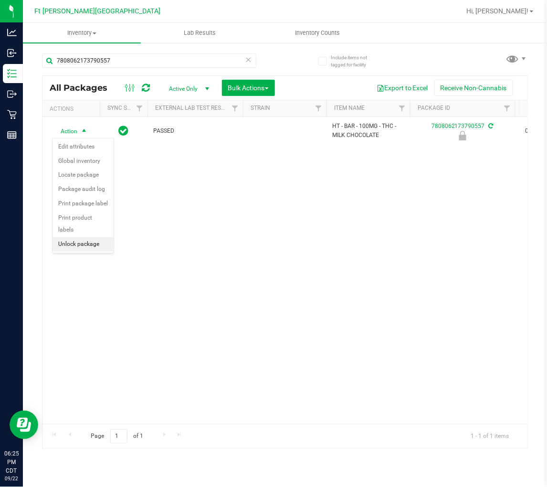
click at [87, 244] on li "Unlock package" at bounding box center [83, 244] width 61 height 14
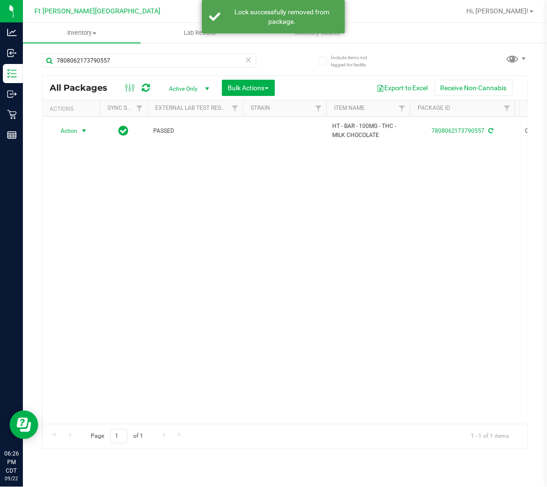
click at [74, 130] on span "Action" at bounding box center [65, 130] width 26 height 13
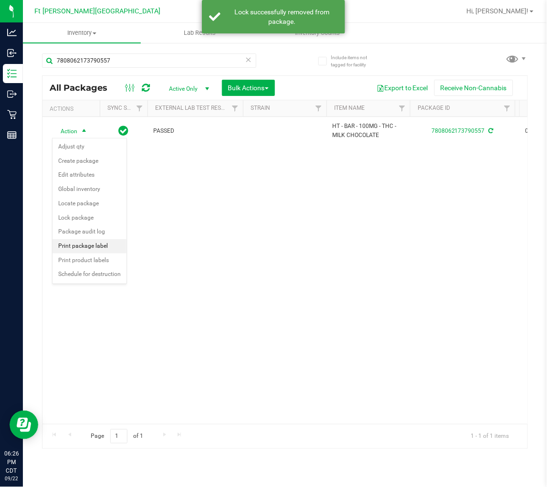
click at [87, 246] on li "Print package label" at bounding box center [90, 246] width 74 height 14
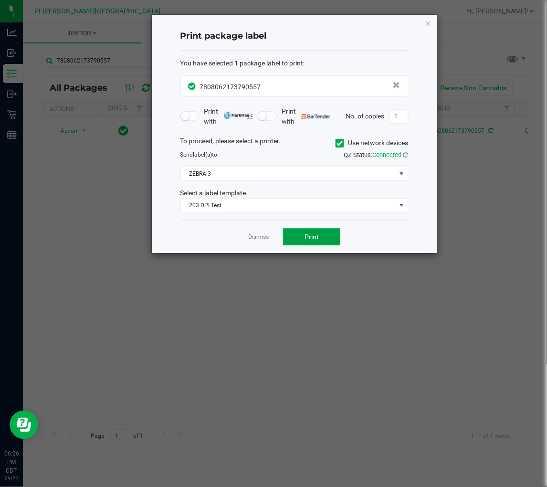
click at [317, 237] on span "Print" at bounding box center [312, 237] width 14 height 8
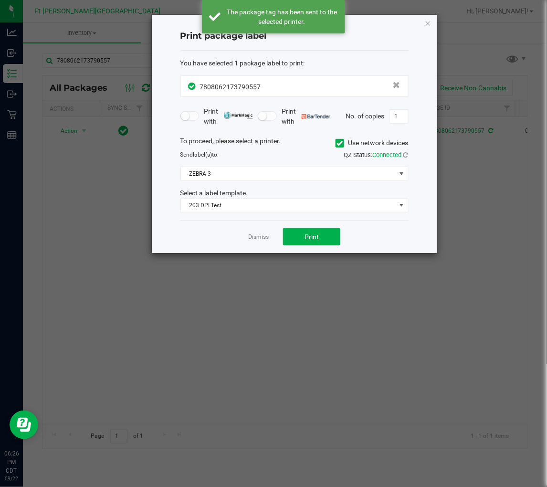
click at [262, 238] on link "Dismiss" at bounding box center [258, 237] width 21 height 8
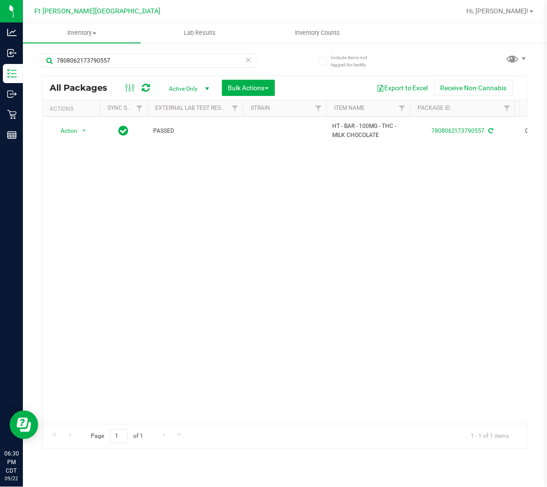
click at [250, 58] on icon at bounding box center [248, 58] width 7 height 11
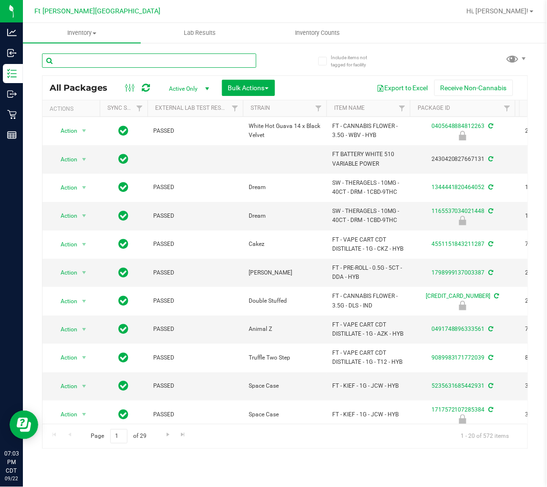
click at [102, 60] on input "text" at bounding box center [149, 60] width 214 height 14
paste input "SN250728DC1-0804"
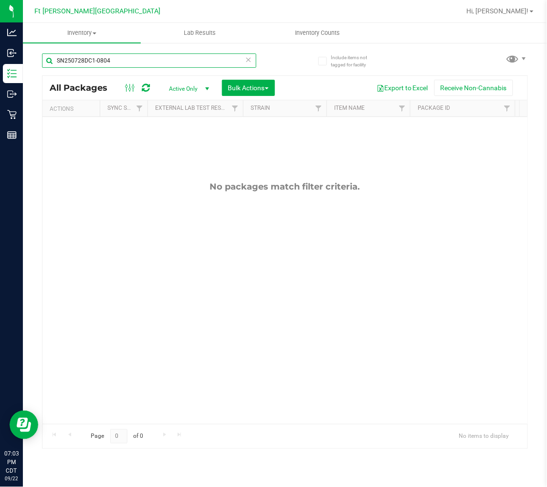
type input "SN250728DC1-0804"
click at [246, 61] on icon at bounding box center [248, 58] width 7 height 11
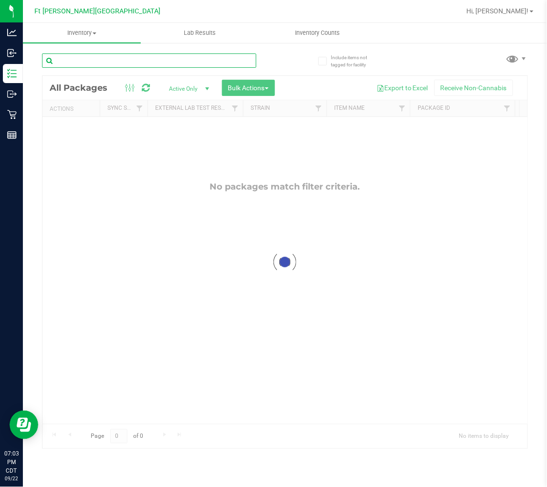
click at [201, 58] on input "text" at bounding box center [149, 60] width 214 height 14
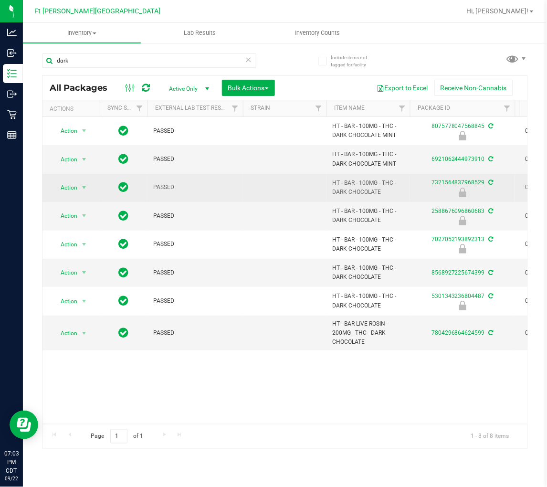
click at [336, 188] on span "HT - BAR - 100MG - THC - DARK CHOCOLATE" at bounding box center [368, 188] width 72 height 18
copy tr "HT - BAR - 100MG - THC - DARK CHOCOLATE"
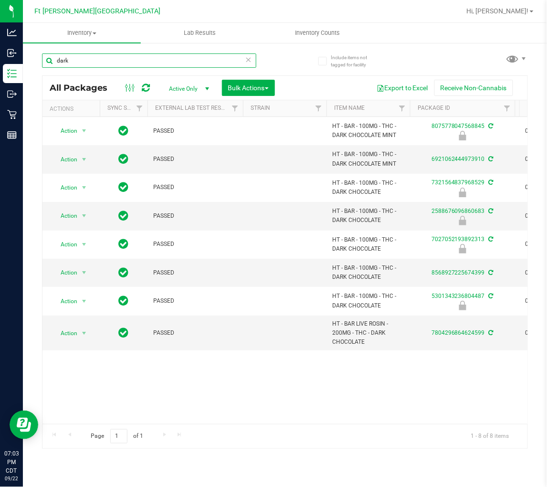
click at [155, 63] on input "dark" at bounding box center [149, 60] width 214 height 14
paste input "HT - BAR - 100MG - THC - DARK CHOCOLATE"
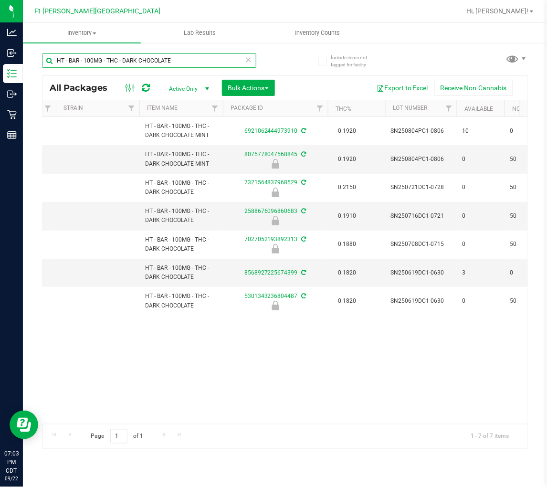
scroll to position [0, 212]
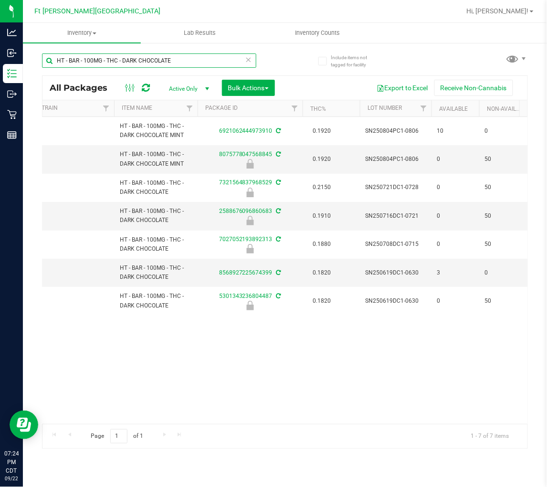
click at [179, 58] on input "HT - BAR - 100MG - THC - DARK CHOCOLATE" at bounding box center [149, 60] width 214 height 14
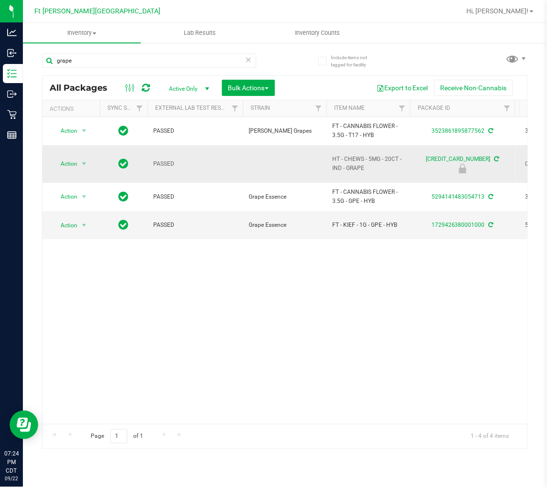
click at [349, 166] on span "HT - CHEWS - 5MG - 20CT - IND - GRAPE" at bounding box center [368, 164] width 72 height 18
copy tr "HT - CHEWS - 5MG - 20CT - IND - GRAPE"
click at [158, 59] on input "grape" at bounding box center [149, 60] width 214 height 14
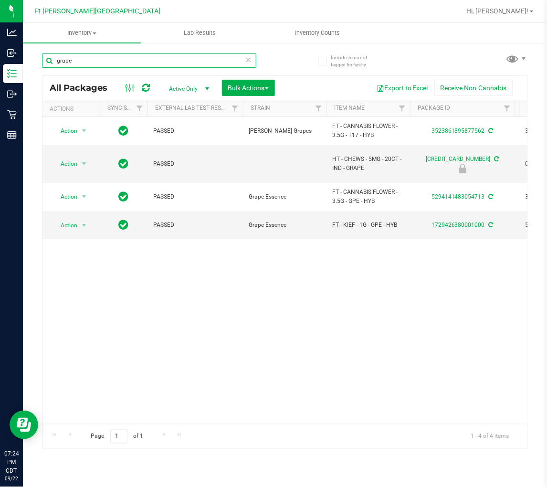
click at [158, 59] on input "grape" at bounding box center [149, 60] width 214 height 14
paste input "HT - CHEWS - 5MG - 20CT - IND - GRAPE"
type input "HT - CHEWS - 5MG - 20CT - IND - GRAPE"
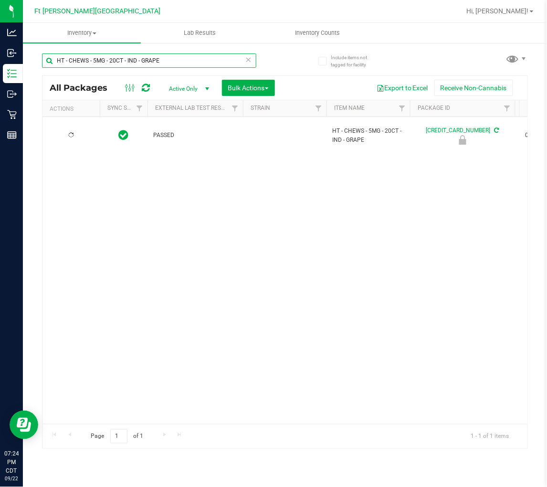
type input "2026-02-17"
type input "HT - CHEWS - 5MG - 20CT - IND - GRAPE"
click at [106, 227] on div "Action Action Edit attributes Global inventory Locate package Package audit log…" at bounding box center [284, 270] width 485 height 307
click at [246, 58] on icon at bounding box center [248, 58] width 7 height 11
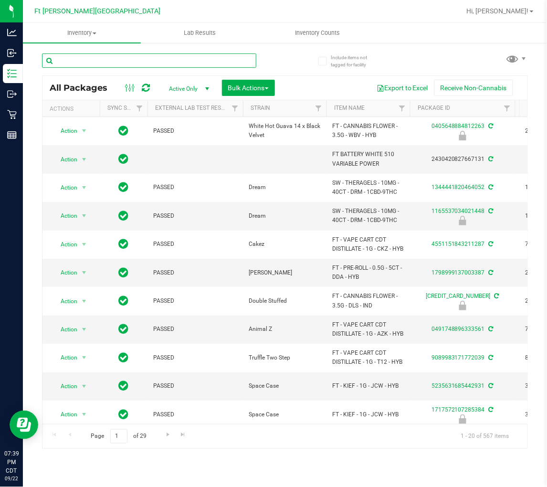
click at [111, 58] on input "text" at bounding box center [149, 60] width 214 height 14
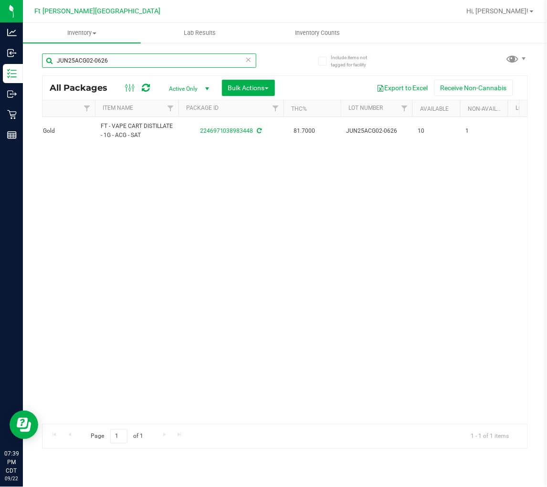
scroll to position [0, 225]
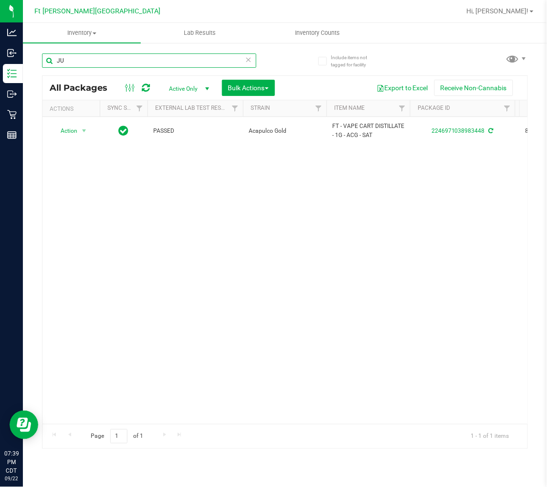
type input "J"
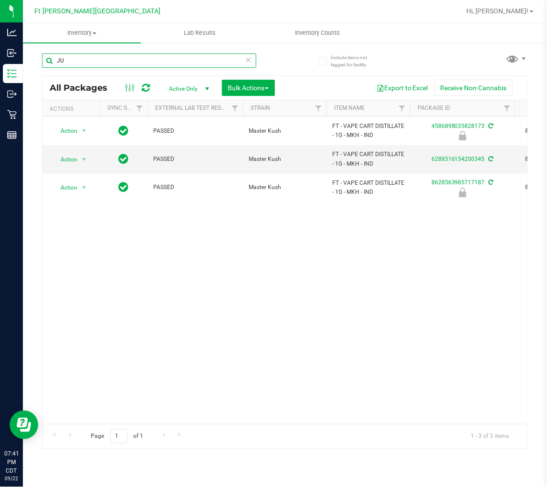
type input "J"
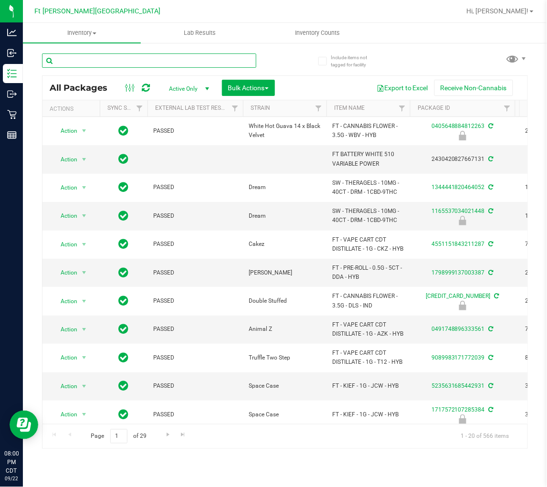
click at [103, 60] on input "text" at bounding box center [149, 60] width 214 height 14
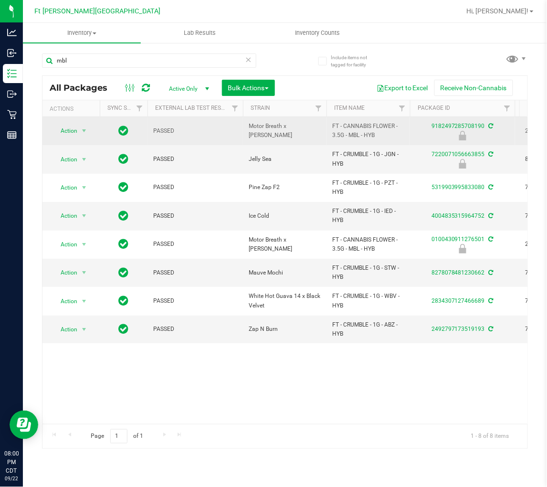
click at [344, 132] on span "FT - CANNABIS FLOWER - 3.5G - MBL - HYB" at bounding box center [368, 131] width 72 height 18
copy tr "FT - CANNABIS FLOWER - 3.5G - MBL - HYB"
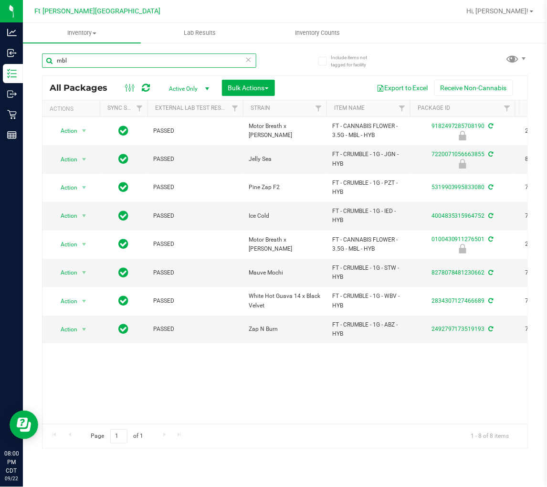
click at [126, 60] on input "mbl" at bounding box center [149, 60] width 214 height 14
paste input "FT - CANNABIS FLOWER - 3.5G - MBL - HYB"
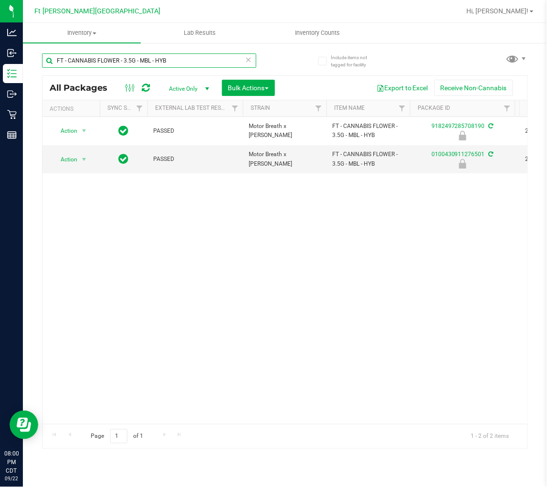
type input "FT - CANNABIS FLOWER - 3.5G - MBL - HYB"
click at [251, 59] on icon at bounding box center [248, 58] width 7 height 11
